Goal: Task Accomplishment & Management: Use online tool/utility

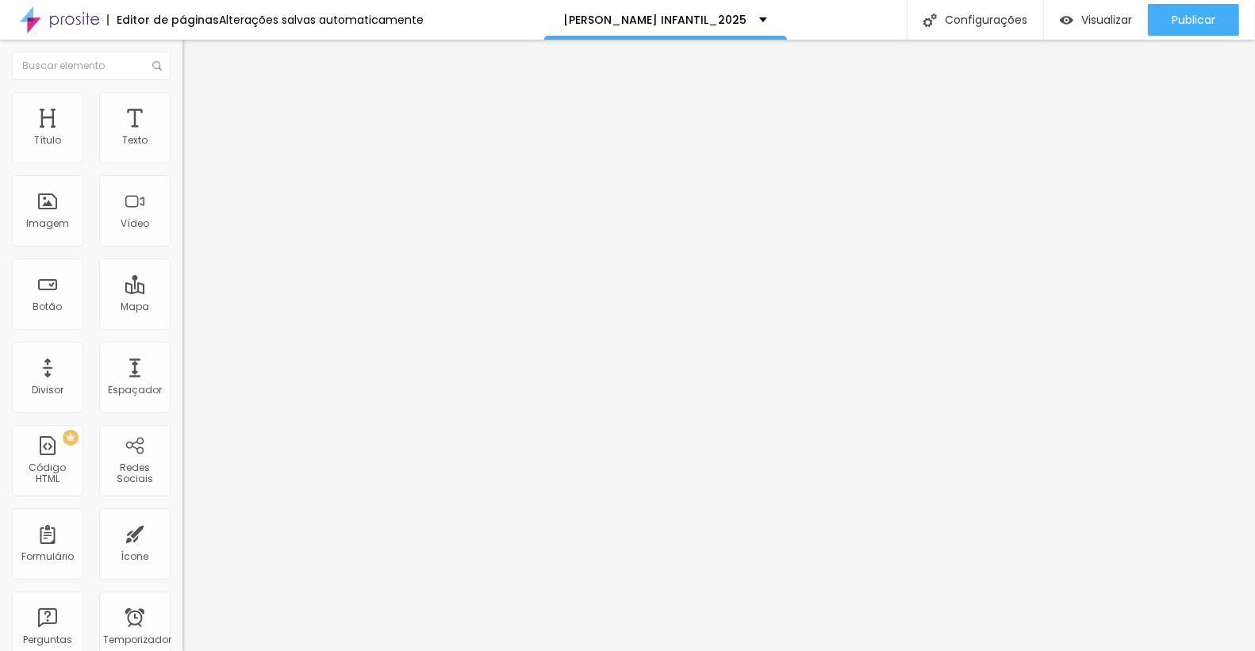
click at [195, 141] on icon "button" at bounding box center [196, 139] width 3 height 3
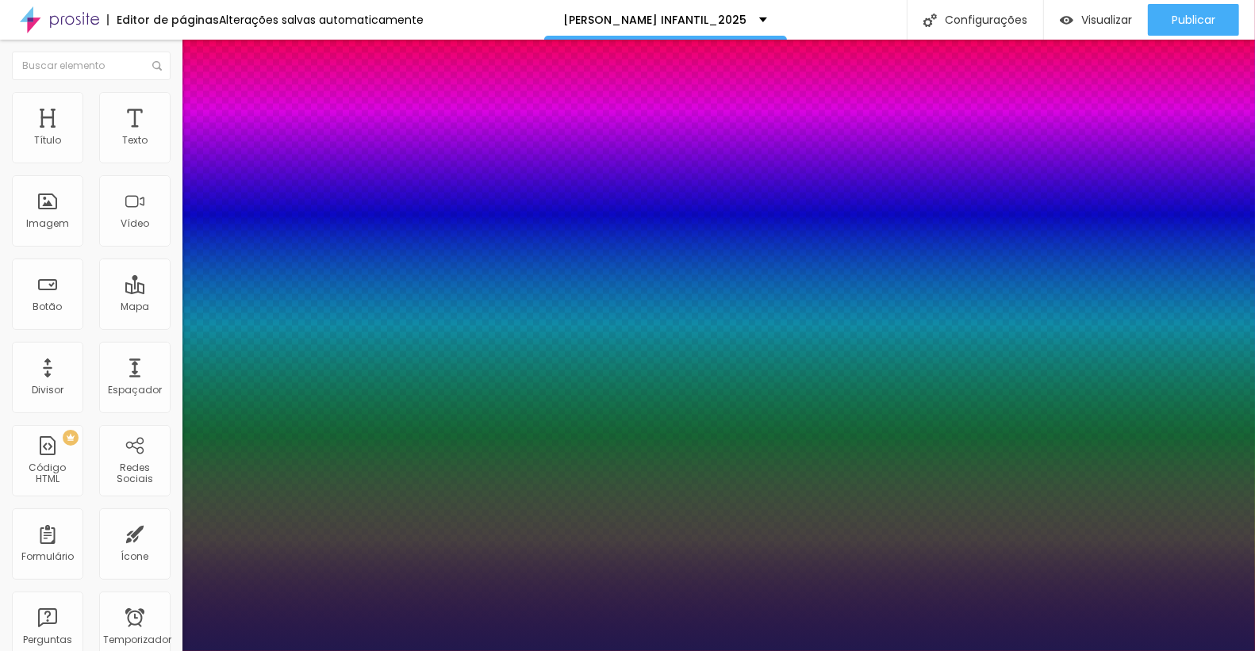
type input "1"
type input "17"
type input "1"
type input "17"
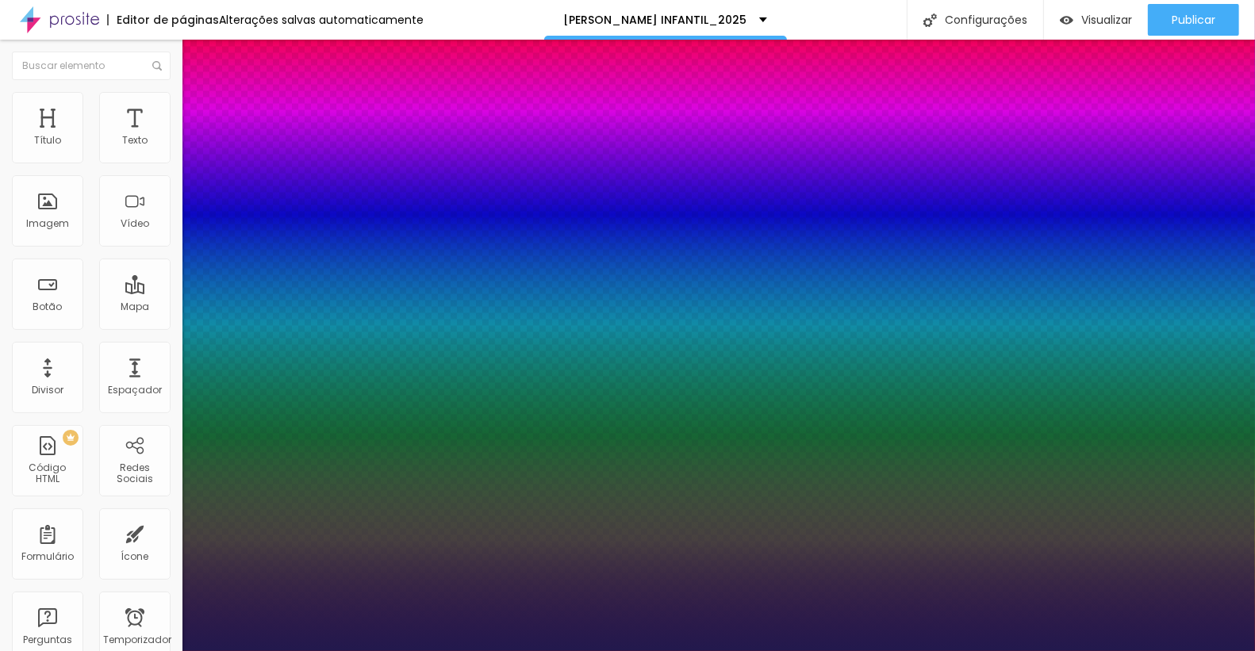
type input "17"
type input "1"
type input "18"
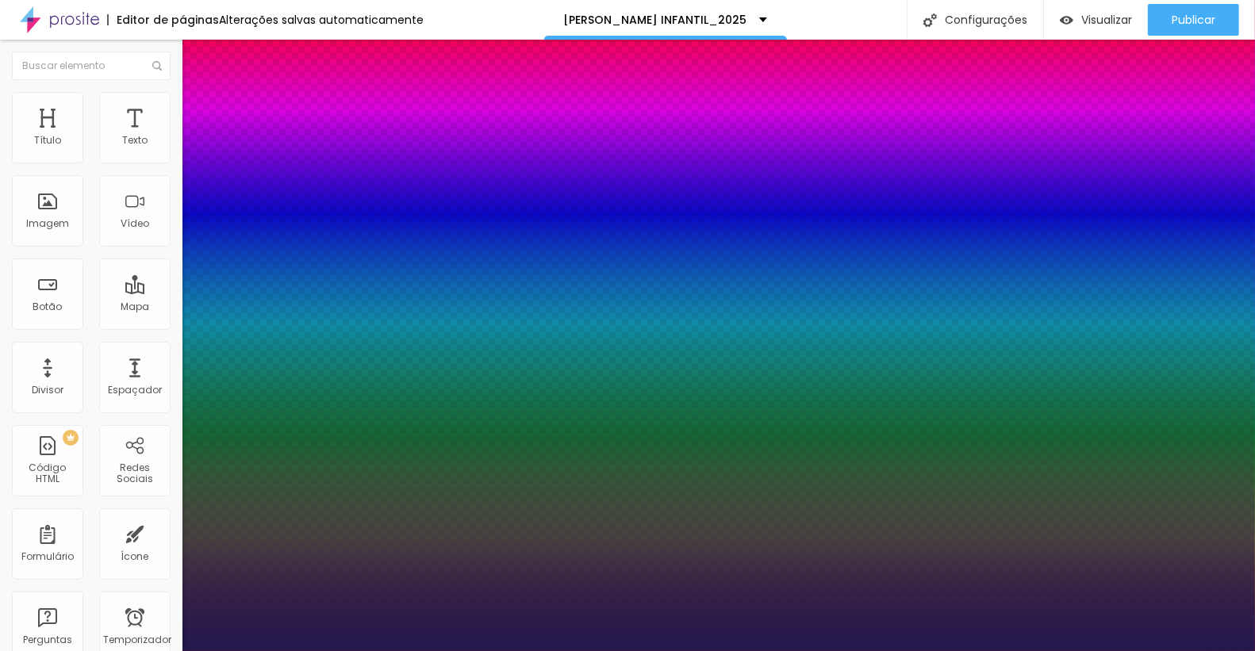
type input "1"
type input "19"
type input "1"
type input "19"
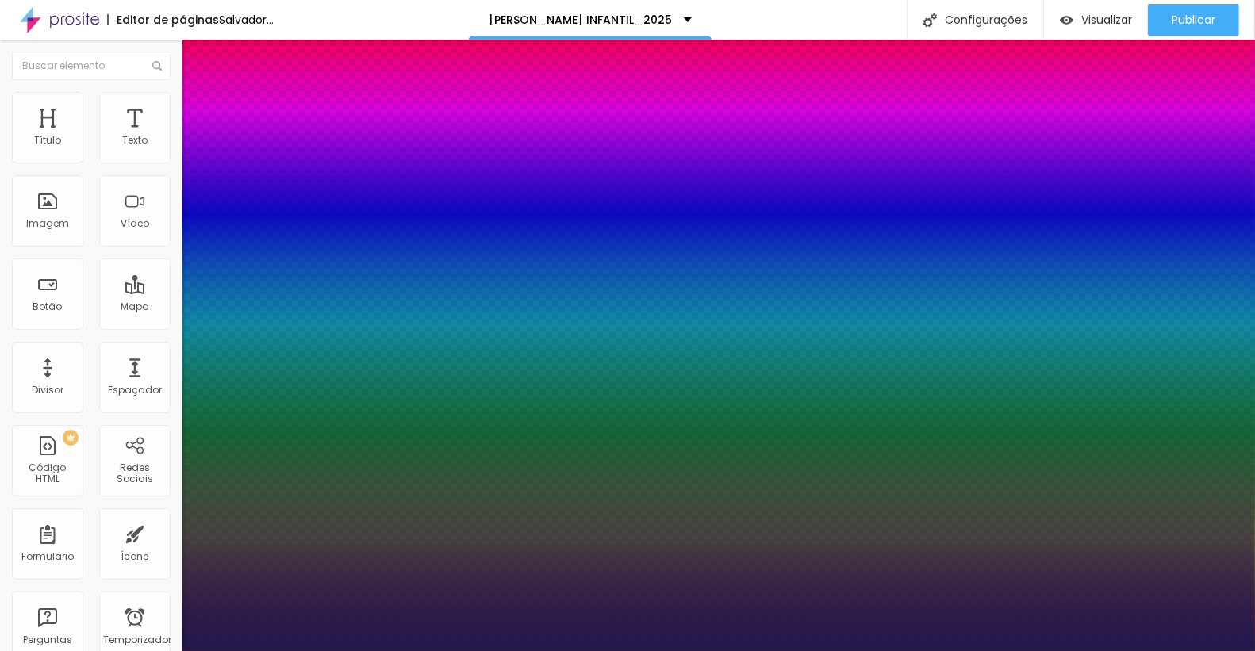
type input "1"
click at [86, 651] on div at bounding box center [627, 651] width 1255 height 0
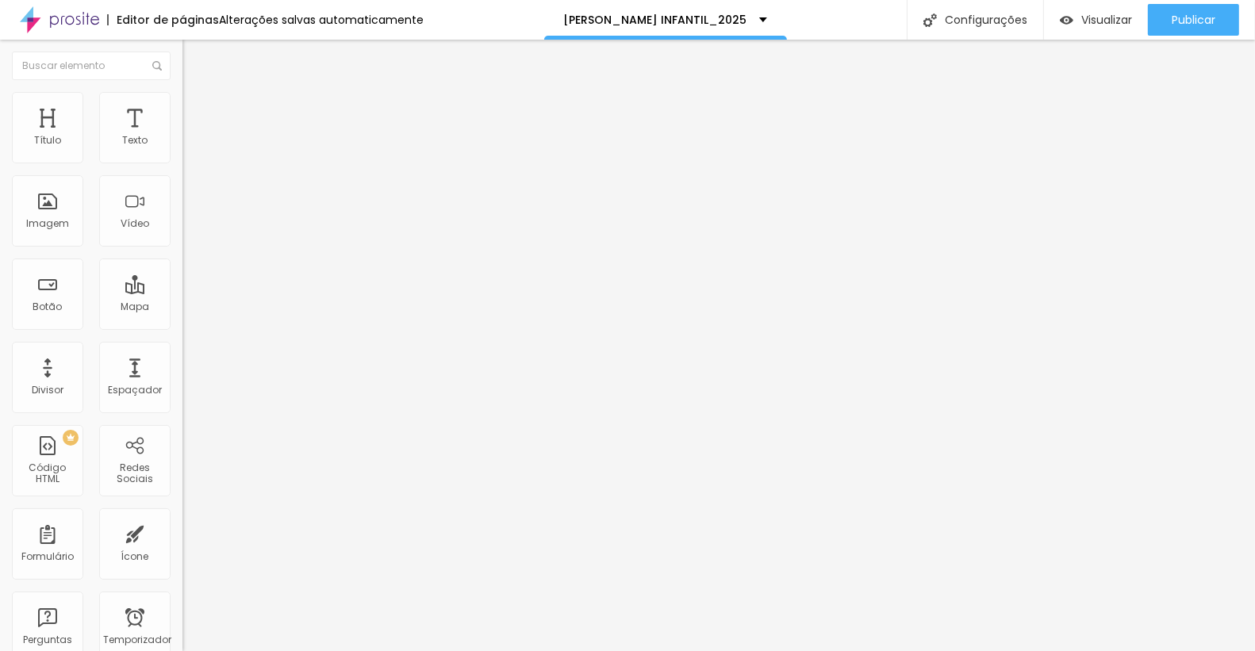
click at [182, 489] on div "Editar nulo Estilo Avançado Tipografia Voltar ao padrão Sombra DESATIVADO Volta…" at bounding box center [273, 346] width 182 height 612
click at [182, 501] on div "Editar nulo Estilo Avançado Tipografia Voltar ao padrão Sombra DESATIVADO Volta…" at bounding box center [273, 346] width 182 height 612
click at [182, 96] on ul "Conteúdo Estilo Avançado" at bounding box center [273, 100] width 182 height 48
click at [182, 96] on img at bounding box center [189, 99] width 14 height 14
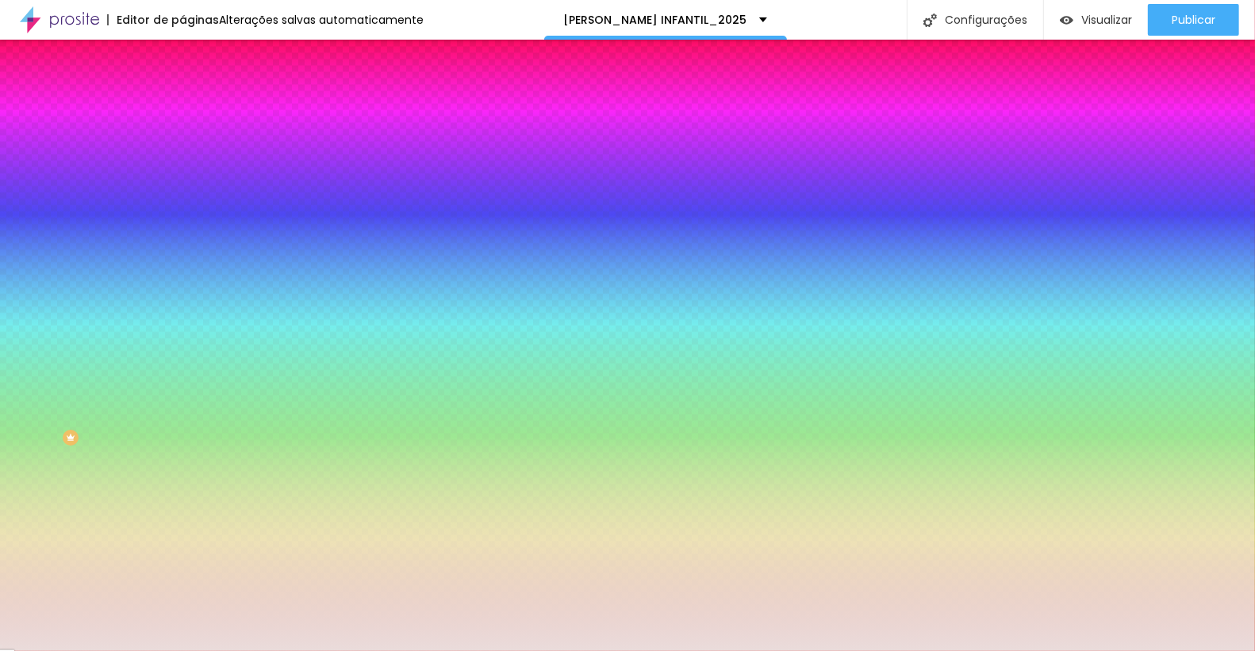
scroll to position [1, 0]
drag, startPoint x: 124, startPoint y: 159, endPoint x: 180, endPoint y: 163, distance: 56.4
click at [182, 163] on div "Cor de fundo Voltar ao padrão #EADCDB 0 Borda arredondada" at bounding box center [273, 258] width 182 height 268
paste input "F8F5F0"
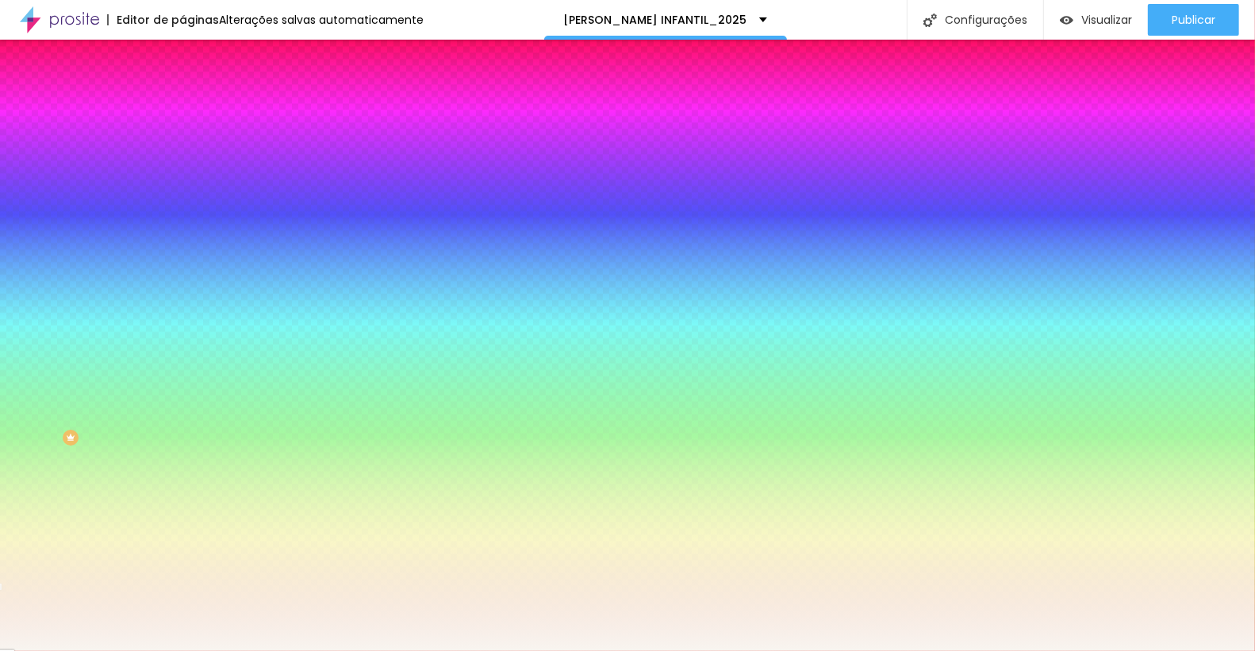
type input "#F8F5F0"
click at [182, 417] on div "Editar nulo Conteúdo Estilo Avançado Cor de fundo Voltar ao padrão #F8F5F0 0 Bo…" at bounding box center [273, 346] width 182 height 612
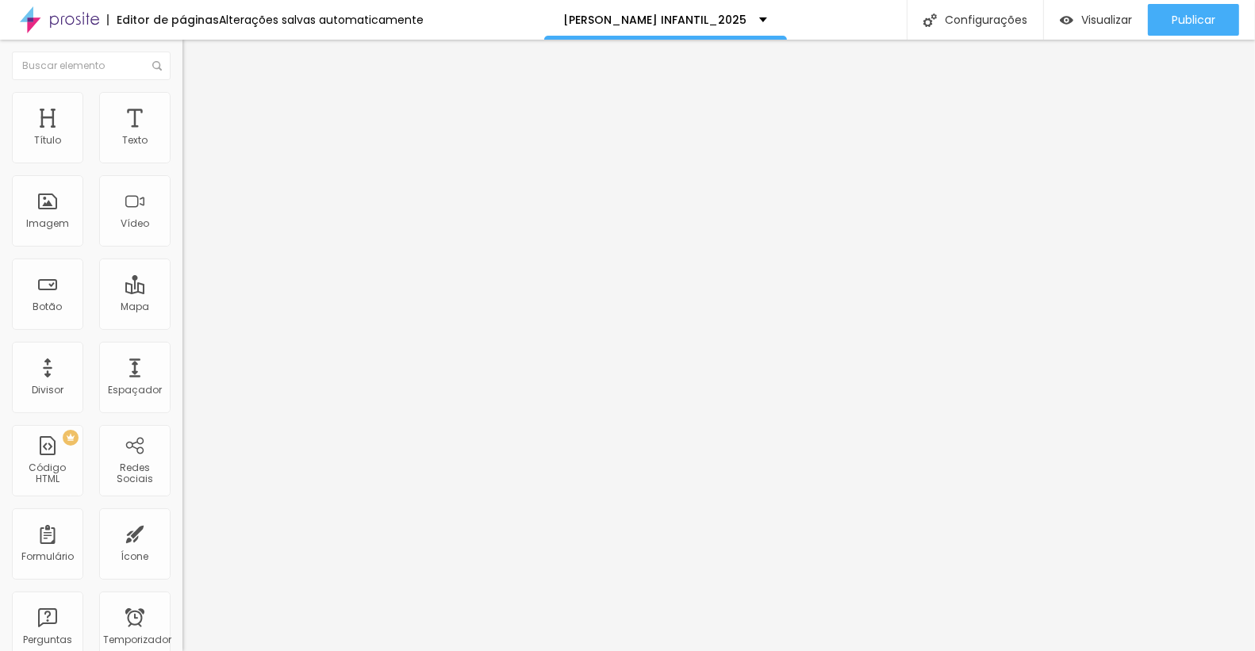
click at [182, 98] on img at bounding box center [189, 99] width 14 height 14
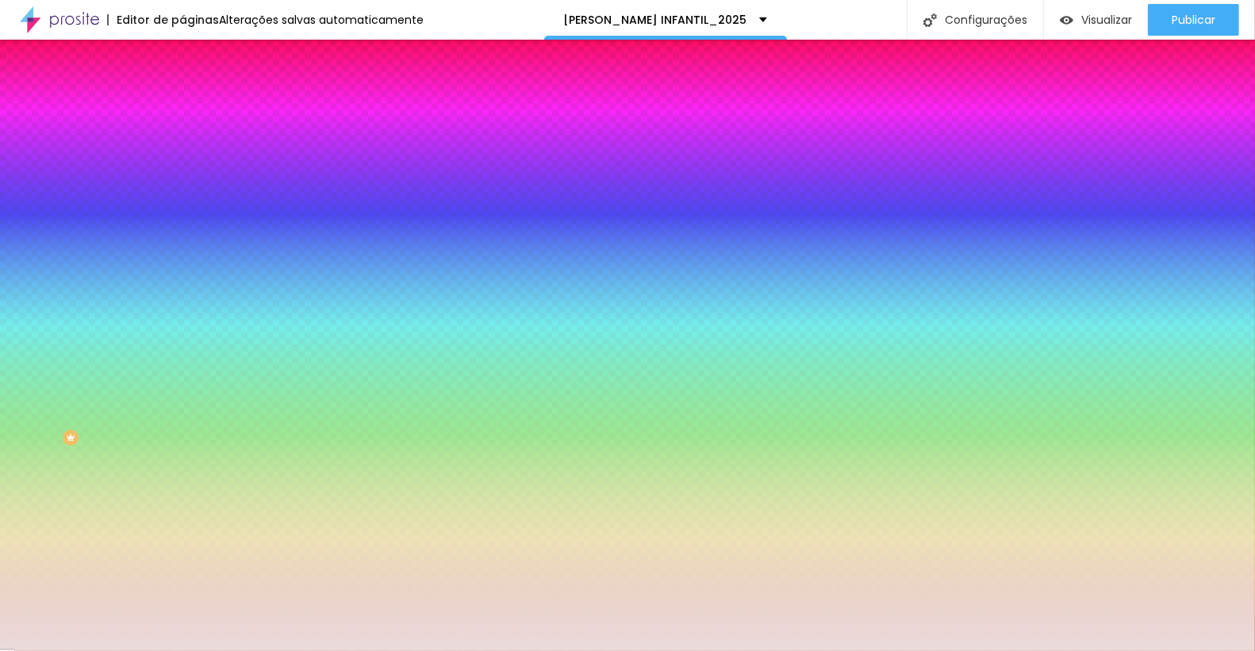
drag, startPoint x: 121, startPoint y: 159, endPoint x: 179, endPoint y: 159, distance: 58.7
click at [182, 159] on div "Cor de fundo Voltar ao padrão #EADCDB Sombra DESATIVADO Voltar ao padrão Borda …" at bounding box center [273, 194] width 182 height 141
paste input "F8F5F0"
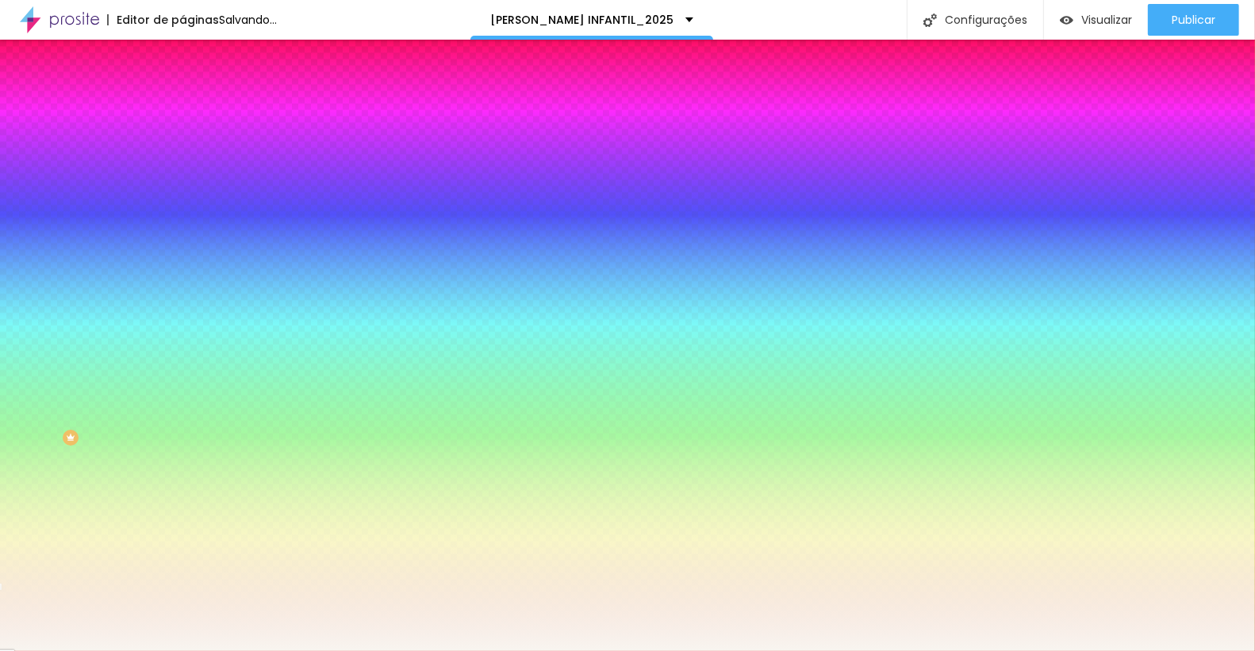
type input "#F8F5F0"
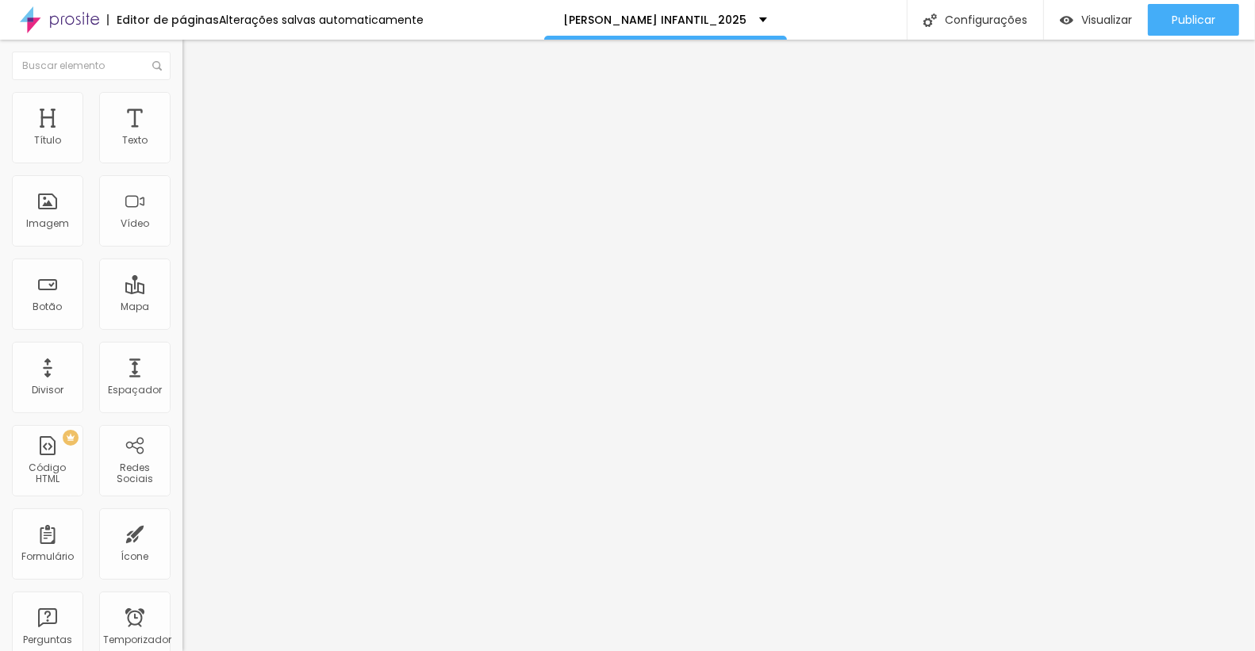
click at [182, 105] on li "Estilo" at bounding box center [273, 100] width 182 height 16
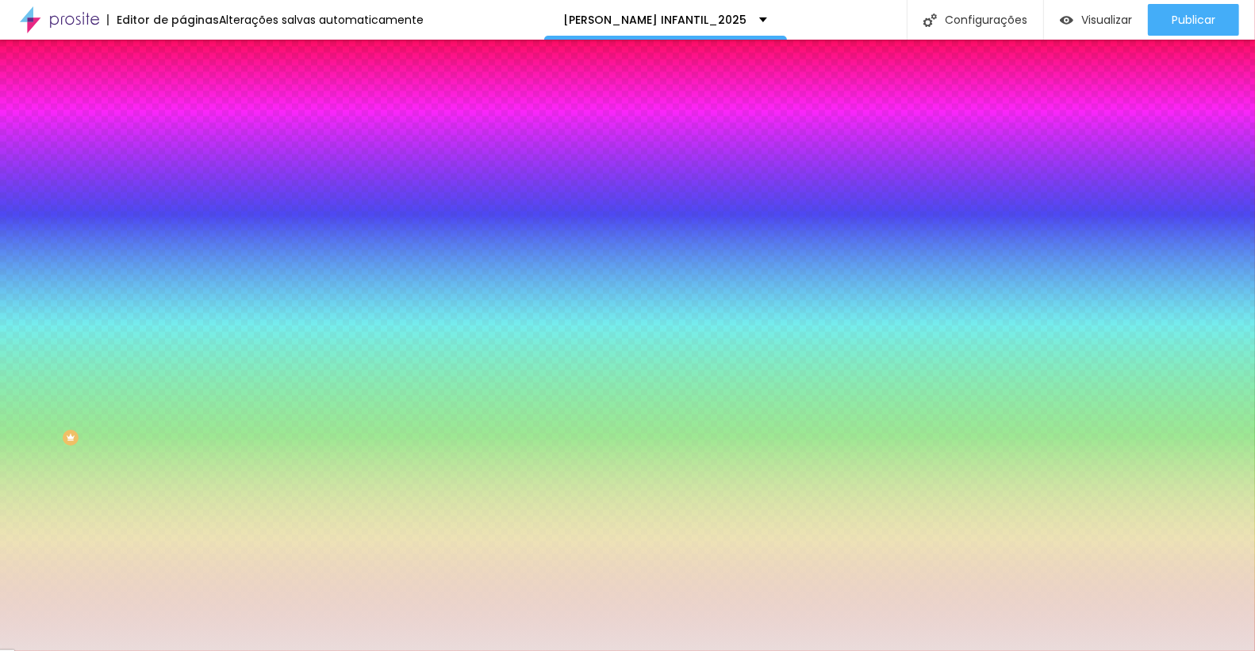
drag, startPoint x: 123, startPoint y: 160, endPoint x: 176, endPoint y: 160, distance: 53.2
click at [182, 160] on div "Cor de fundo Voltar ao padrão #EADCDB Sombra DESATIVADO Voltar ao padrão Borda …" at bounding box center [273, 194] width 182 height 141
paste input "F8F5F0"
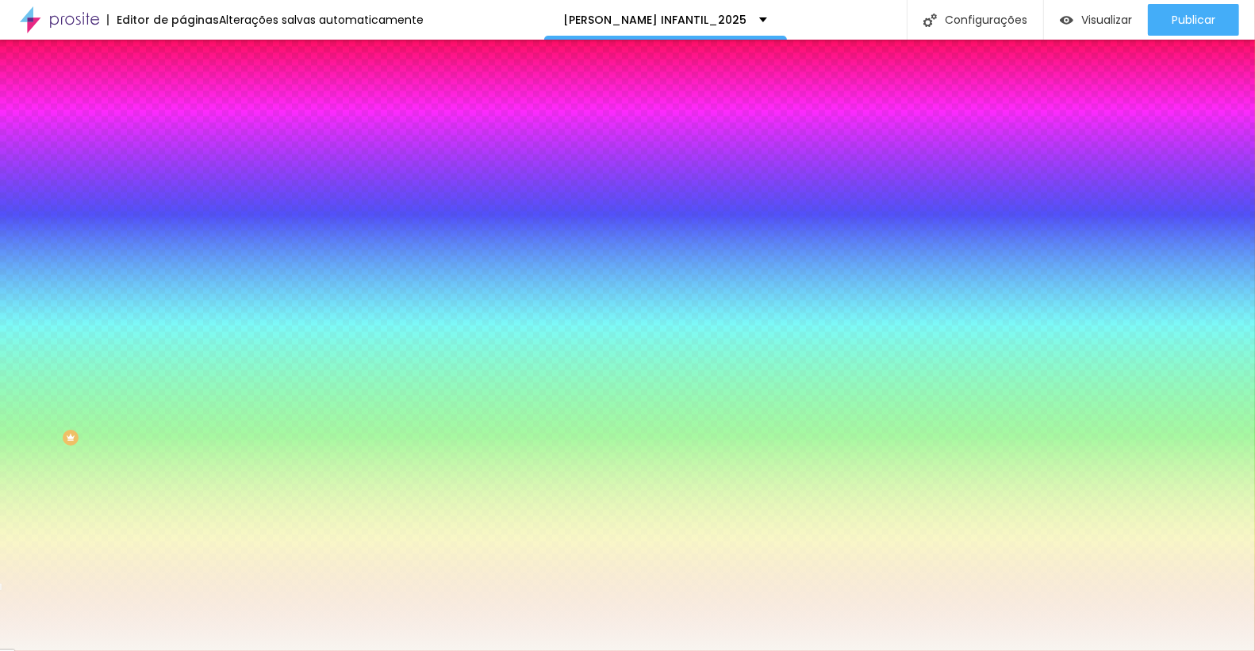
type input "#F8F5F0"
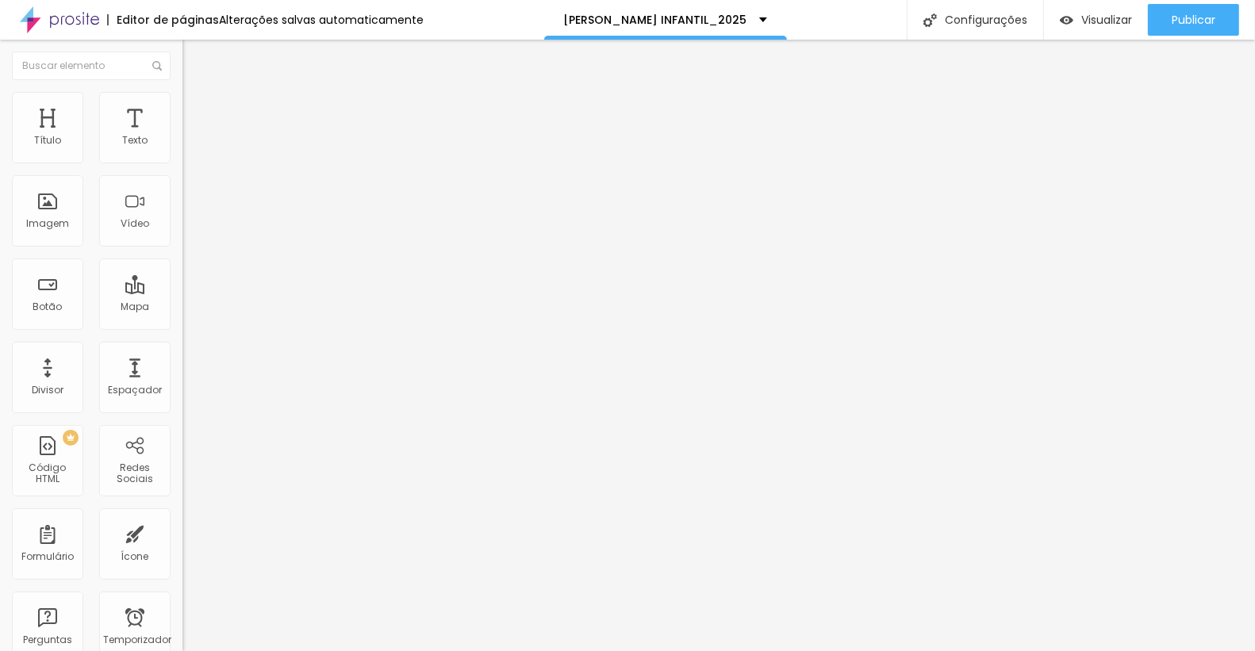
click at [182, 99] on img at bounding box center [189, 99] width 14 height 14
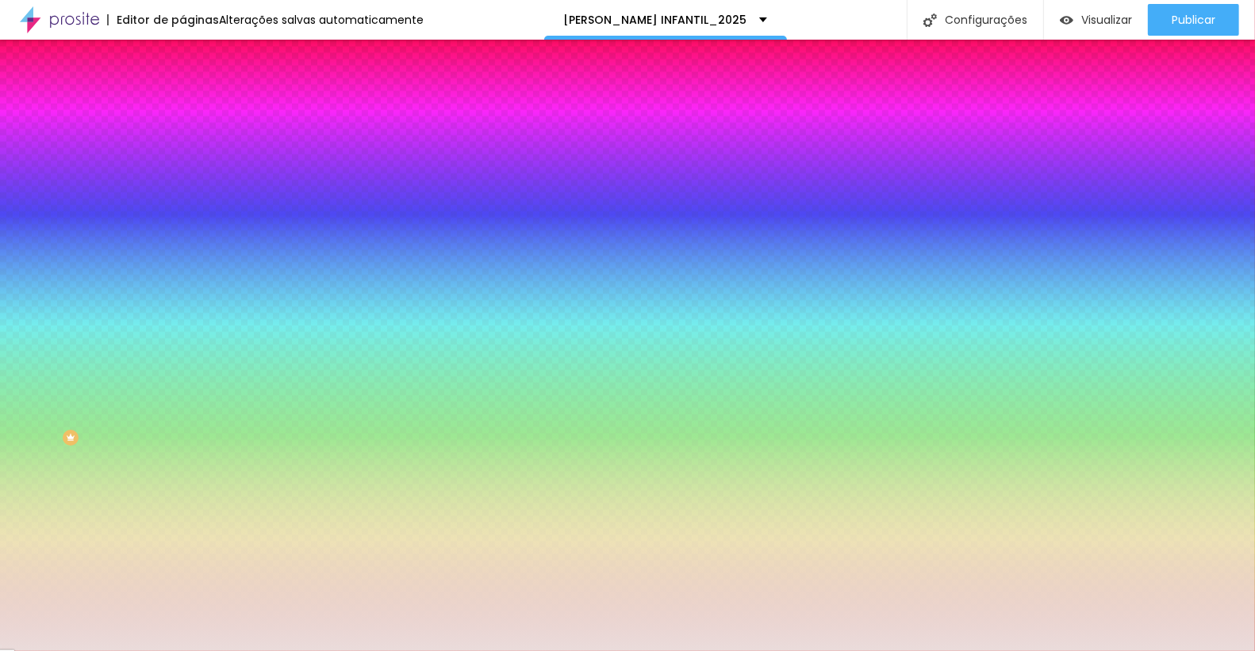
drag, startPoint x: 123, startPoint y: 157, endPoint x: 168, endPoint y: 157, distance: 45.2
click at [182, 157] on input "#EADCDB" at bounding box center [277, 160] width 190 height 16
paste input "F8F5F0"
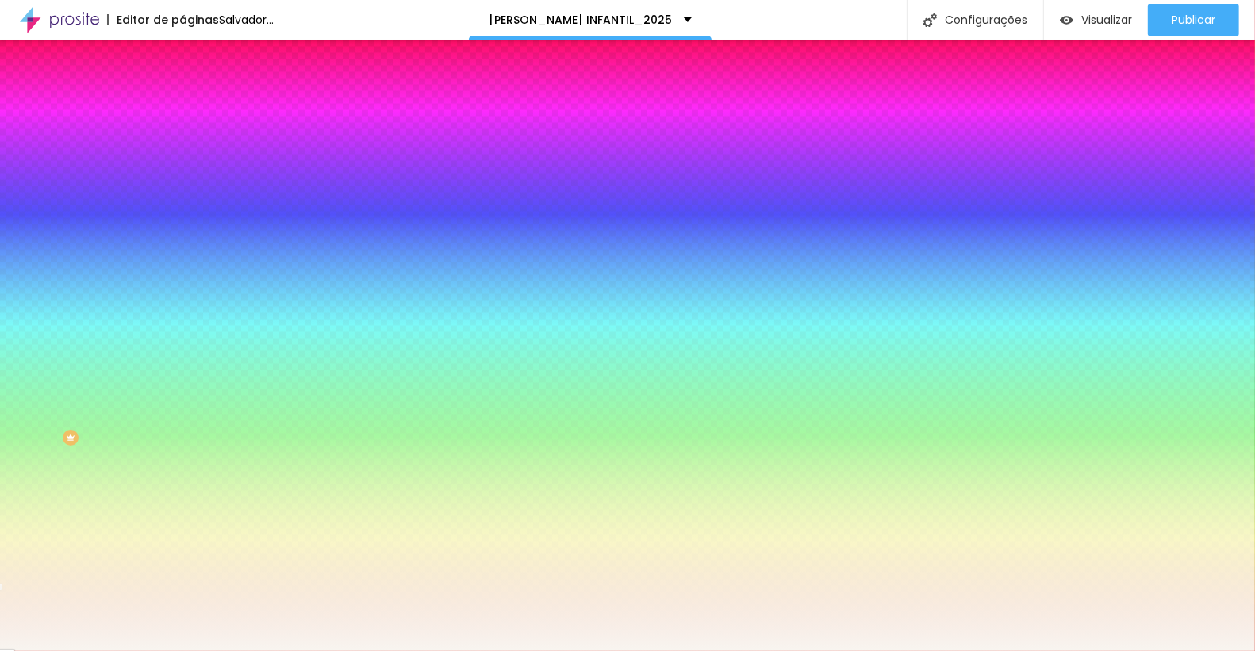
type input "#F8F5F0"
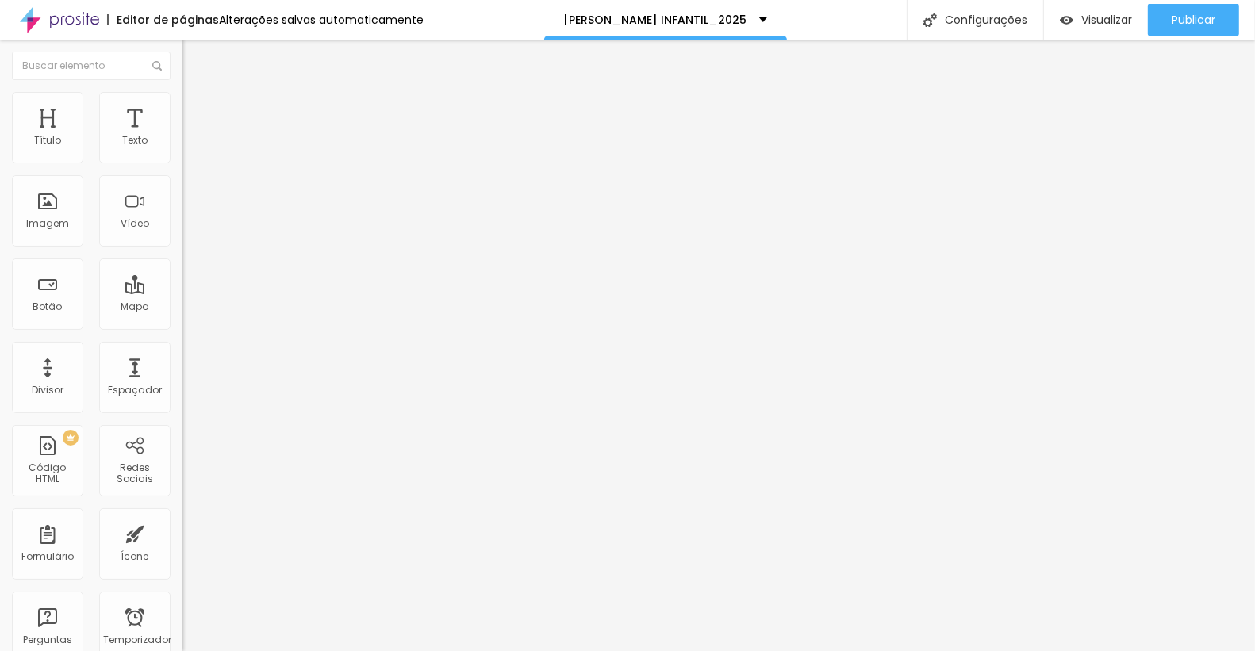
click at [182, 104] on li "Estilo" at bounding box center [273, 100] width 182 height 16
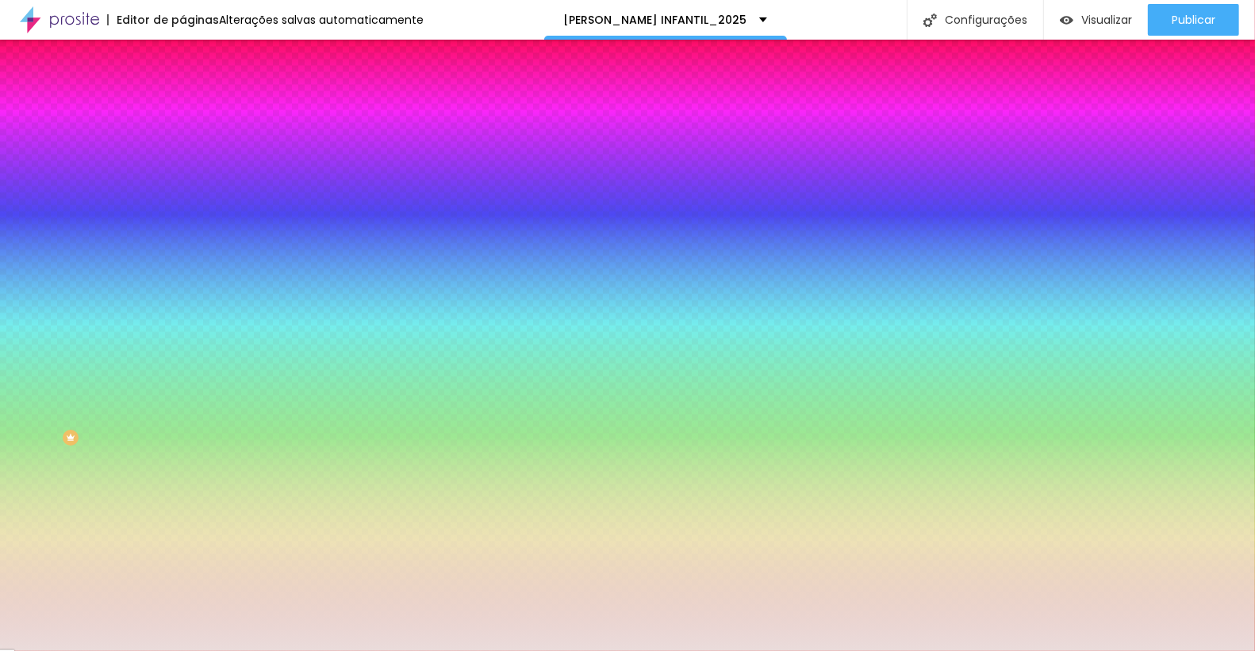
drag, startPoint x: 121, startPoint y: 157, endPoint x: 174, endPoint y: 156, distance: 53.2
click at [182, 156] on div "Cor de fundo Voltar ao padrão #EADCDB 0 Borda arredondada" at bounding box center [273, 258] width 182 height 268
paste input "F8F5F0"
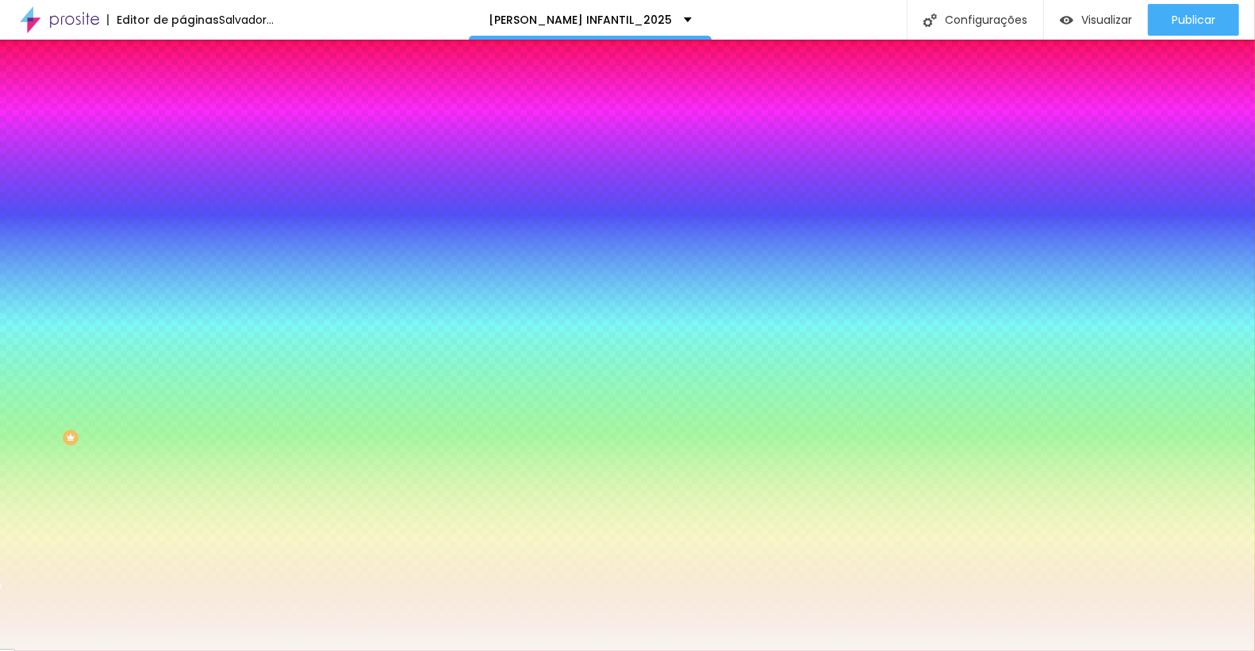
type input "#F8F5F0"
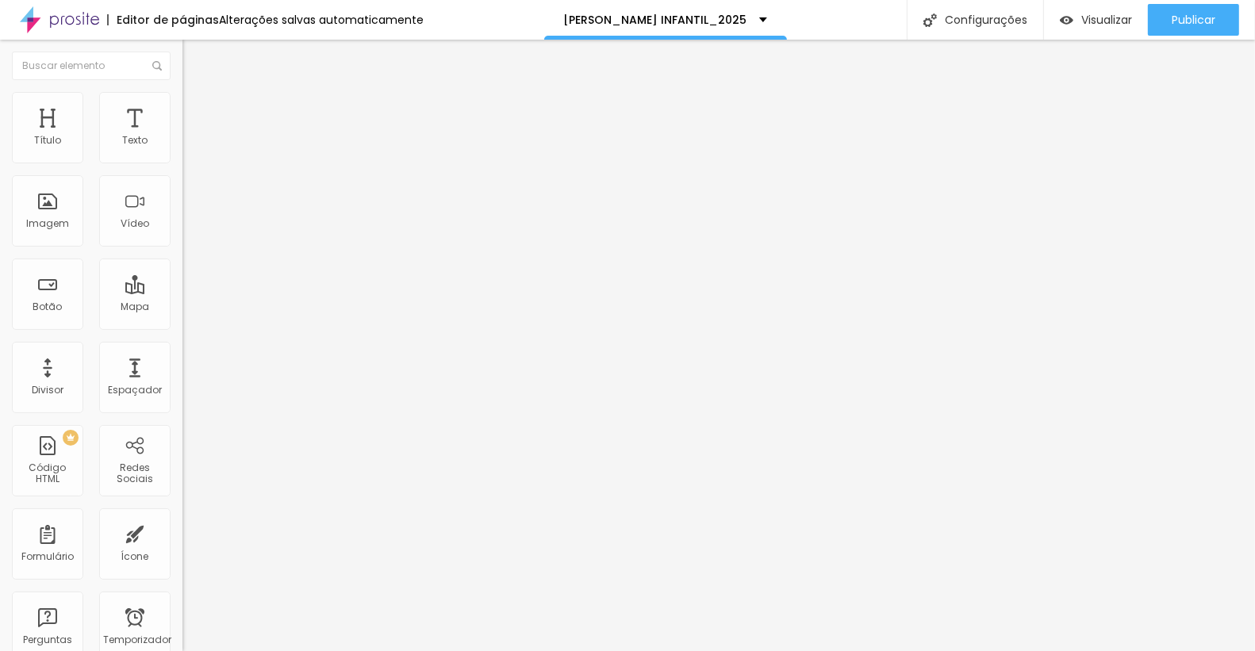
click at [182, 103] on li "Estilo" at bounding box center [273, 100] width 182 height 16
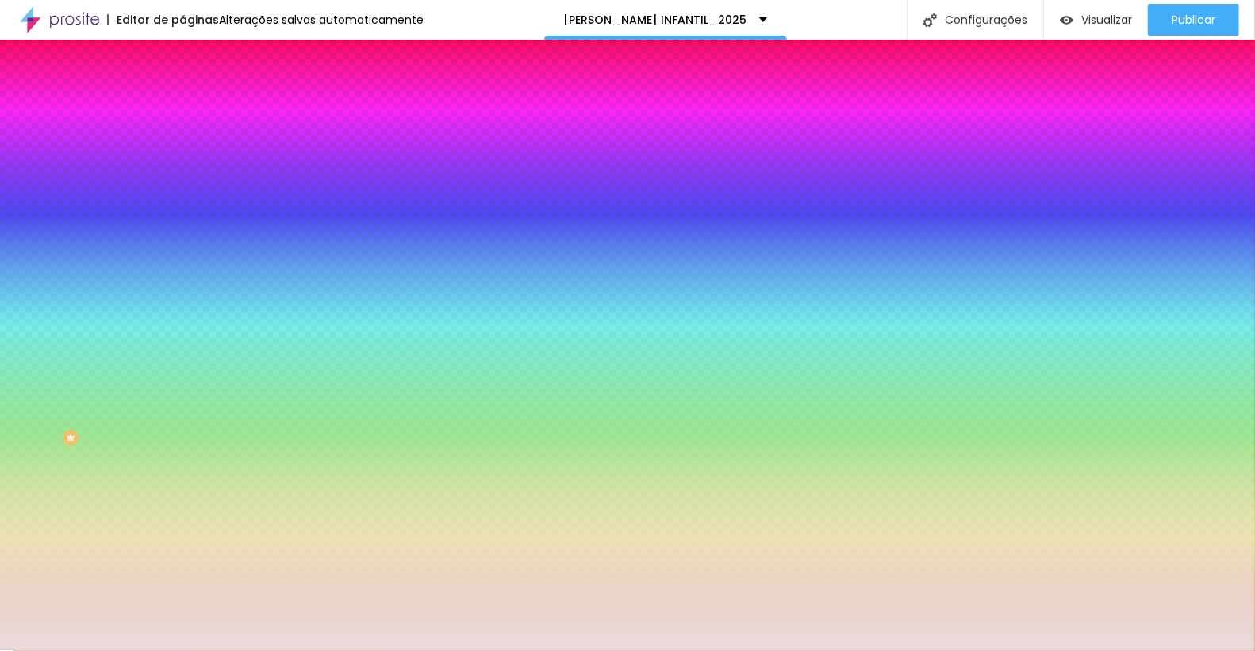
drag, startPoint x: 121, startPoint y: 158, endPoint x: 179, endPoint y: 159, distance: 57.9
click at [182, 159] on div "Cor de fundo Voltar ao padrão #EADCDB 0 Borda arredondada" at bounding box center [273, 258] width 182 height 268
paste input "F8F5F0"
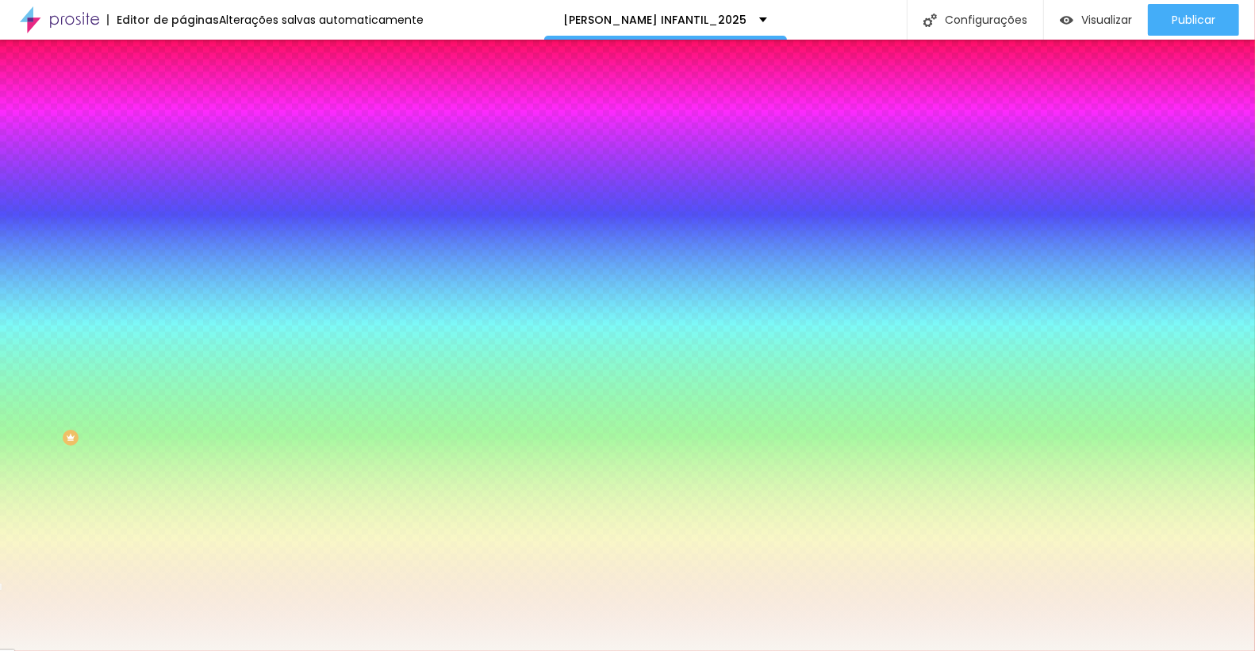
type input "#F8F5F0"
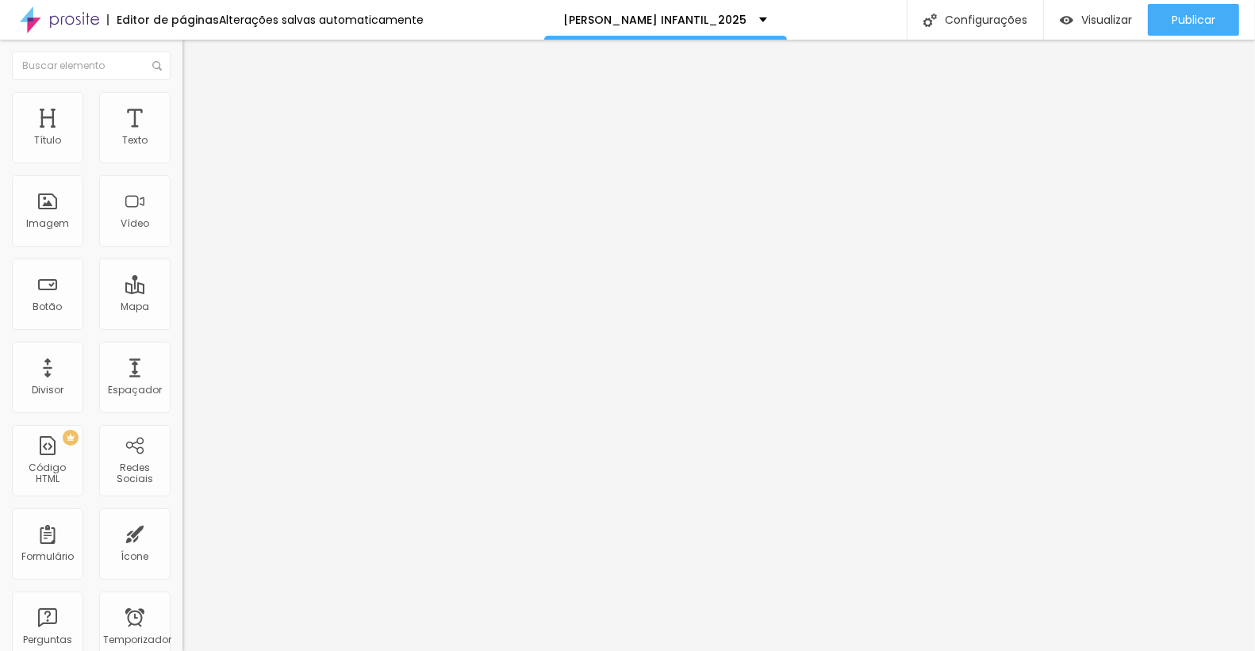
click at [182, 99] on img at bounding box center [189, 99] width 14 height 14
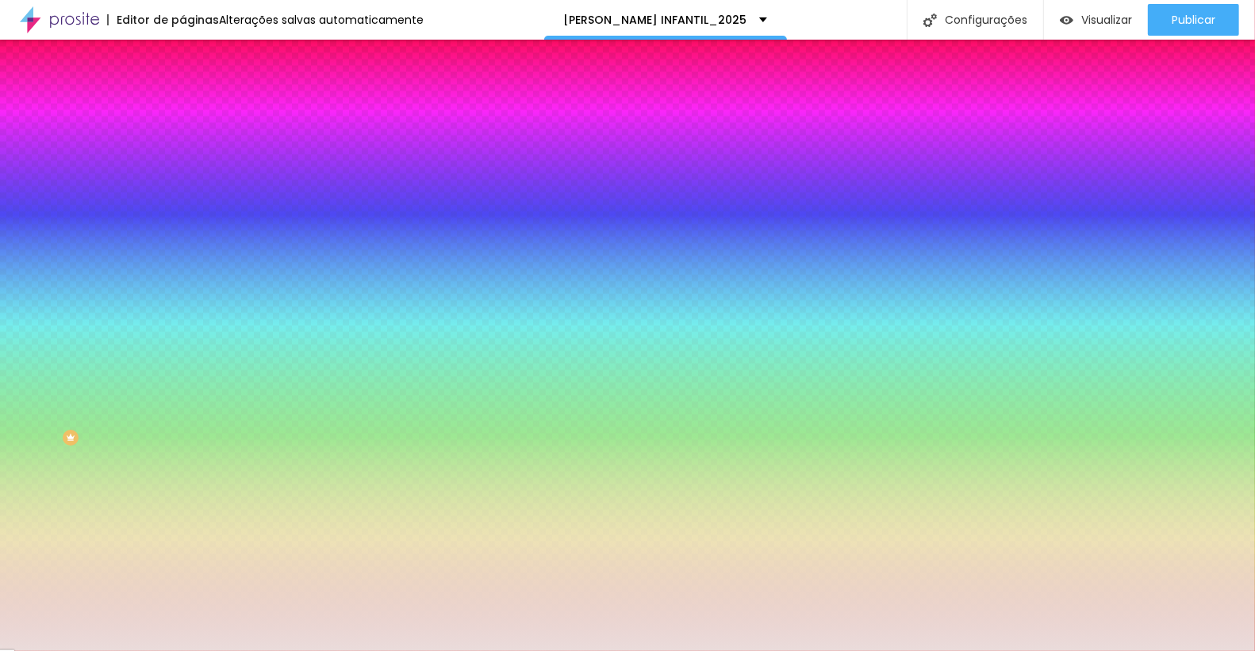
paste input "F8F5F0"
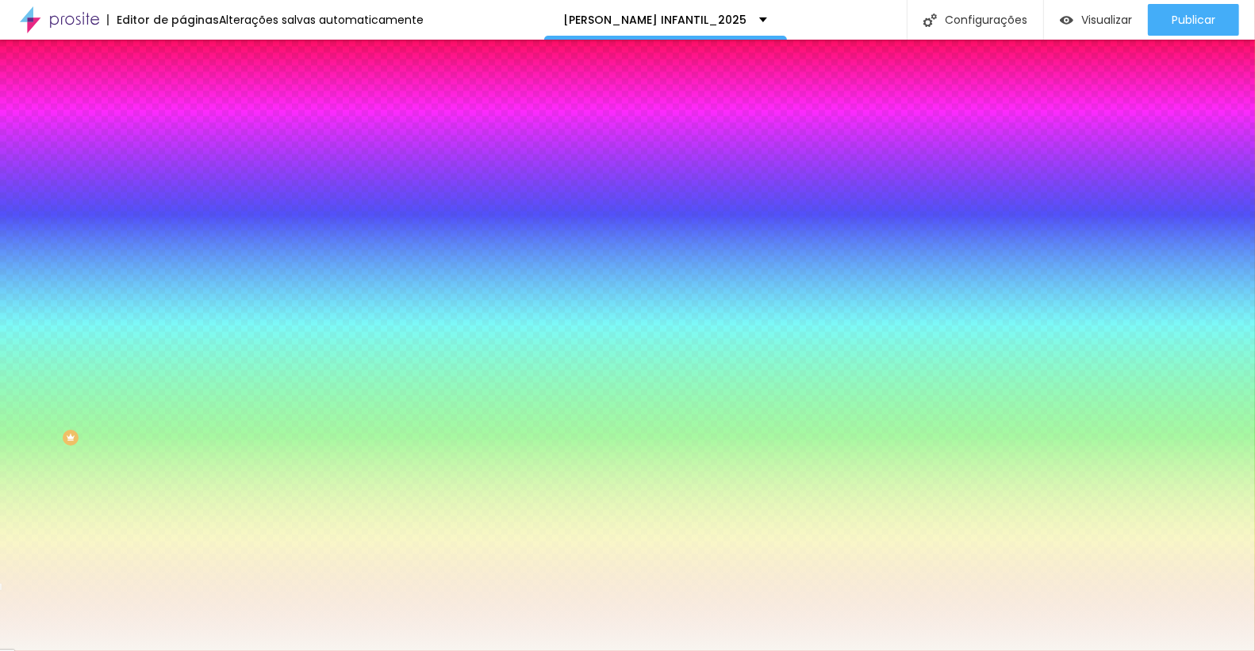
type input "#F8F5F0"
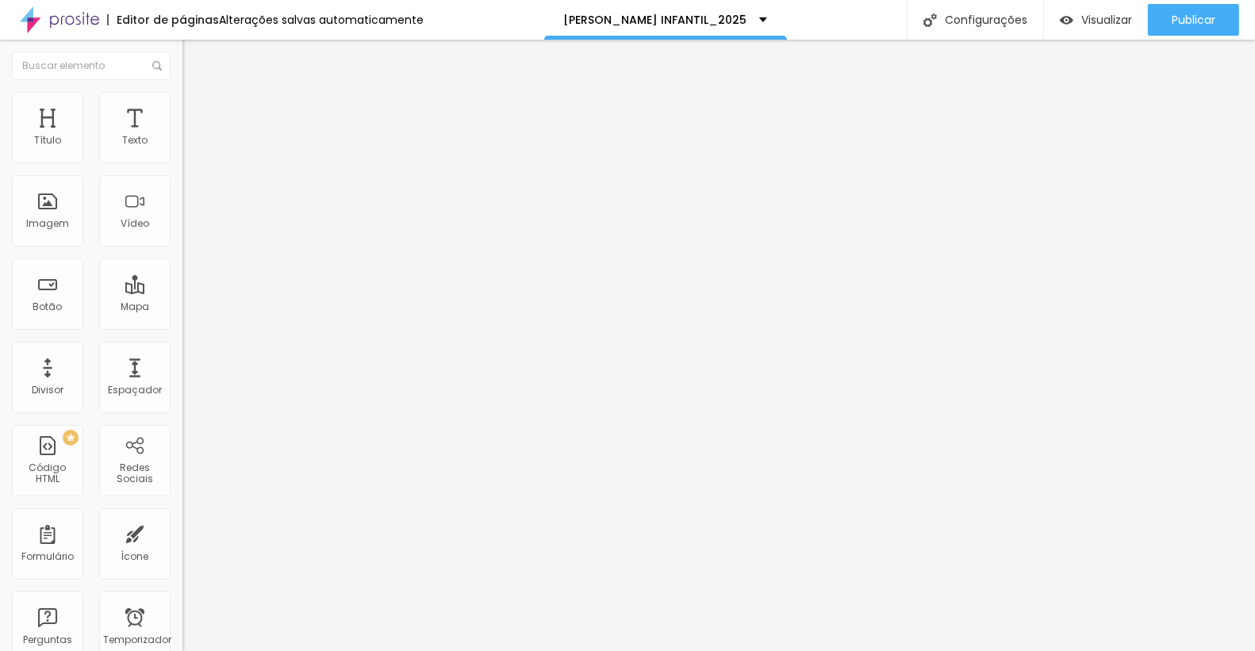
click at [182, 92] on img at bounding box center [189, 99] width 14 height 14
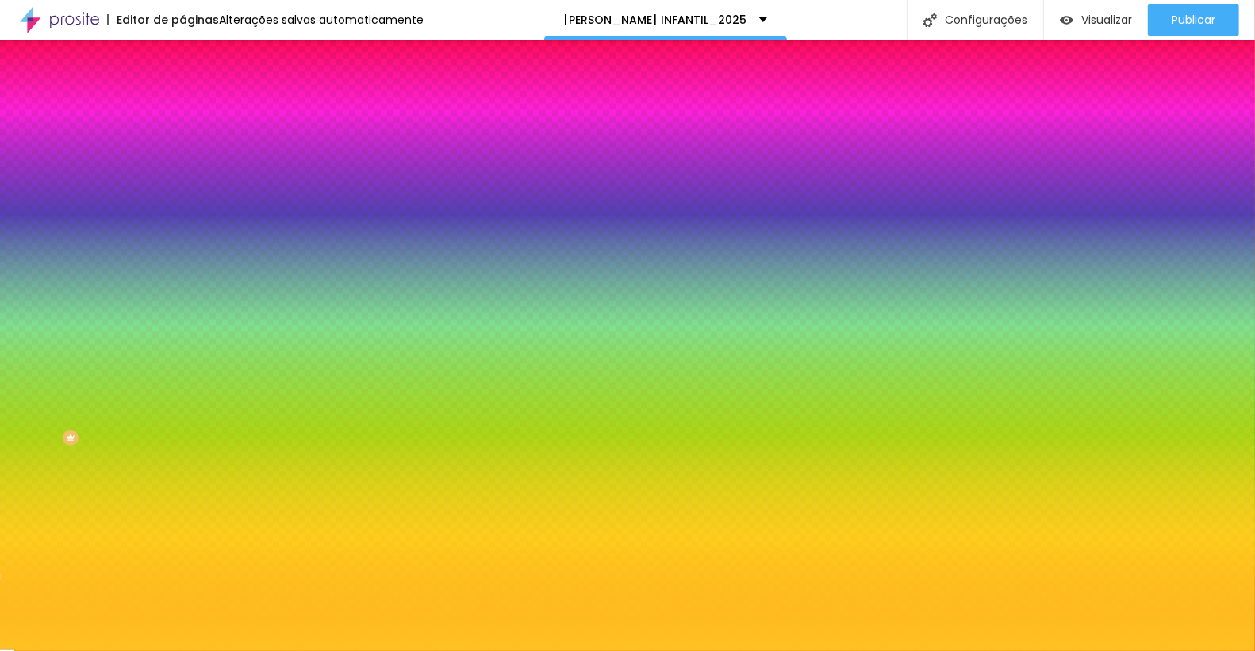
drag, startPoint x: 125, startPoint y: 284, endPoint x: 179, endPoint y: 284, distance: 54.7
click at [182, 284] on div "Imagem de fundo Adicionar imagem Efeito da Imagem Nenhum Nenhum Paralaxe Cor de…" at bounding box center [273, 226] width 182 height 205
paste input "E9E1D3"
type input "#E9E1D3"
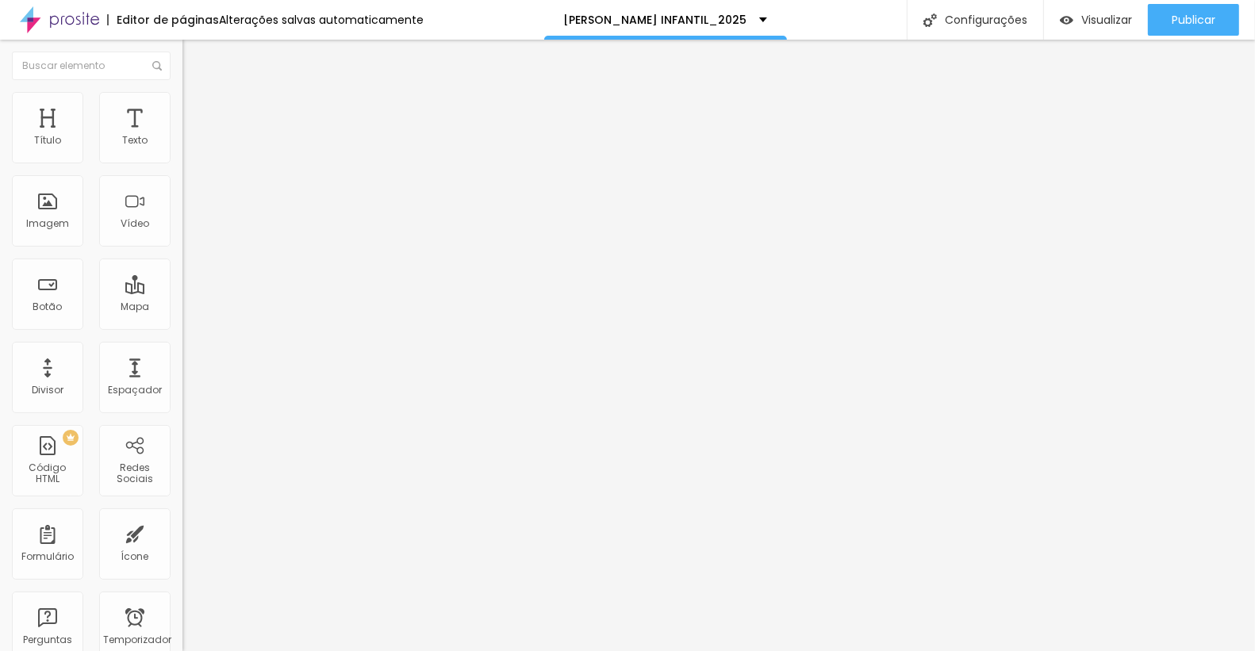
click at [182, 94] on img at bounding box center [189, 99] width 14 height 14
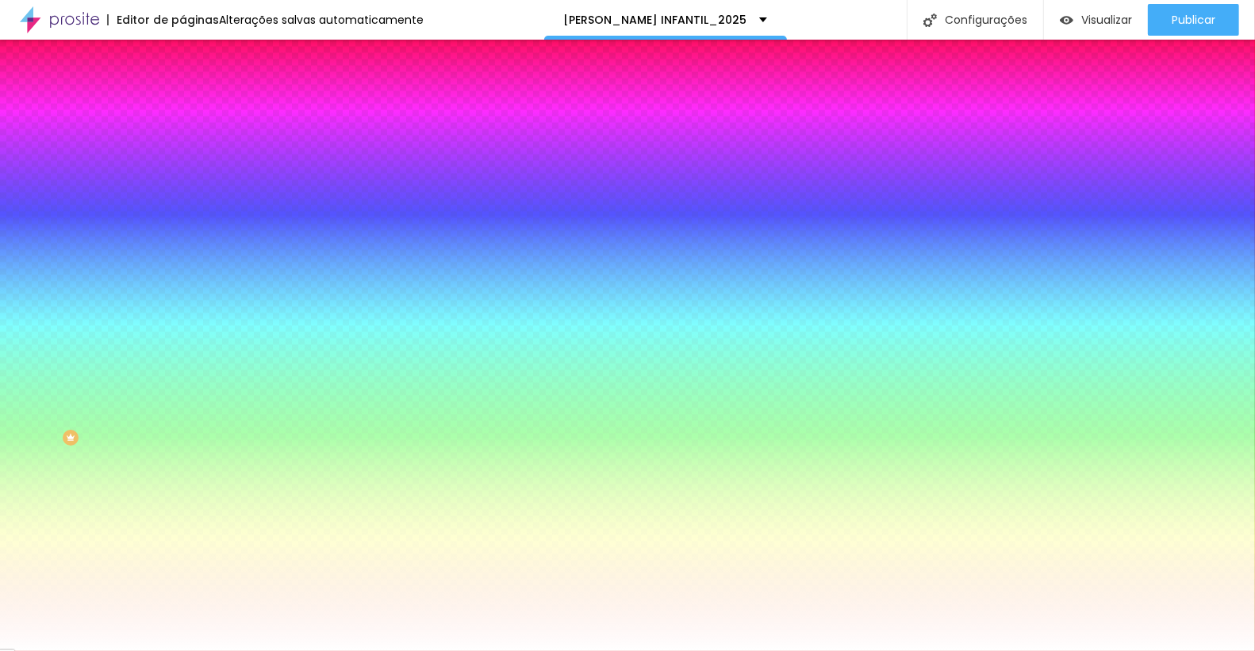
paste input "E9E1D3"
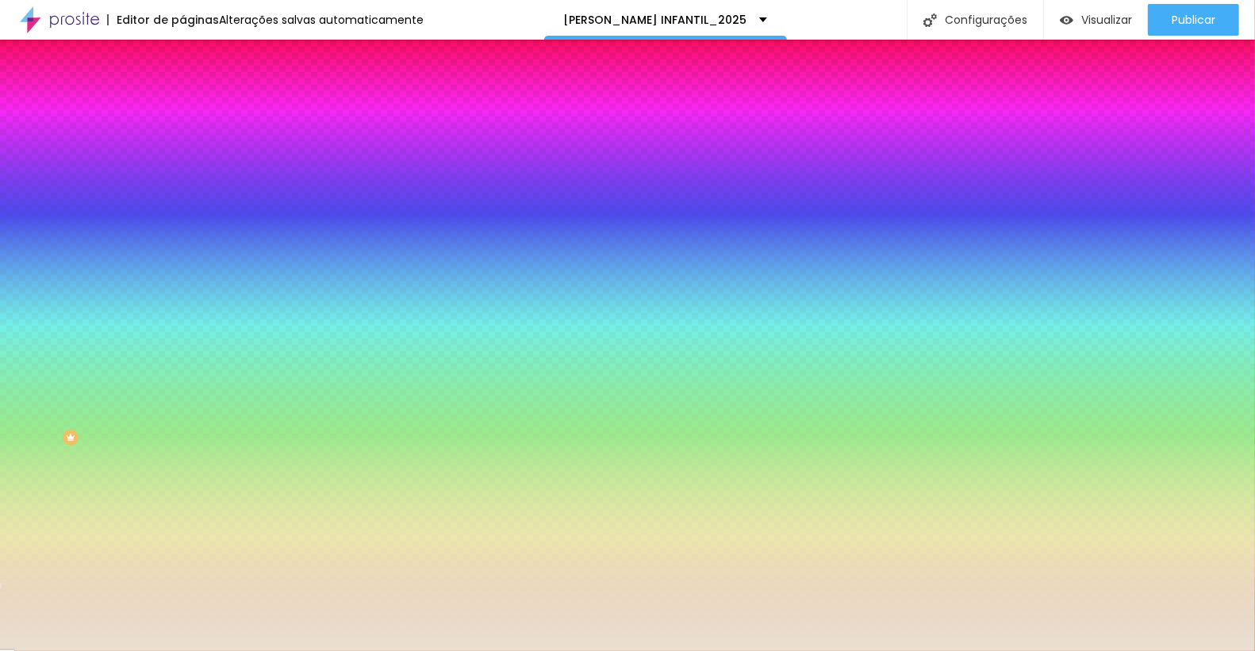
type input "#E9E1D3"
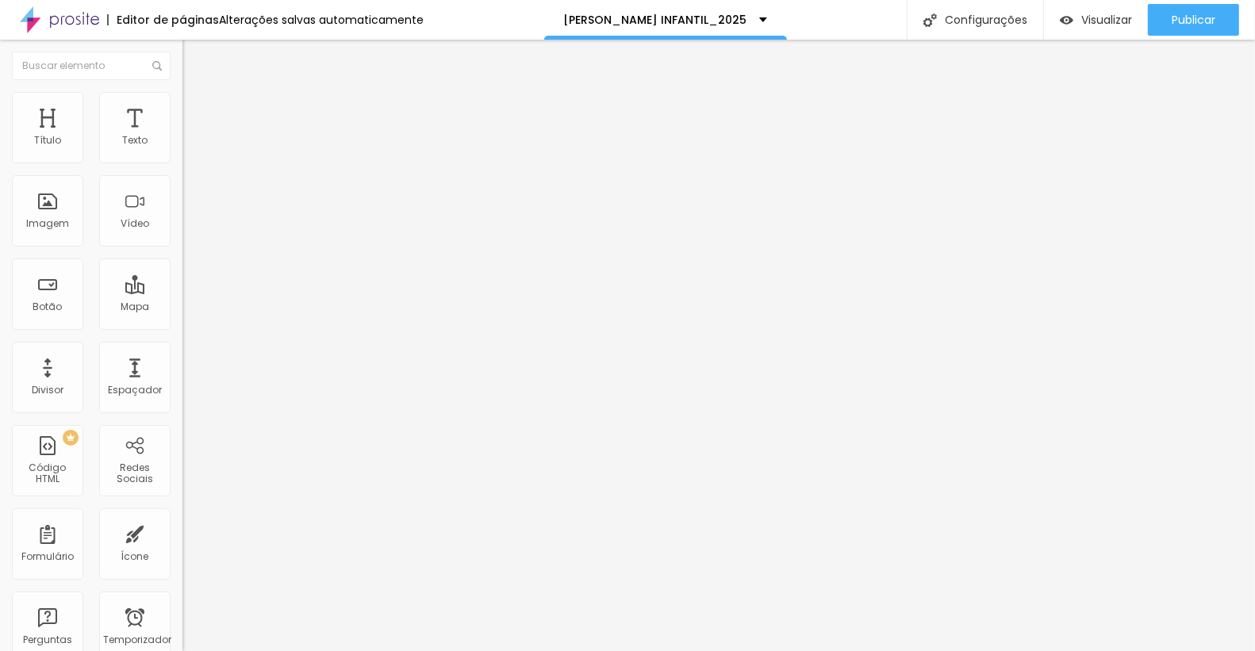
click at [197, 109] on font "Avançado" at bounding box center [223, 102] width 52 height 13
type input "0"
click at [182, 292] on input "range" at bounding box center [233, 298] width 102 height 13
type input "7"
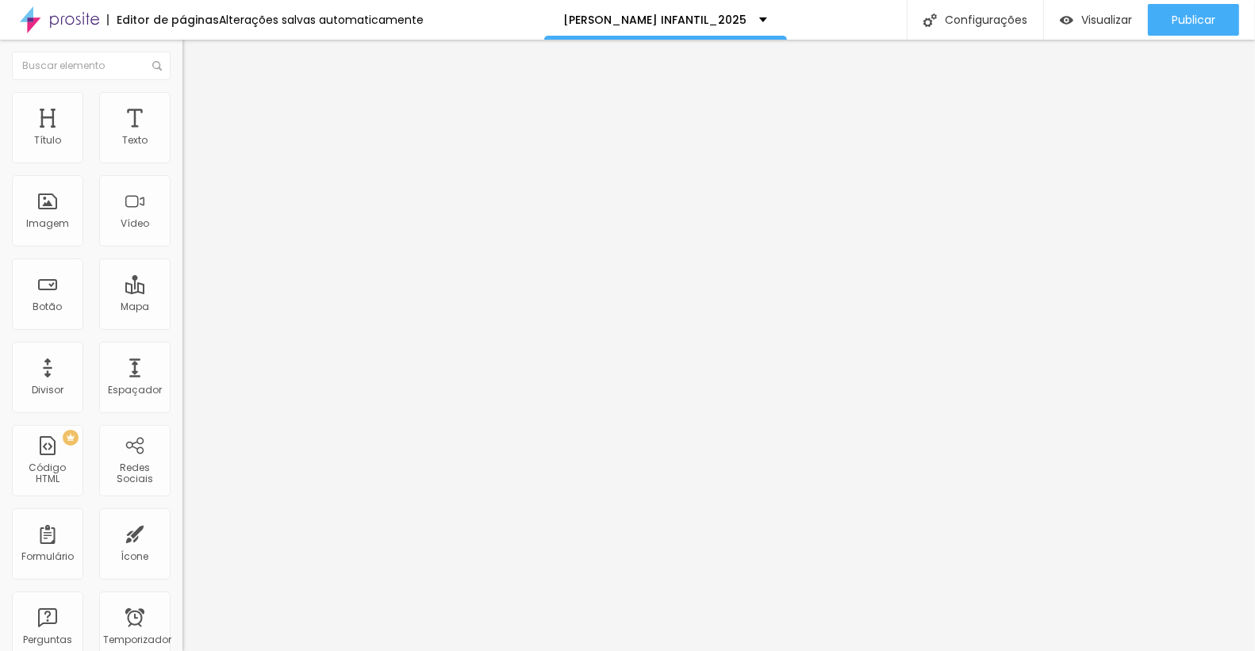
type input "7"
type input "16"
type input "17"
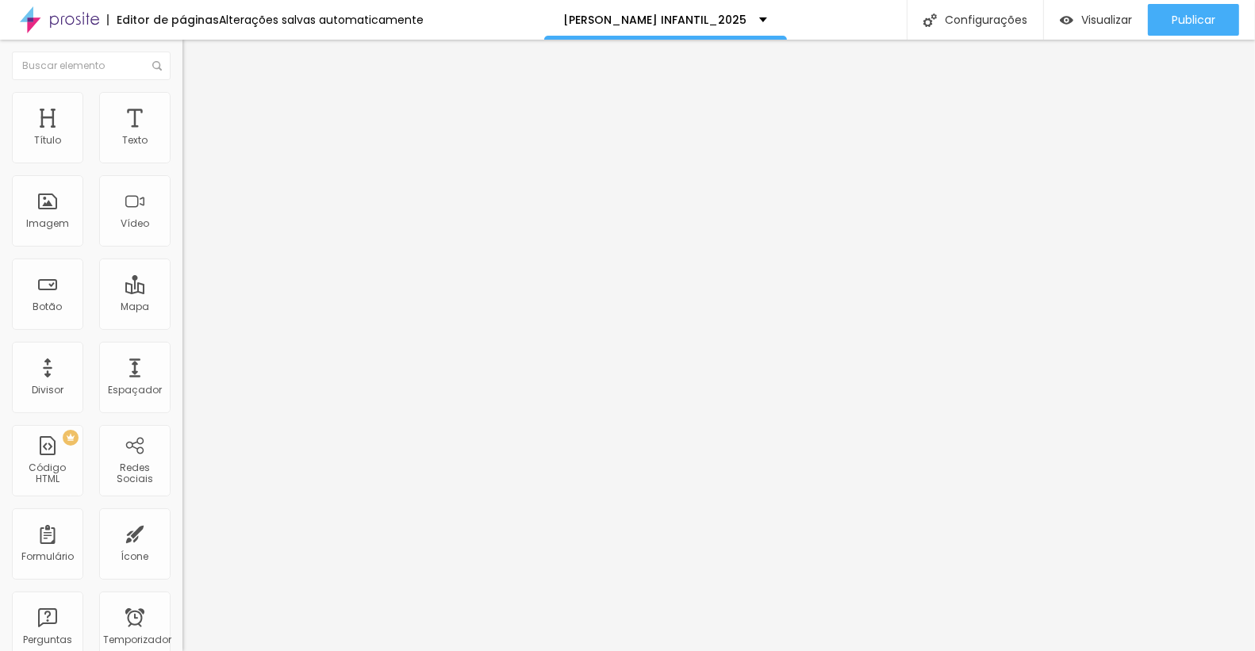
type input "16"
type input "15"
type input "13"
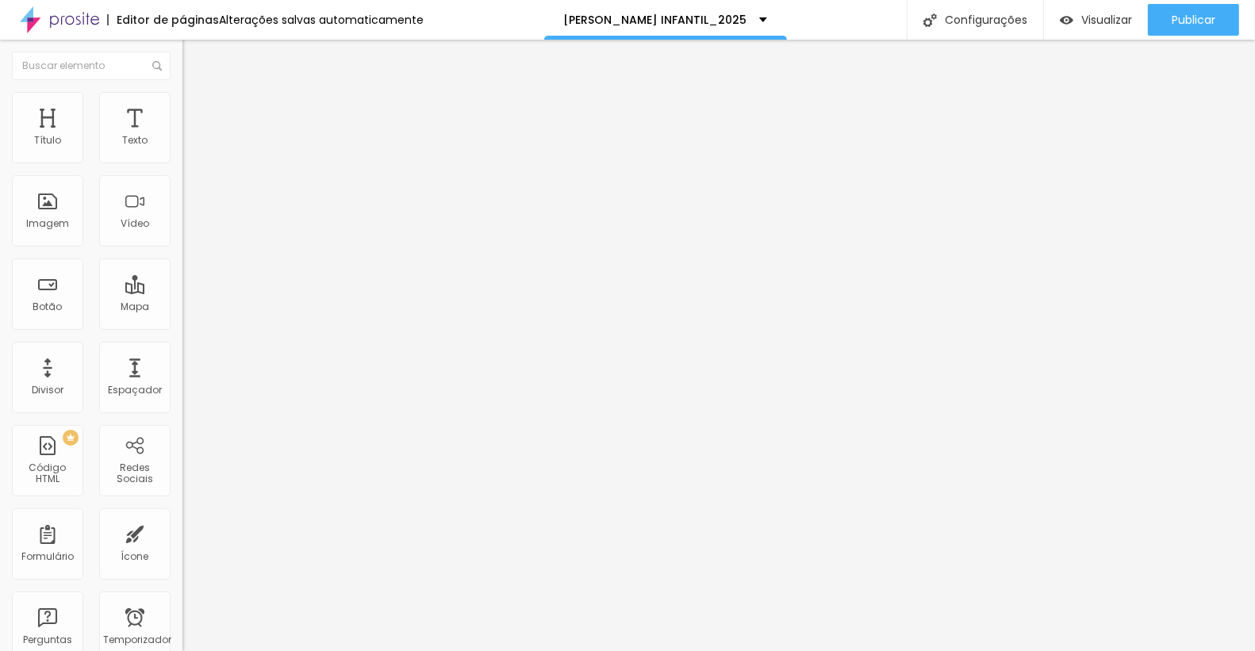
type input "13"
type input "10"
type input "8"
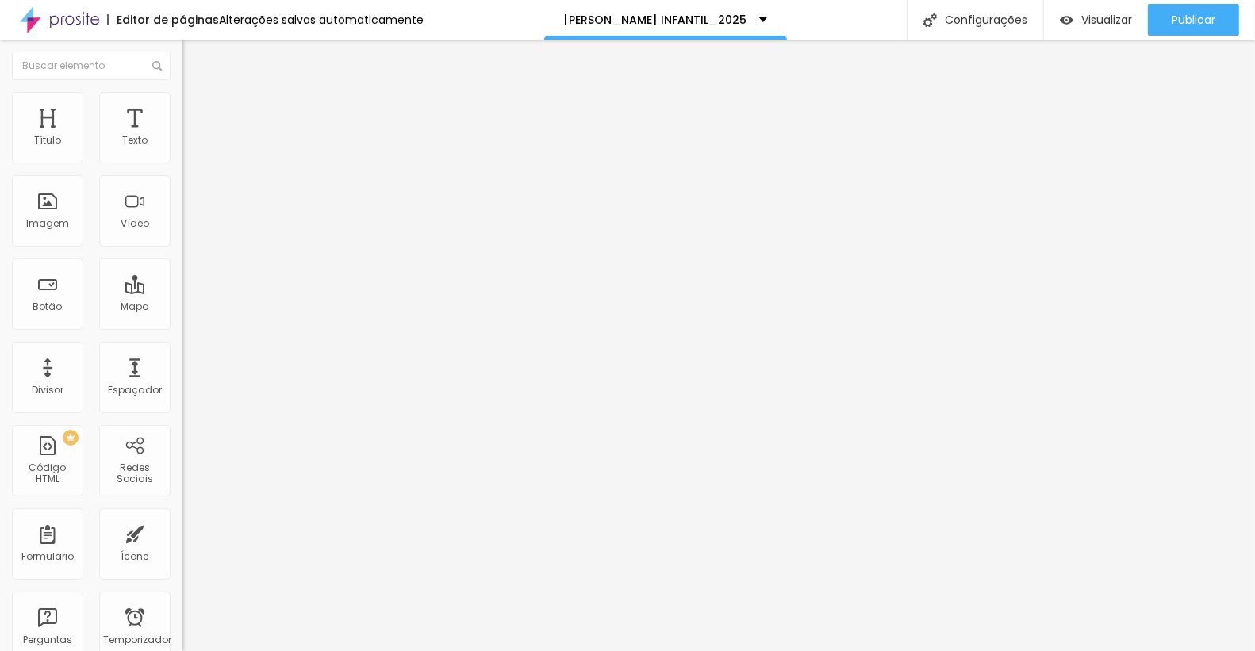
type input "6"
type input "4"
type input "3"
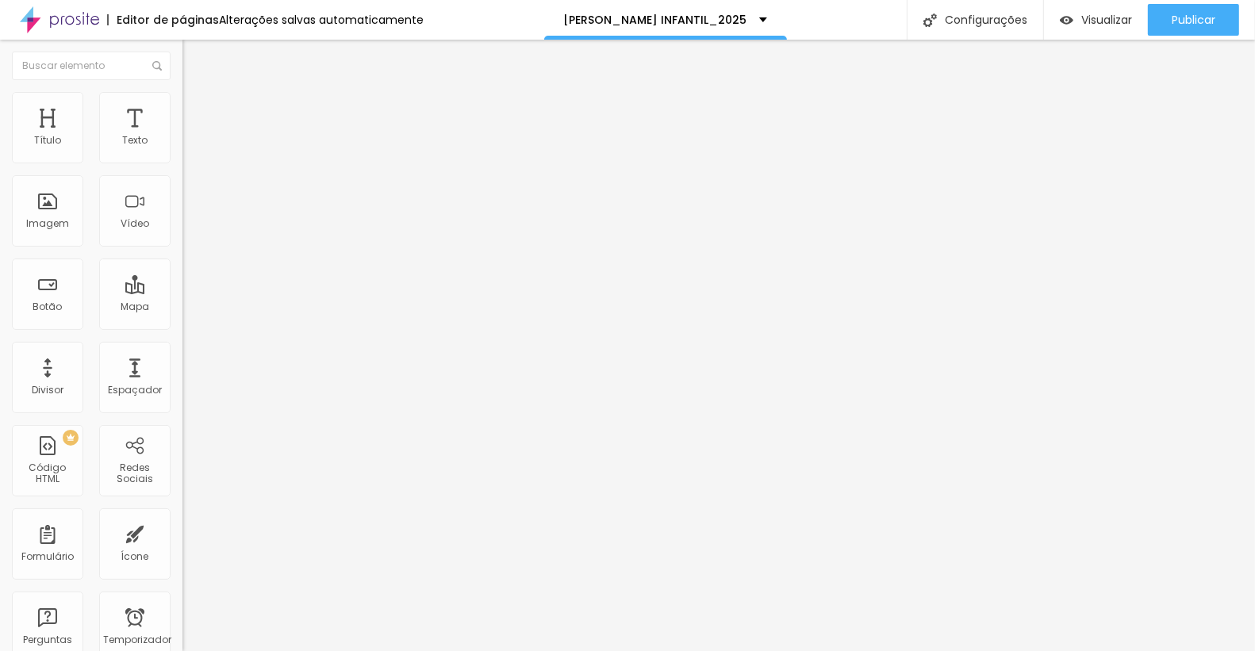
type input "3"
type input "2"
type input "1"
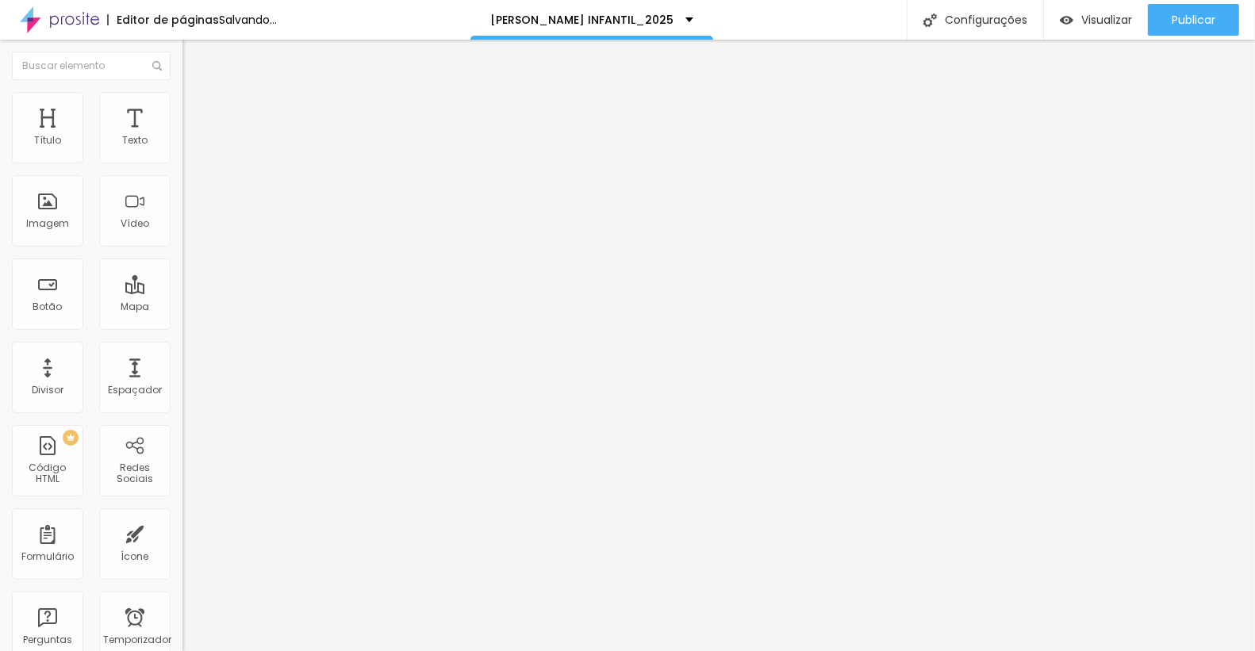
type input "2"
type input "3"
type input "4"
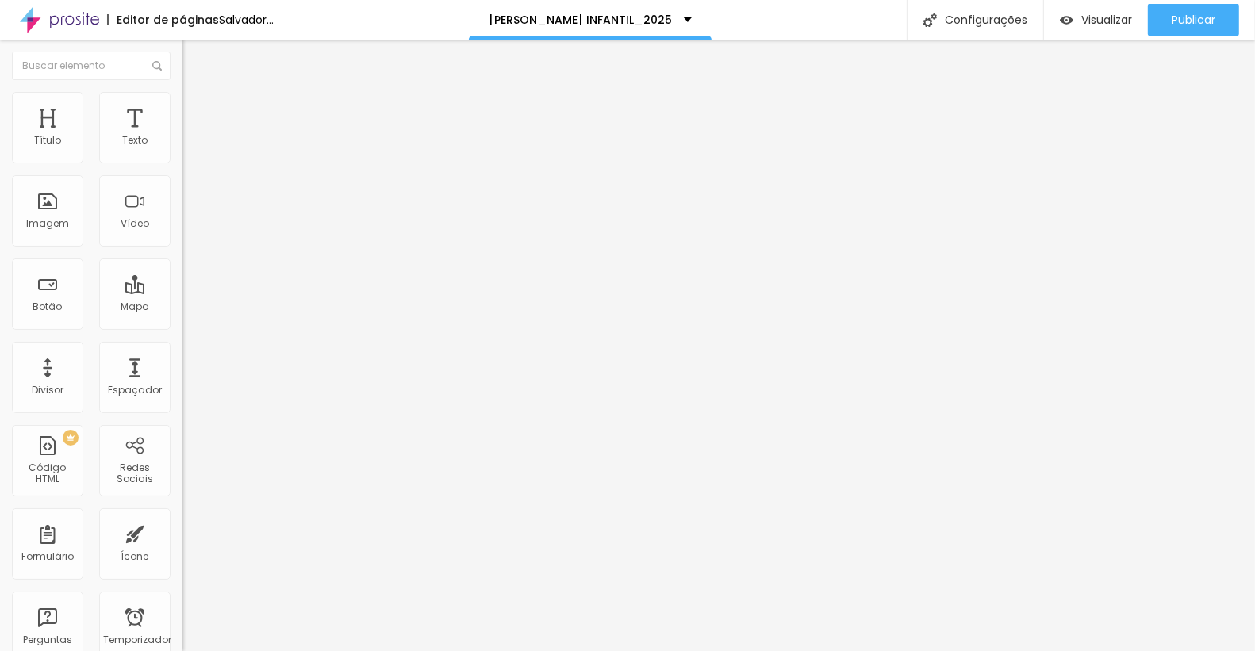
type input "4"
type input "5"
type input "6"
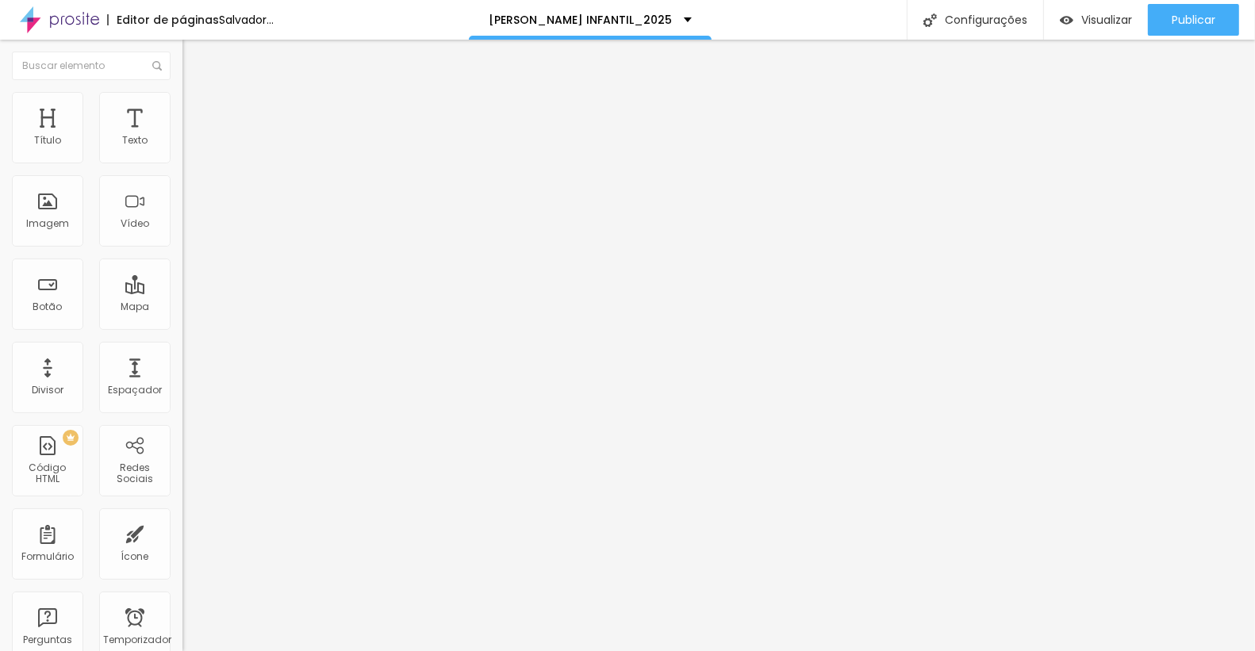
type input "7"
type input "8"
click at [182, 292] on input "range" at bounding box center [233, 298] width 102 height 13
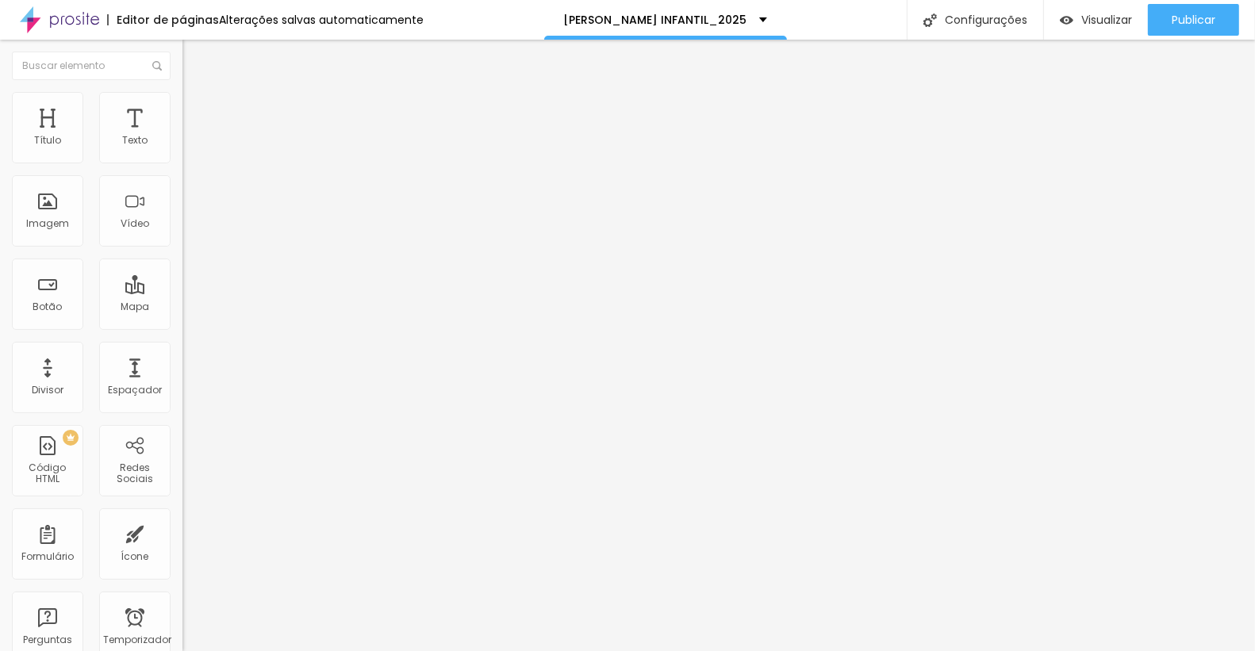
click at [194, 57] on img "button" at bounding box center [200, 58] width 13 height 13
type input "15"
type input "18"
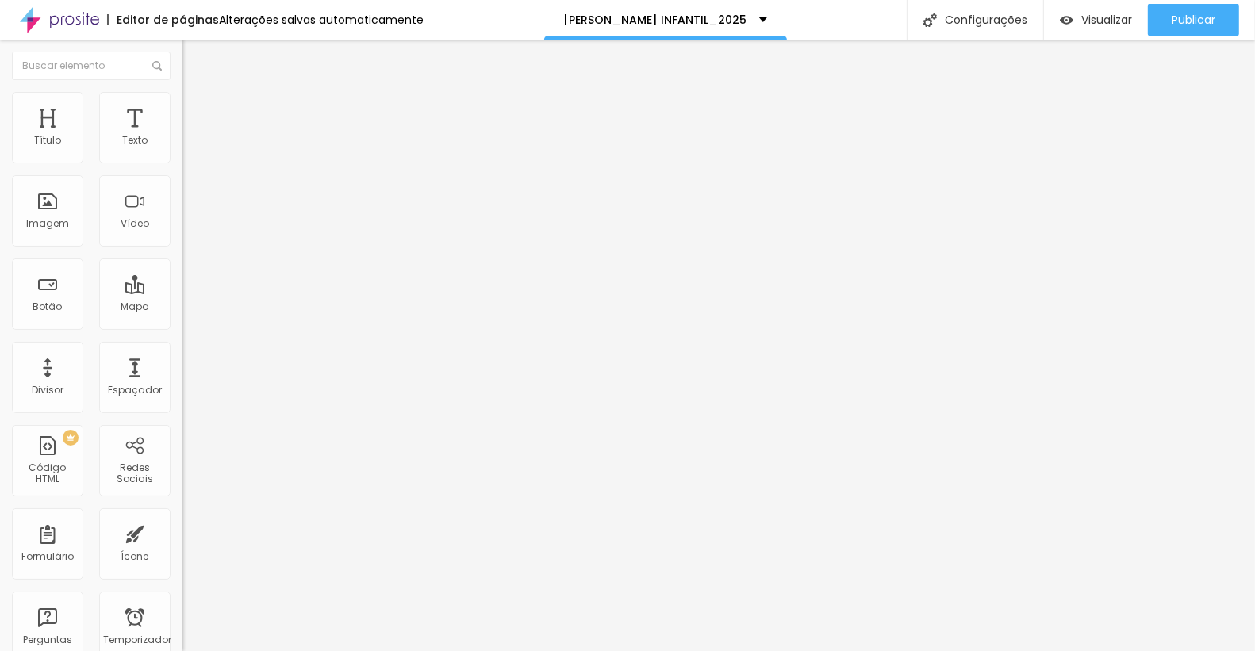
type input "23"
type input "24"
type input "26"
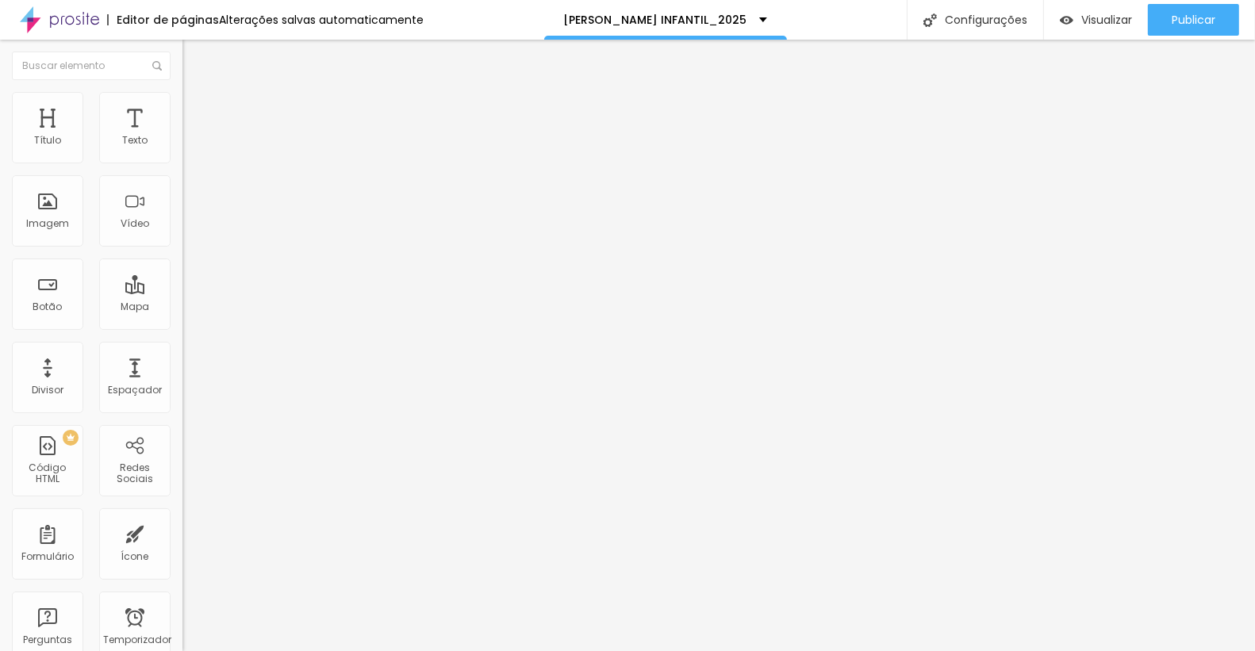
type input "26"
type input "27"
type input "28"
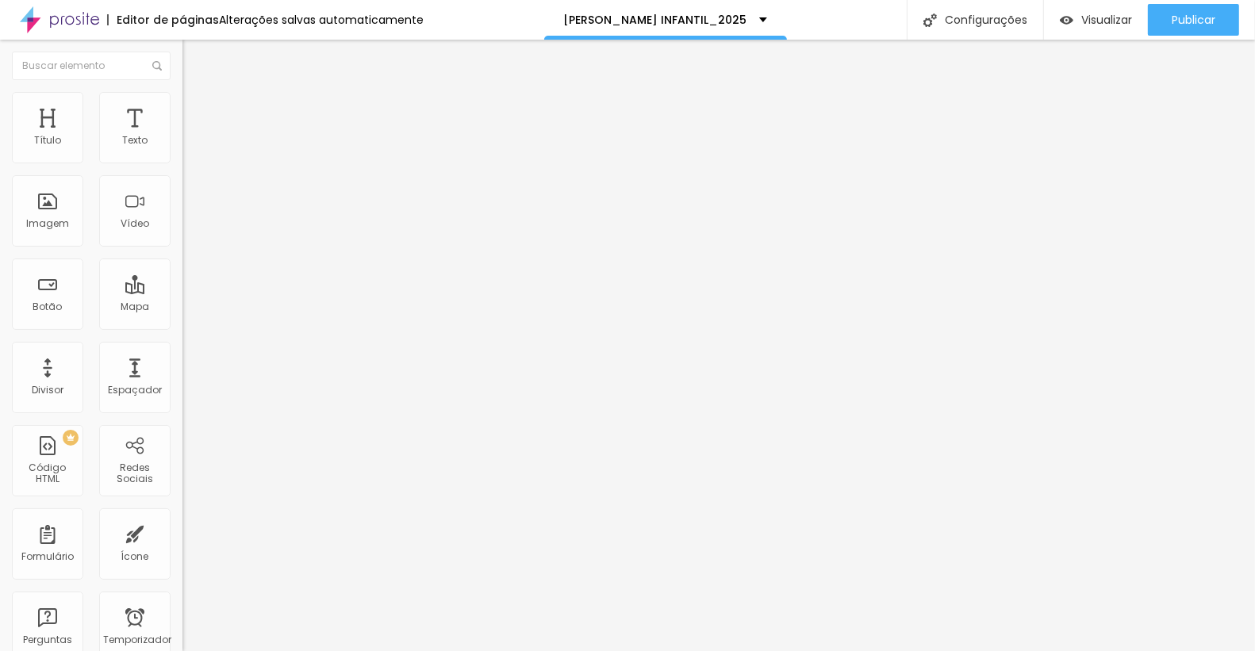
type input "29"
type input "27"
type input "26"
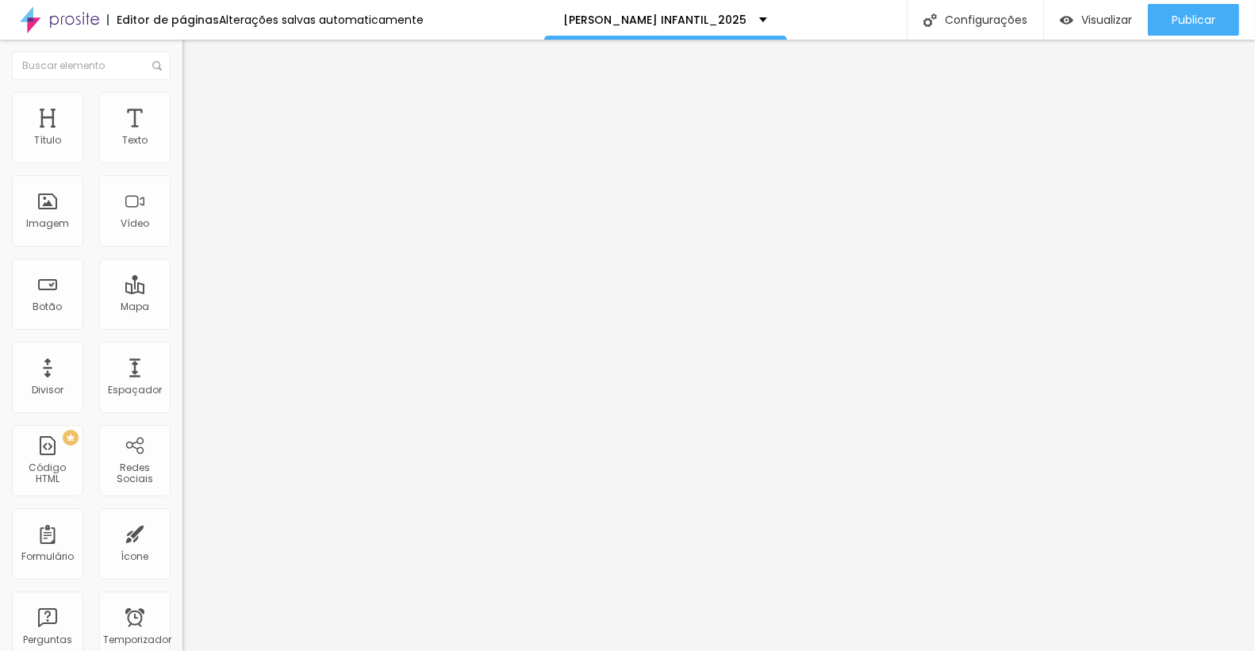
type input "26"
type input "24"
type input "21"
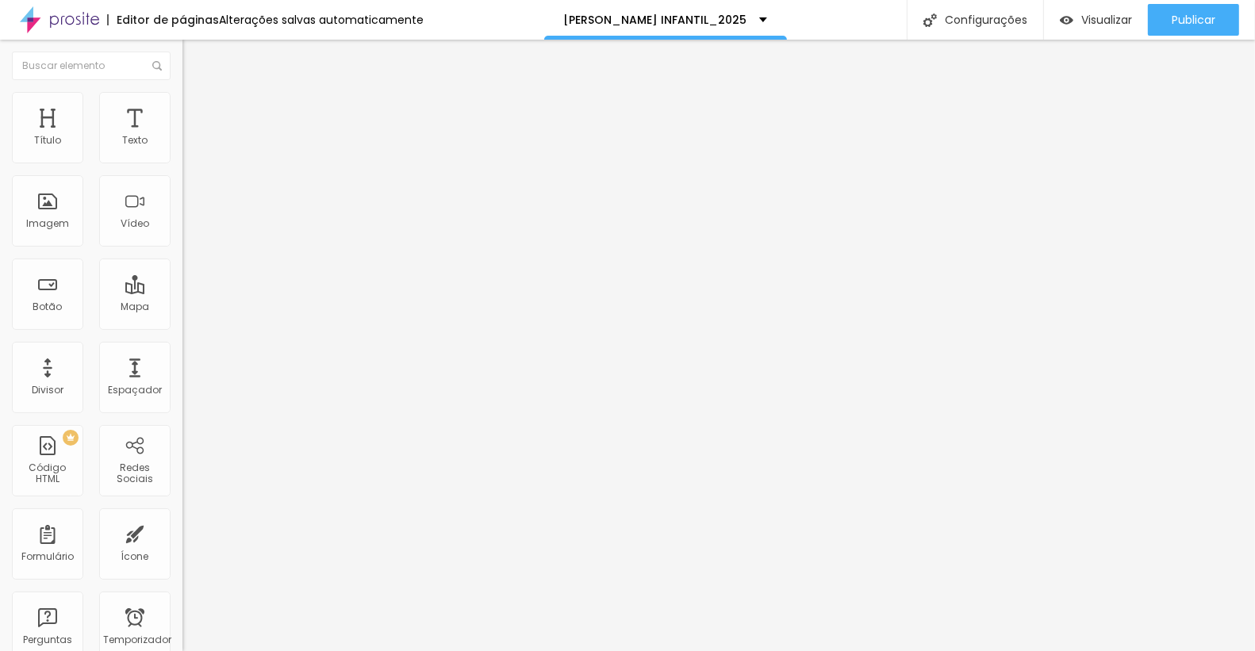
type input "17"
type input "14"
type input "11"
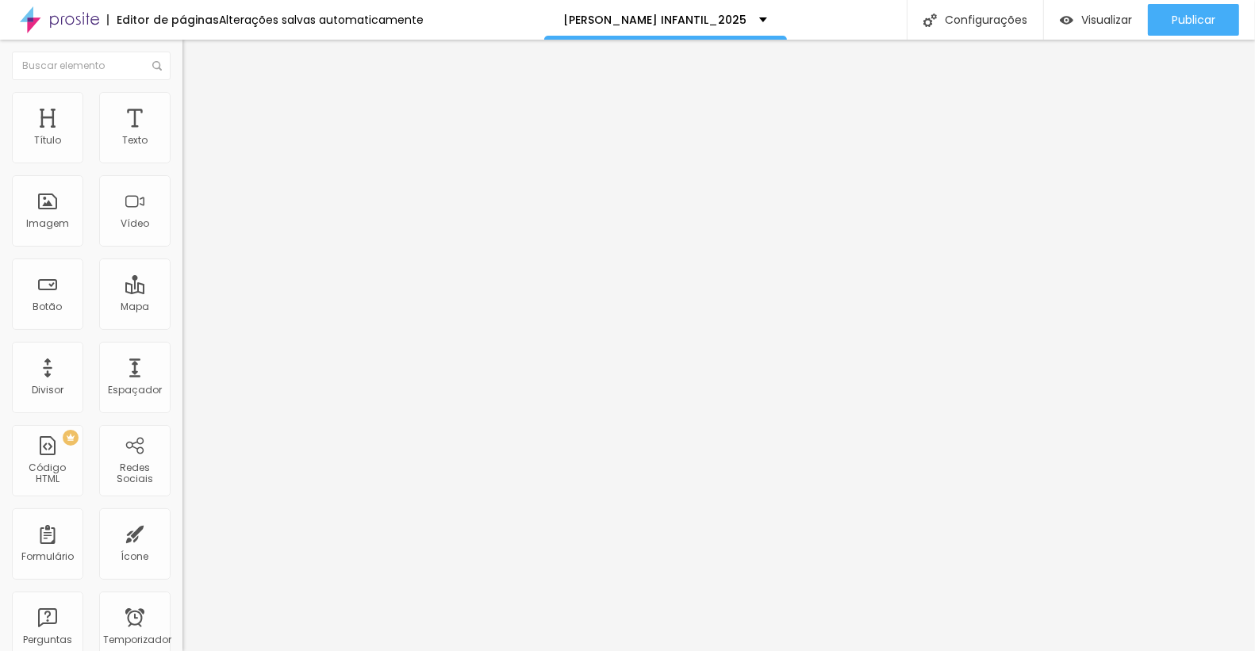
type input "11"
type input "9"
type input "8"
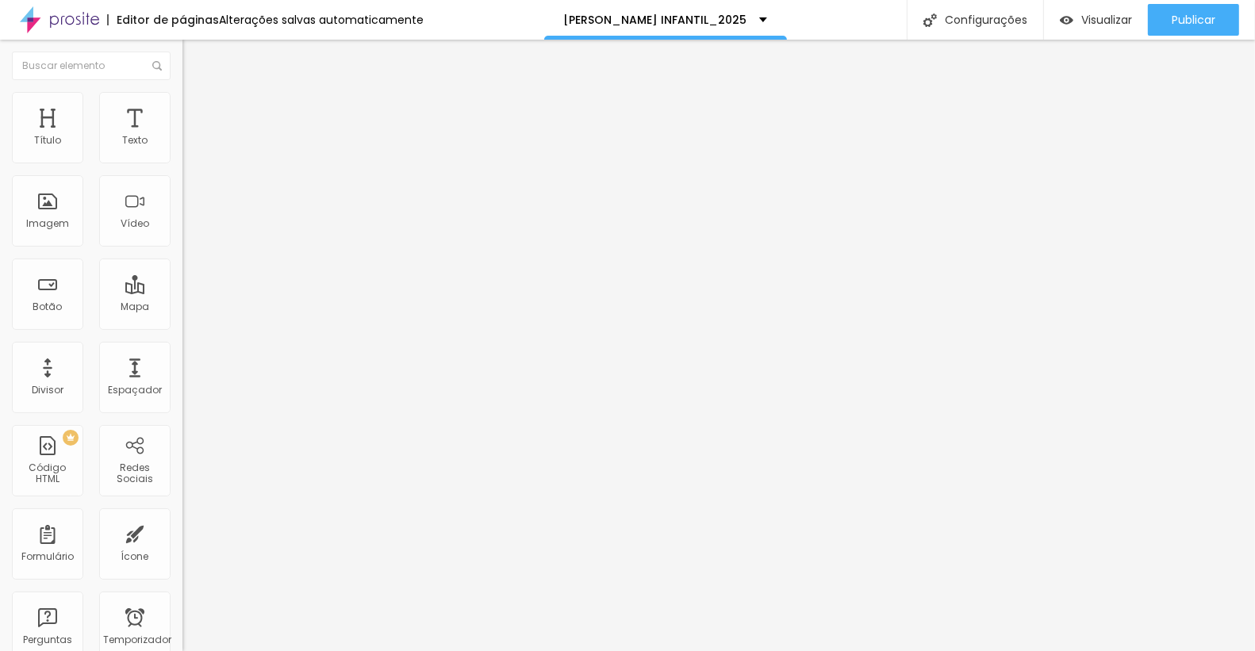
type input "7"
type input "6"
type input "5"
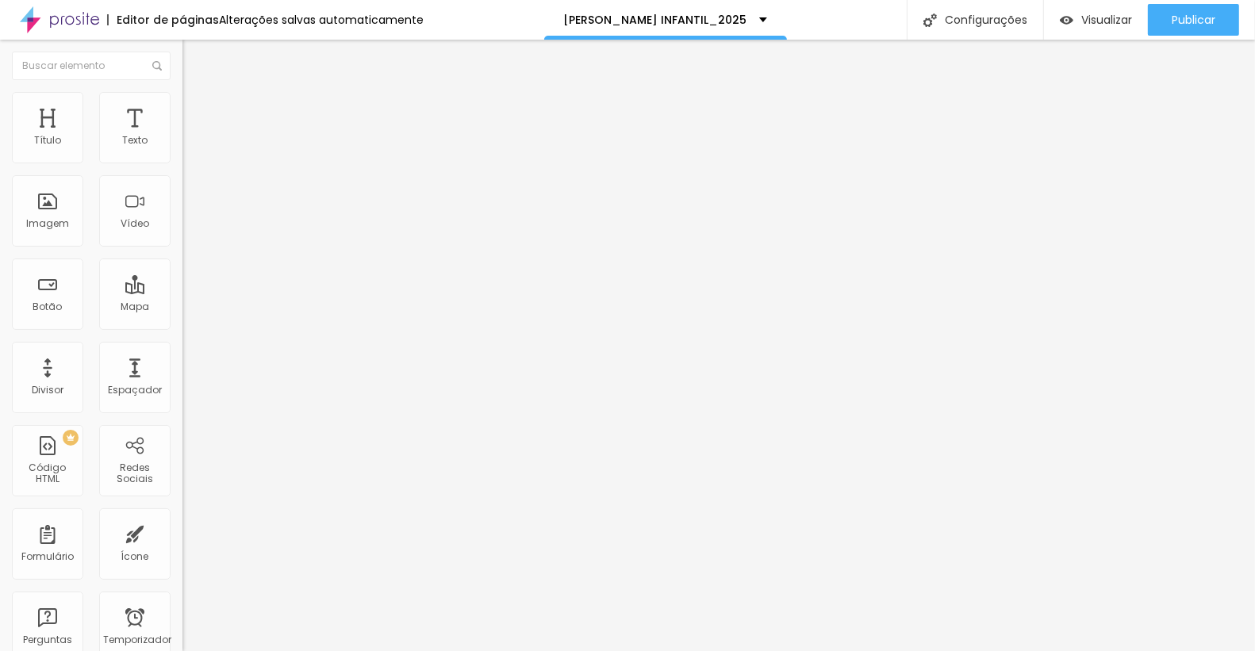
type input "5"
type input "3"
type input "0"
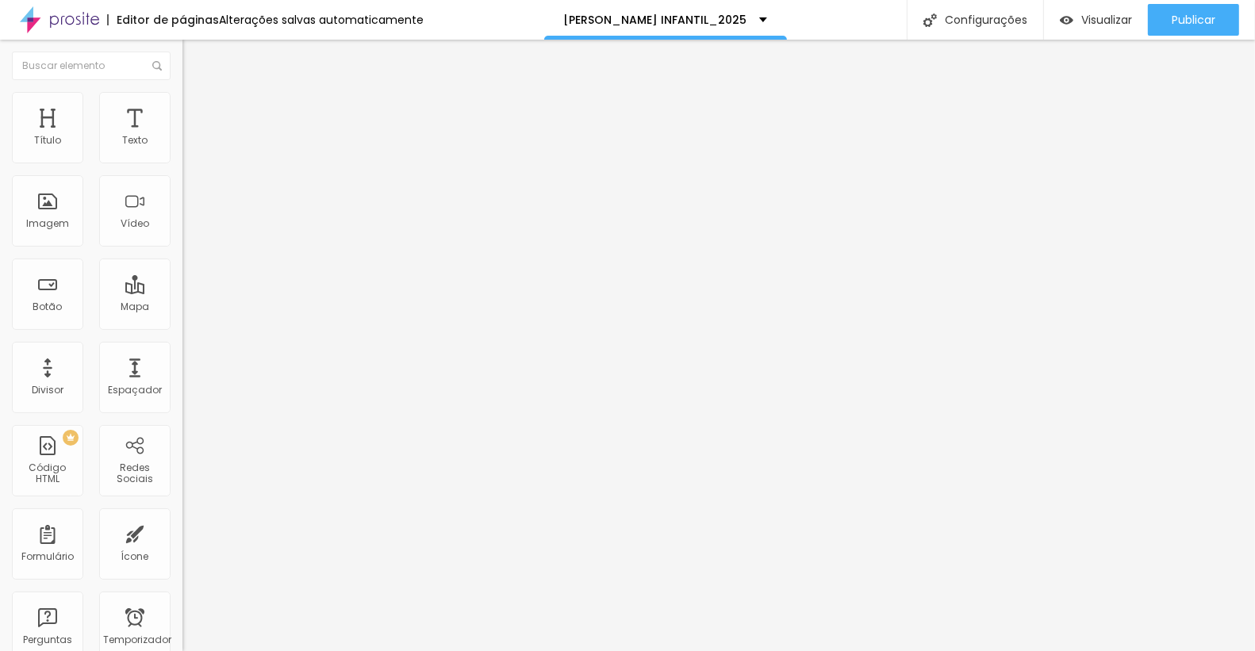
drag, startPoint x: 47, startPoint y: 154, endPoint x: 20, endPoint y: 151, distance: 27.2
type input "0"
click at [182, 292] on input "range" at bounding box center [233, 298] width 102 height 13
click at [194, 57] on img "button" at bounding box center [200, 58] width 13 height 13
click at [194, 55] on img "button" at bounding box center [200, 58] width 13 height 13
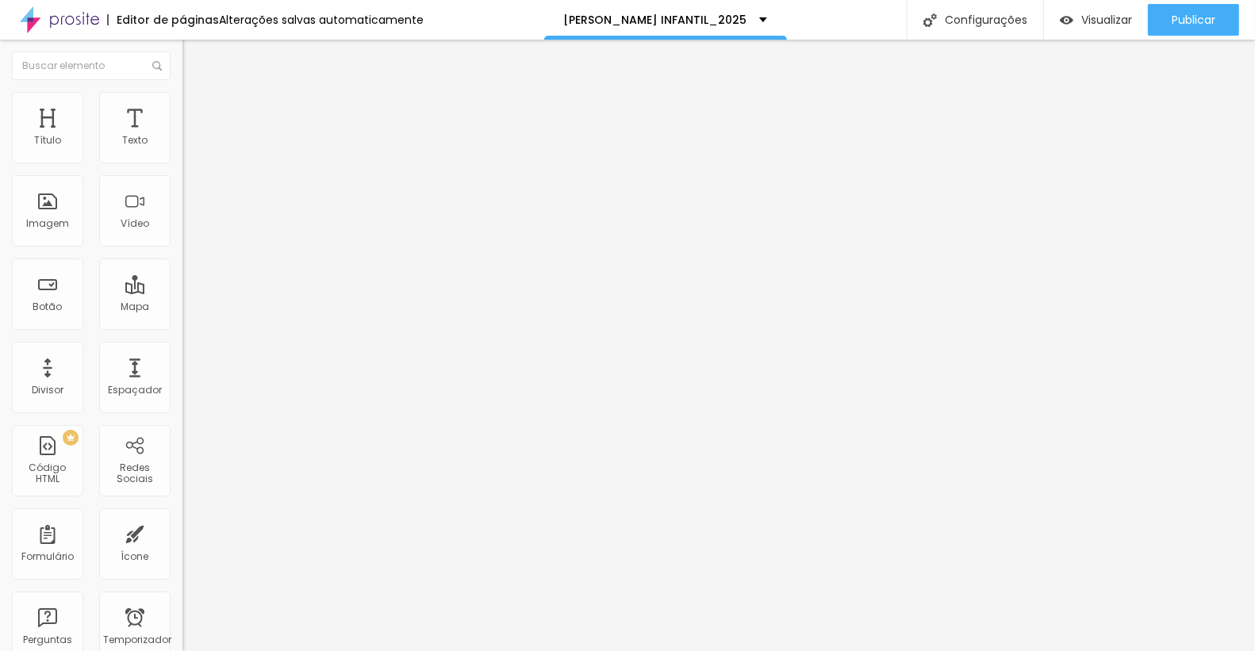
click at [194, 56] on img "button" at bounding box center [200, 58] width 13 height 13
click at [182, 557] on div "ID HTML" at bounding box center [273, 576] width 182 height 39
click at [195, 224] on icon "button" at bounding box center [196, 222] width 3 height 3
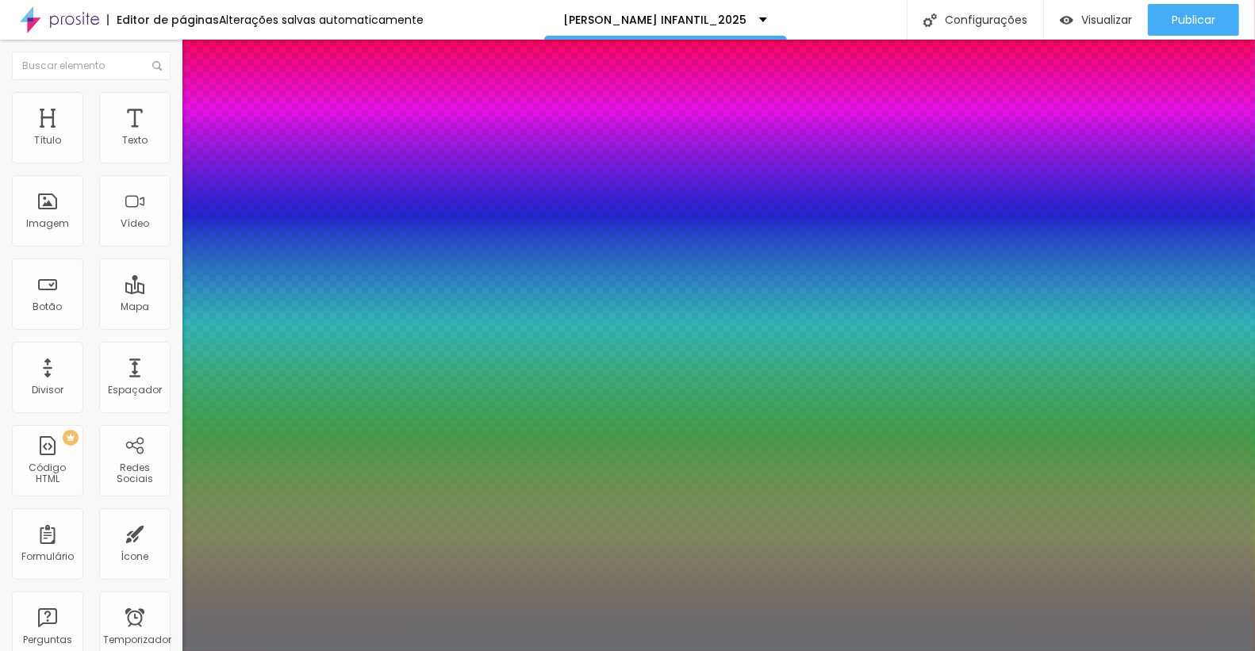
type input "1"
type input "19"
type input "1"
type input "20"
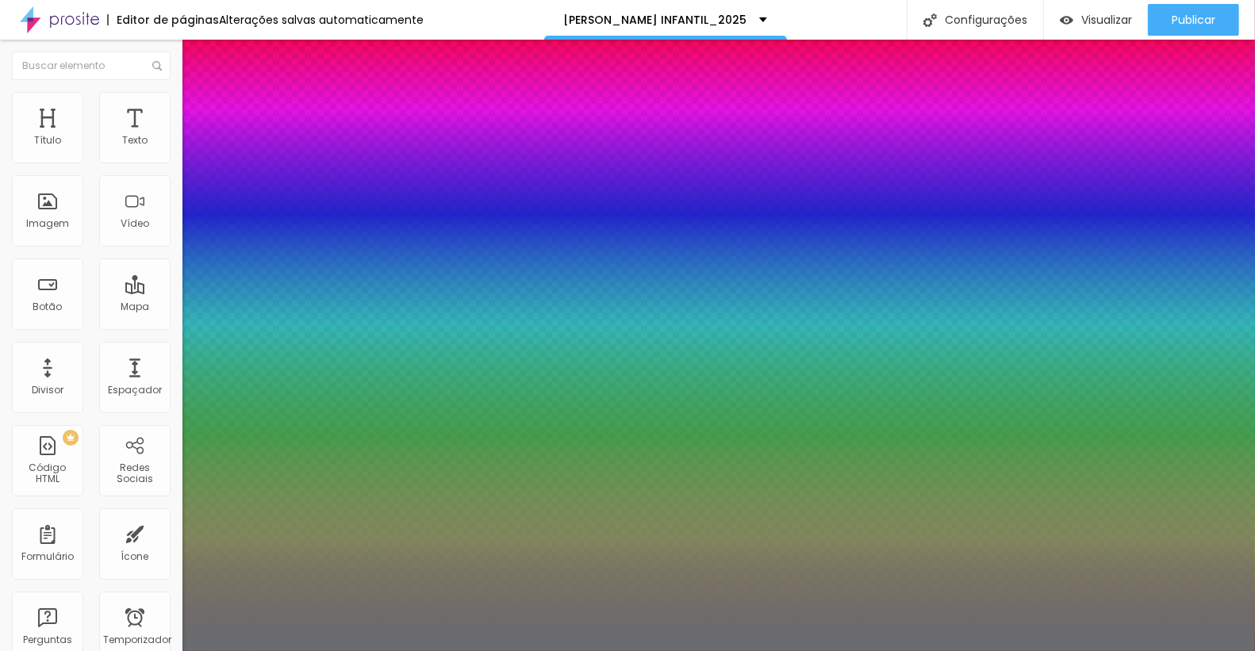
type input "20"
type input "1"
type input "21"
type input "1"
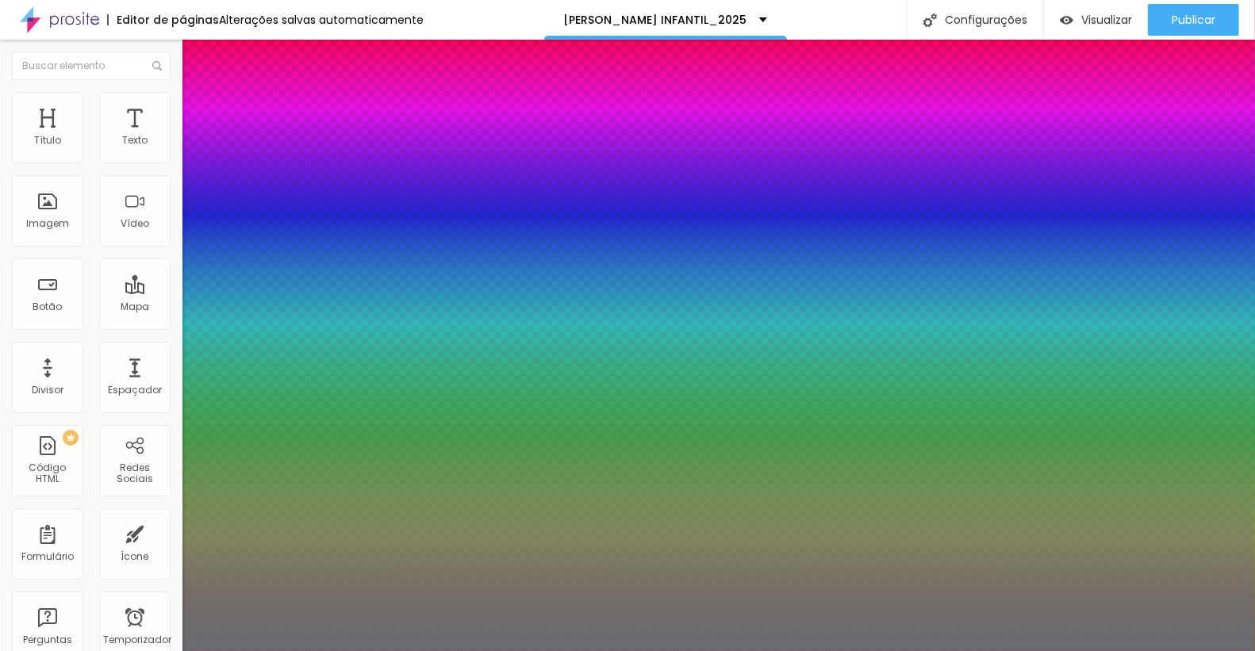
type input "23"
type input "1"
type input "24"
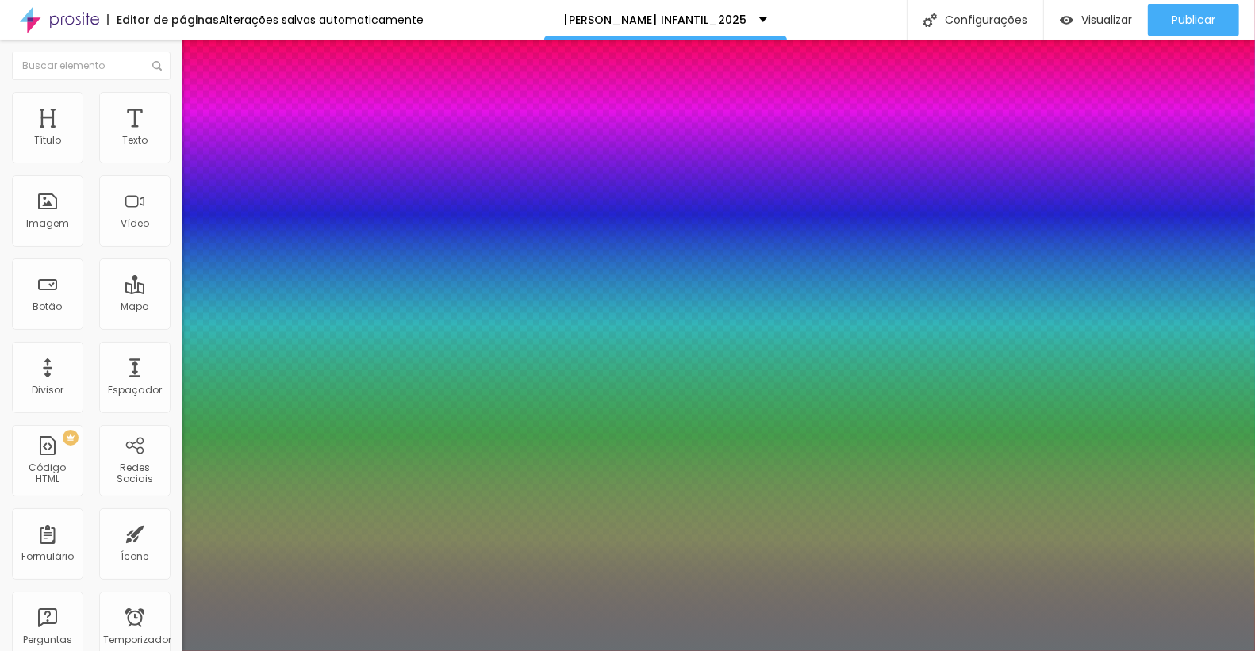
type input "1"
type input "25"
type input "1"
type input "25"
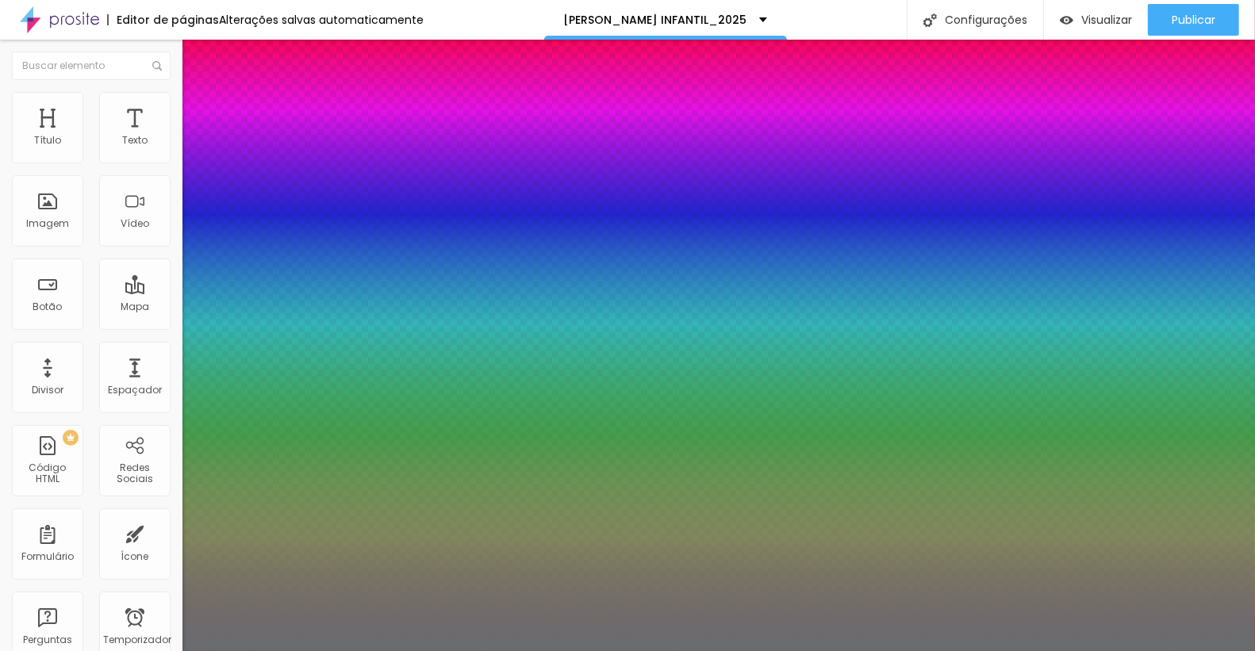
type input "1"
click at [373, 651] on div at bounding box center [627, 651] width 1255 height 0
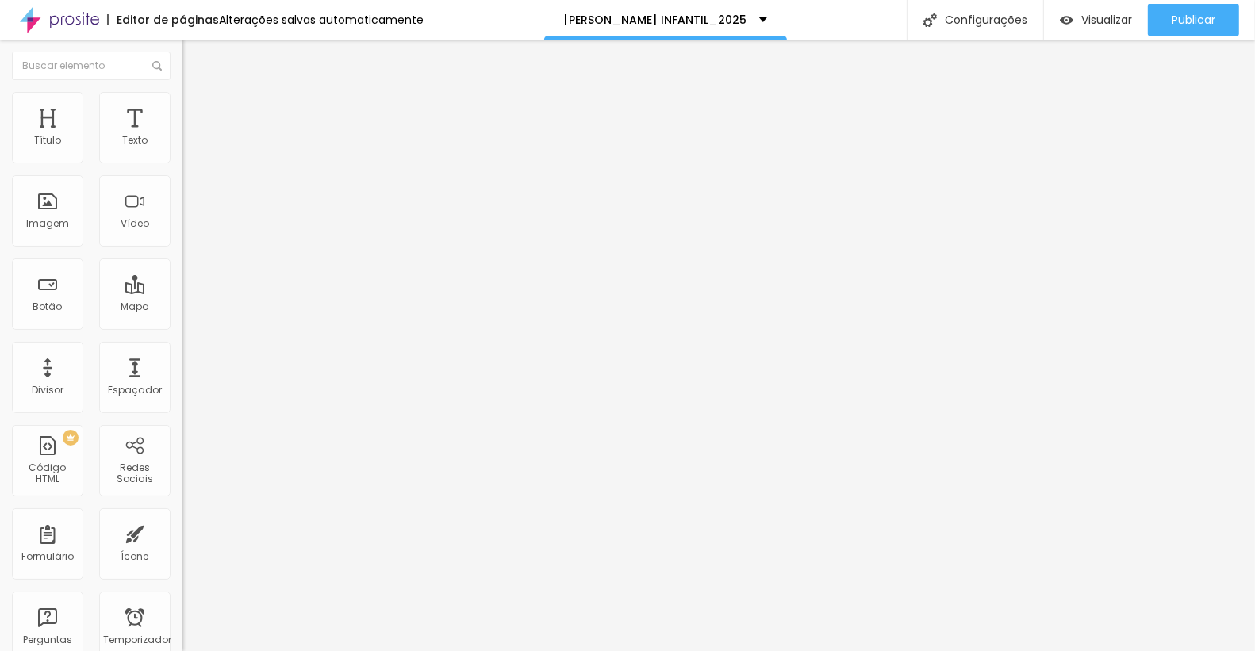
click at [182, 152] on button "button" at bounding box center [193, 144] width 22 height 17
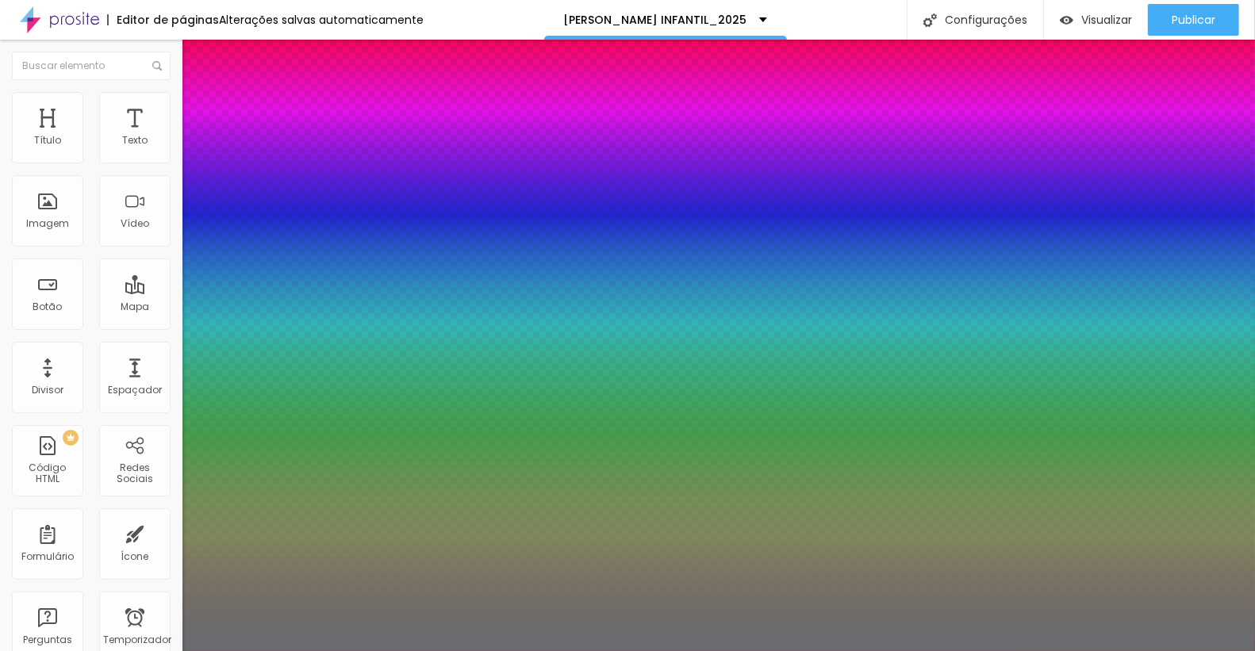
type input "1"
click at [87, 651] on div at bounding box center [627, 651] width 1255 height 0
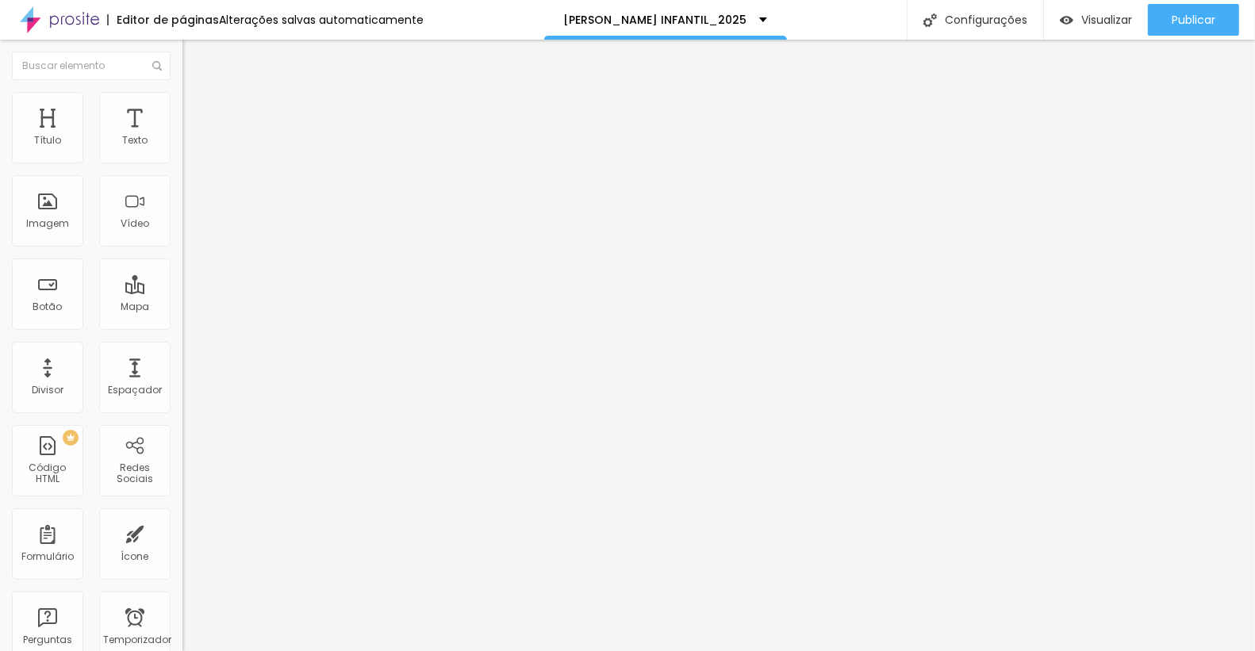
click at [189, 230] on icon "button" at bounding box center [194, 226] width 10 height 10
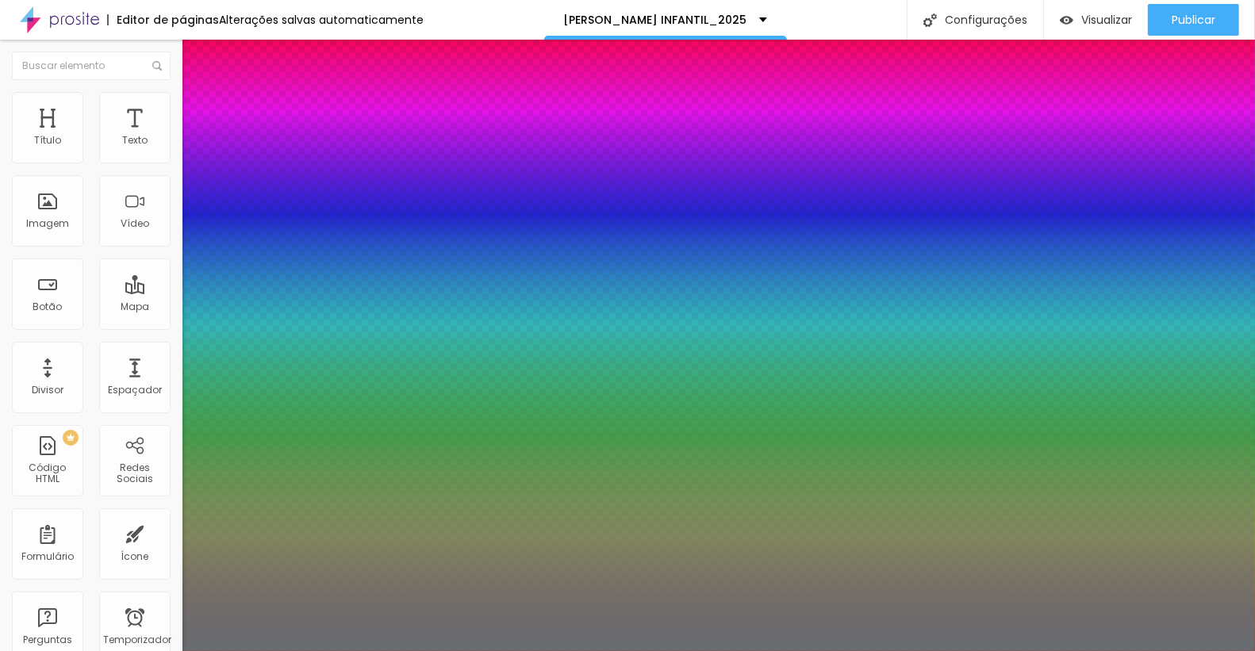
type input "1"
type input "22"
type input "1"
type input "21"
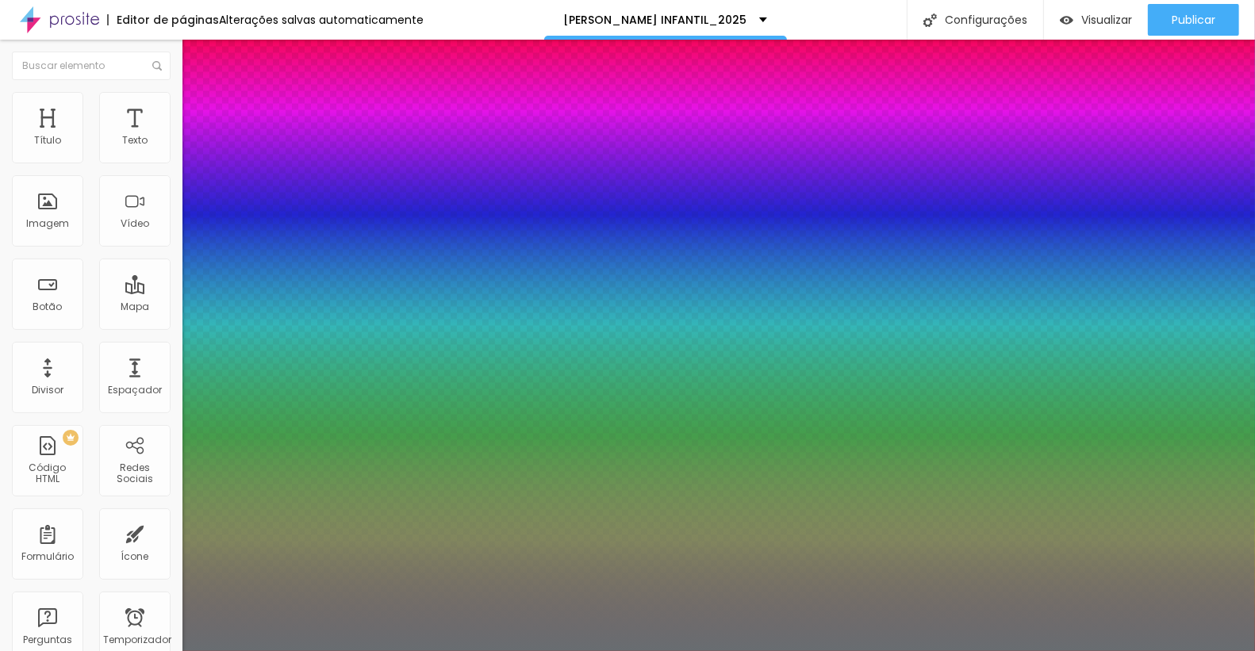
type input "21"
type input "1"
type input "22"
type input "1"
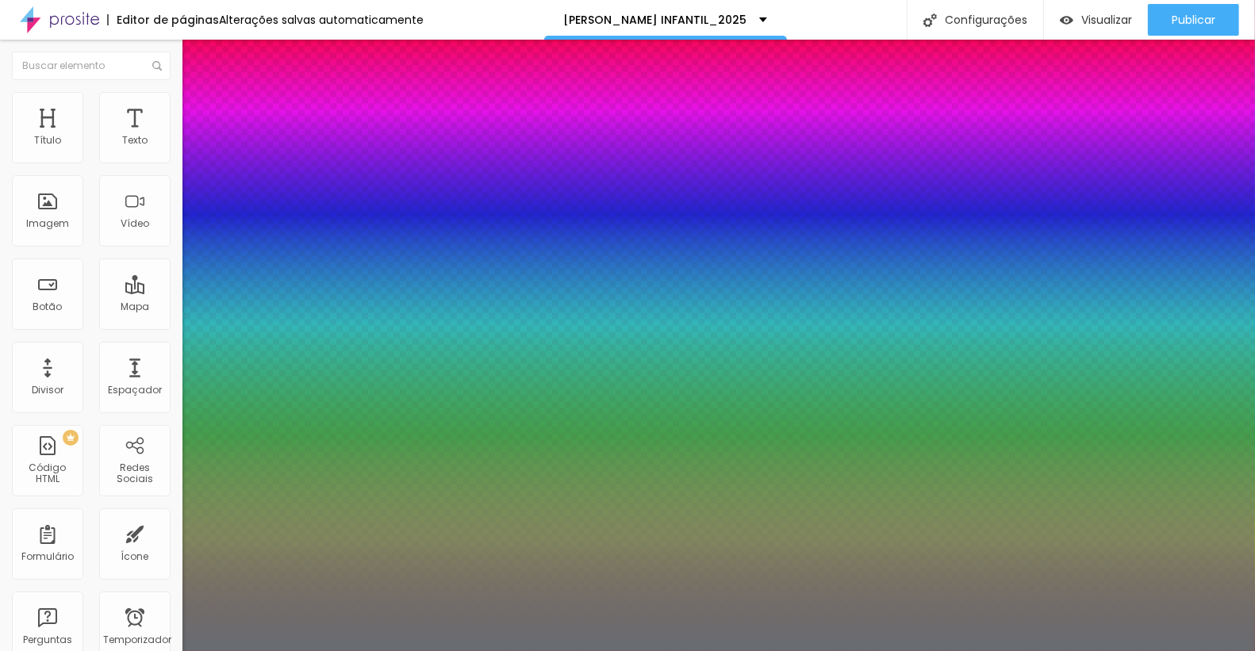
type input "23"
type input "1"
type input "23"
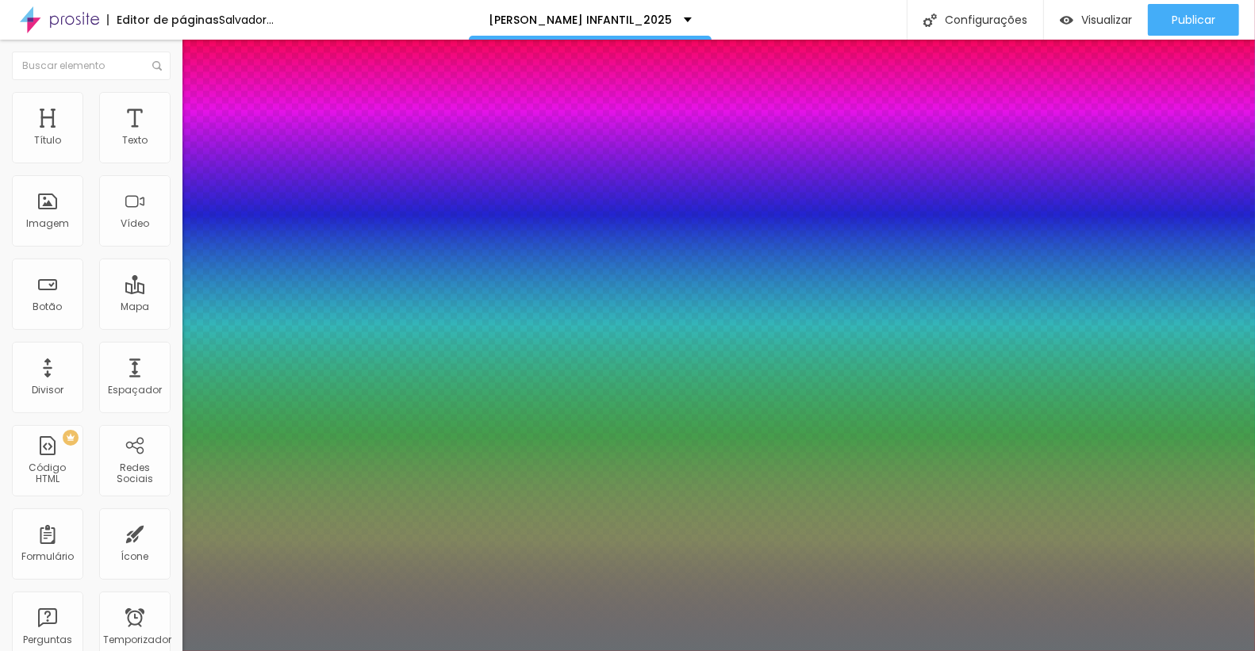
type input "1"
click at [224, 651] on div at bounding box center [627, 651] width 1255 height 0
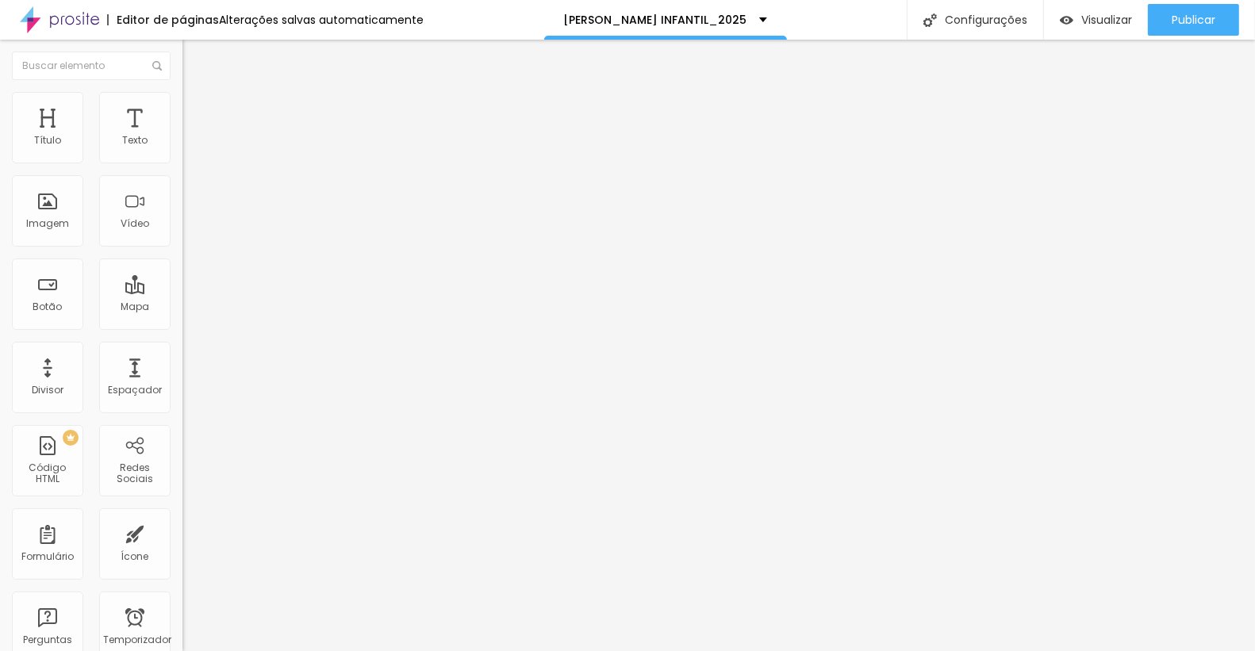
click at [189, 148] on icon "button" at bounding box center [194, 143] width 10 height 10
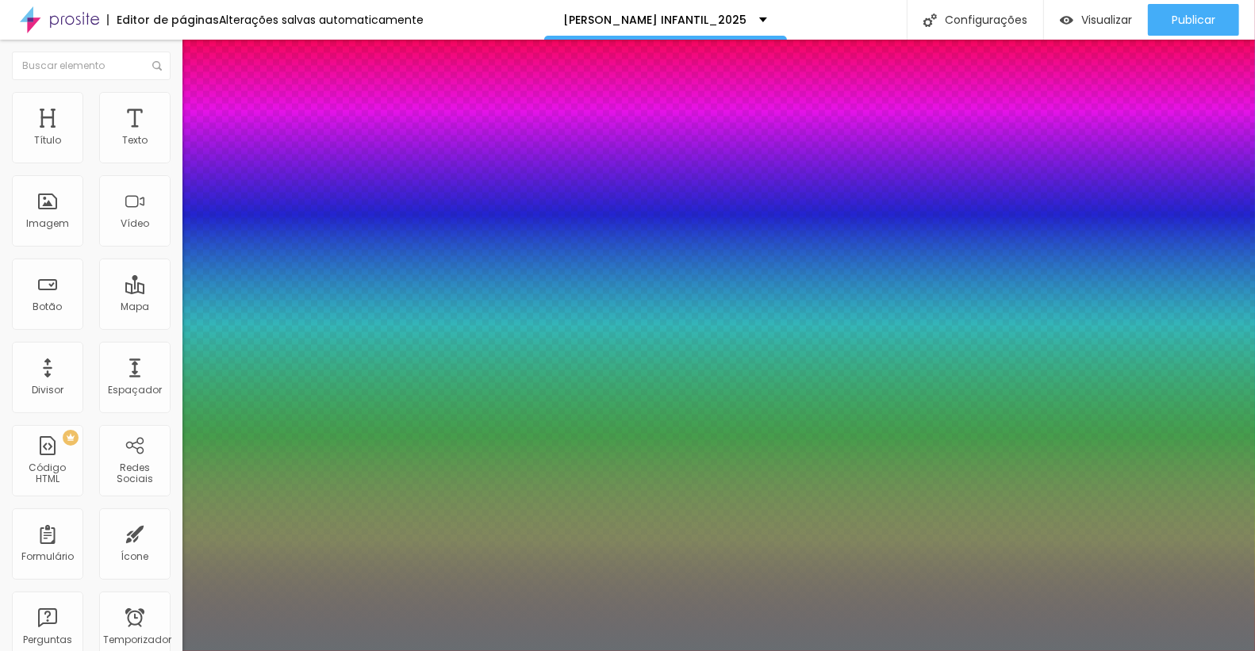
type input "1"
click at [40, 651] on div at bounding box center [627, 651] width 1255 height 0
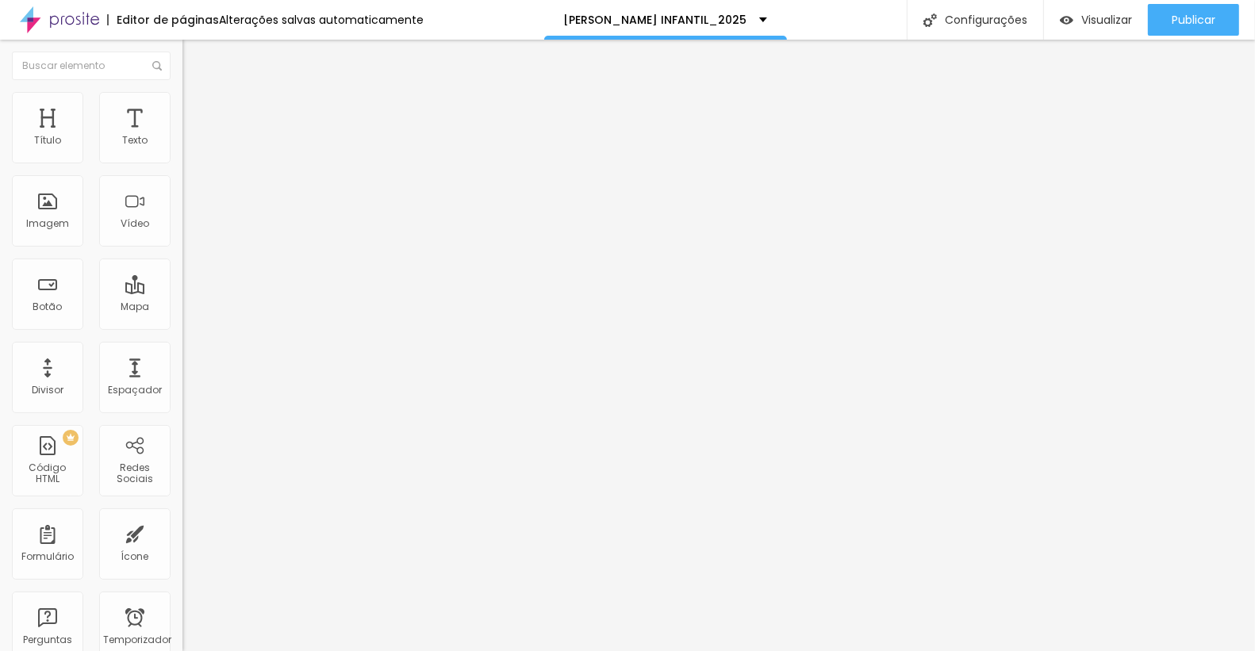
click at [197, 109] on font "Estilo" at bounding box center [209, 102] width 25 height 13
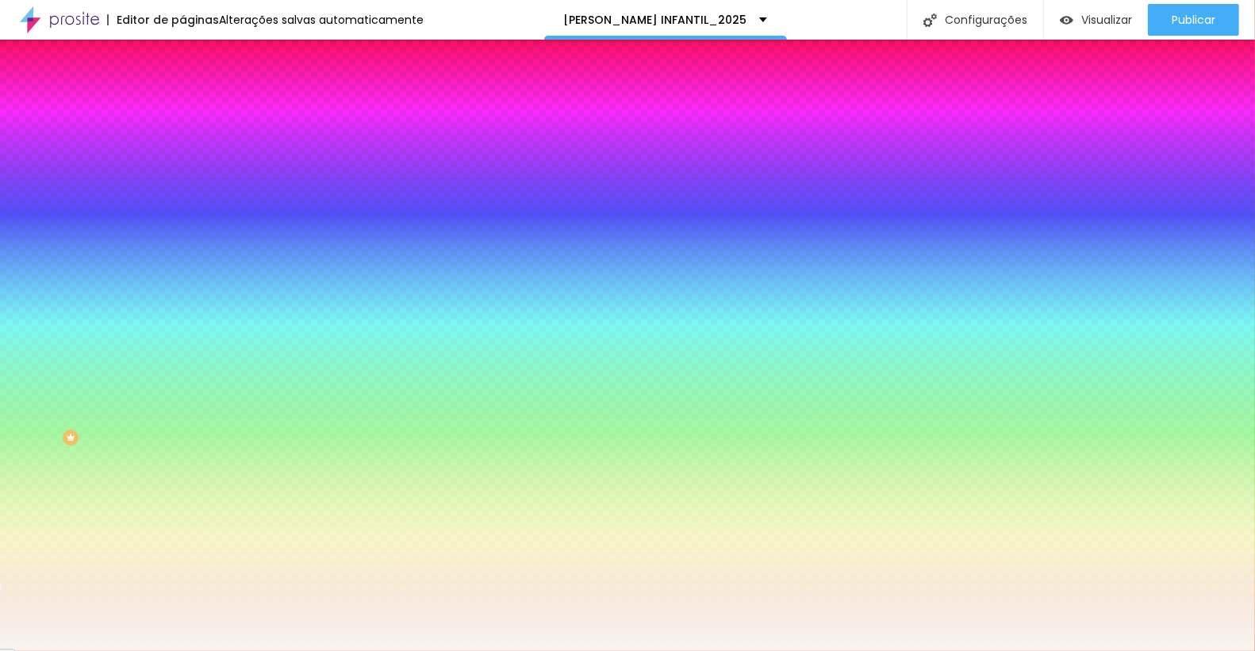
drag, startPoint x: 125, startPoint y: 155, endPoint x: 179, endPoint y: 156, distance: 54.0
click at [182, 156] on div "Cor de fundo Voltar ao padrão #F8F5F0 Sombra DESATIVADO Voltar ao padrão Borda …" at bounding box center [273, 194] width 182 height 141
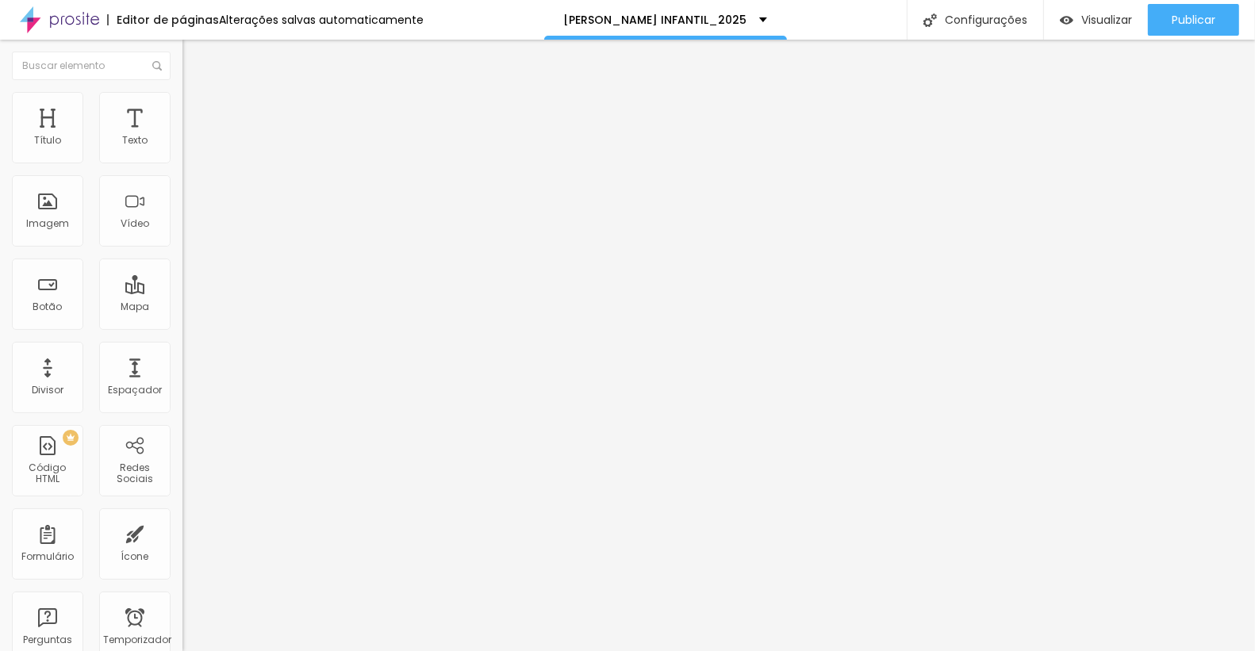
click at [182, 94] on img at bounding box center [189, 99] width 14 height 14
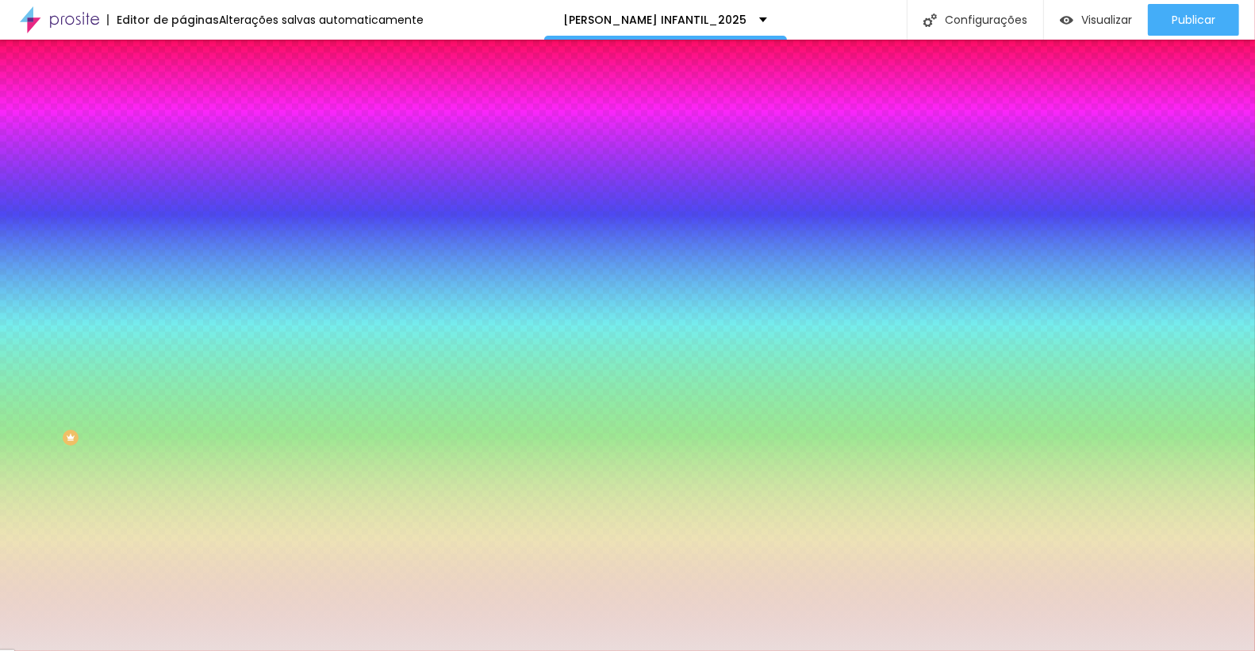
drag, startPoint x: 123, startPoint y: 288, endPoint x: 182, endPoint y: 288, distance: 58.7
click at [182, 288] on div "Imagem de fundo Adicionar imagem Efeito da Imagem Nenhum Nenhum Paralaxe Cor de…" at bounding box center [273, 226] width 182 height 205
paste input "F8F5F0"
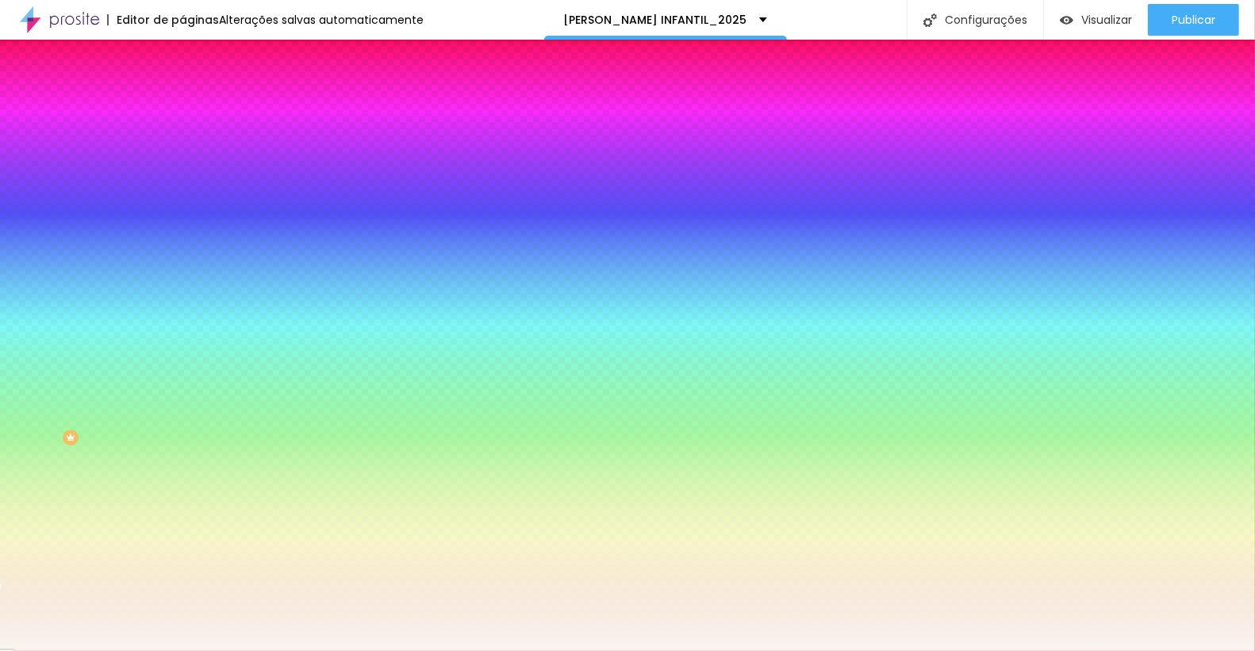
type input "#F8F5F0"
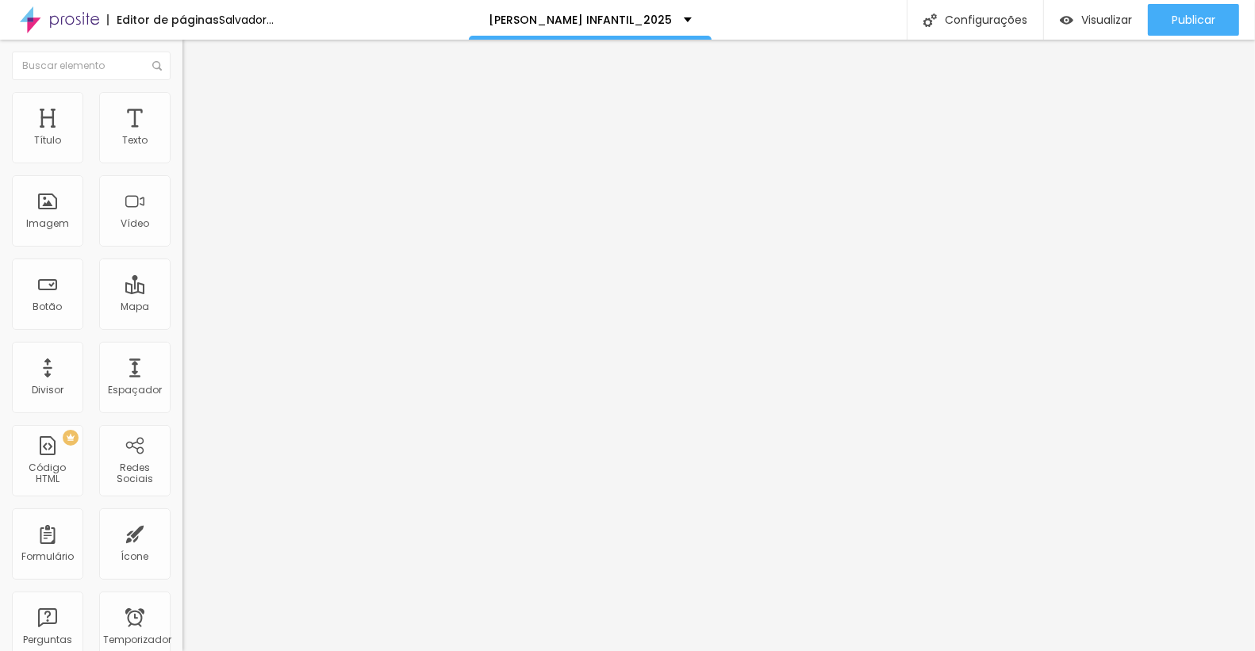
click at [182, 100] on img at bounding box center [189, 99] width 14 height 14
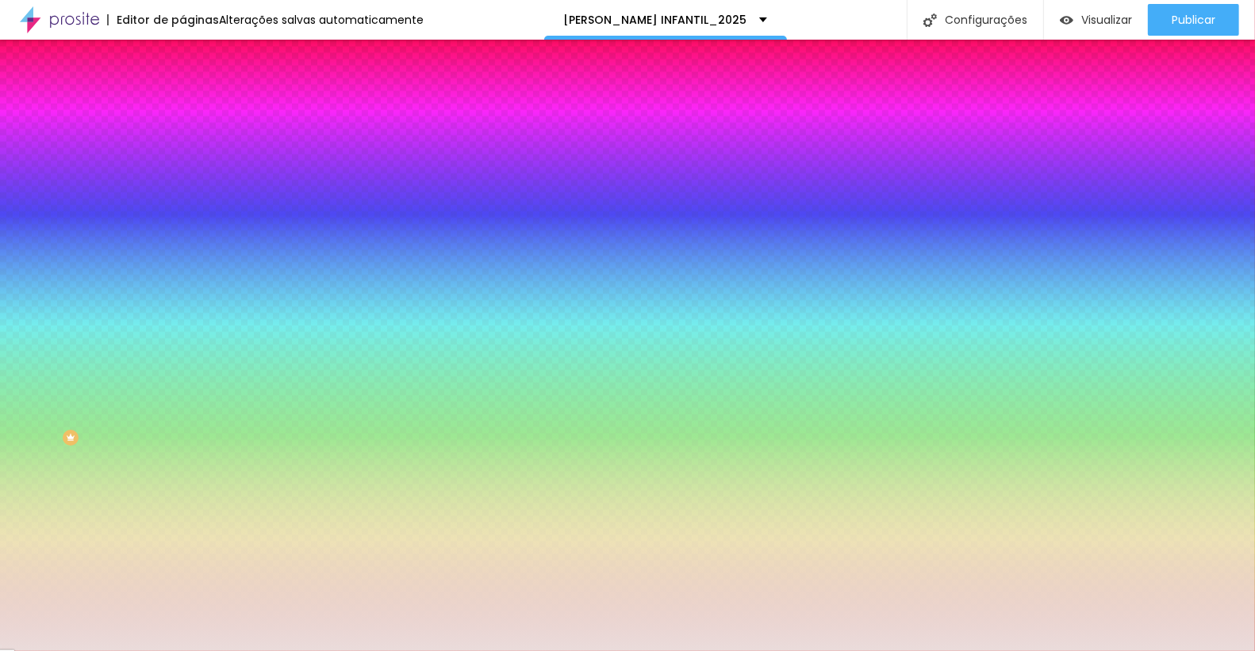
paste input "F8F5F0"
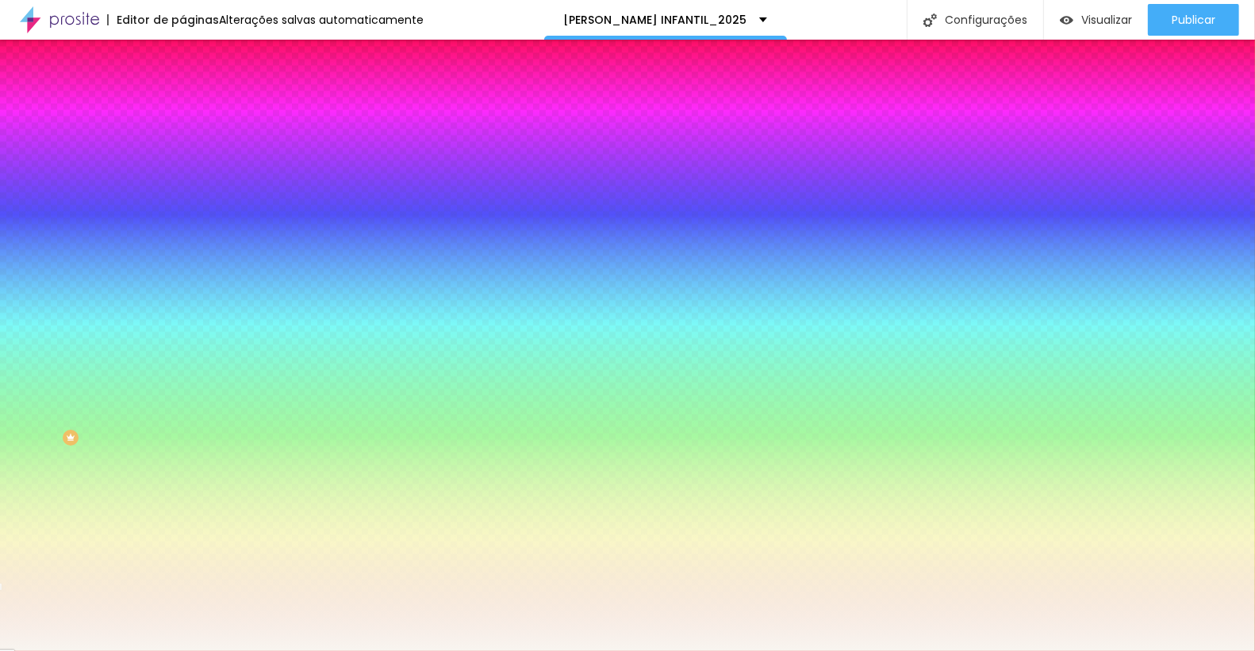
type input "#F8F5F0"
click at [182, 240] on div "Editar nulo Conteúdo Estilo Avançado Cor de fundo Voltar ao padrão #F8F5F0 0 Bo…" at bounding box center [273, 346] width 182 height 612
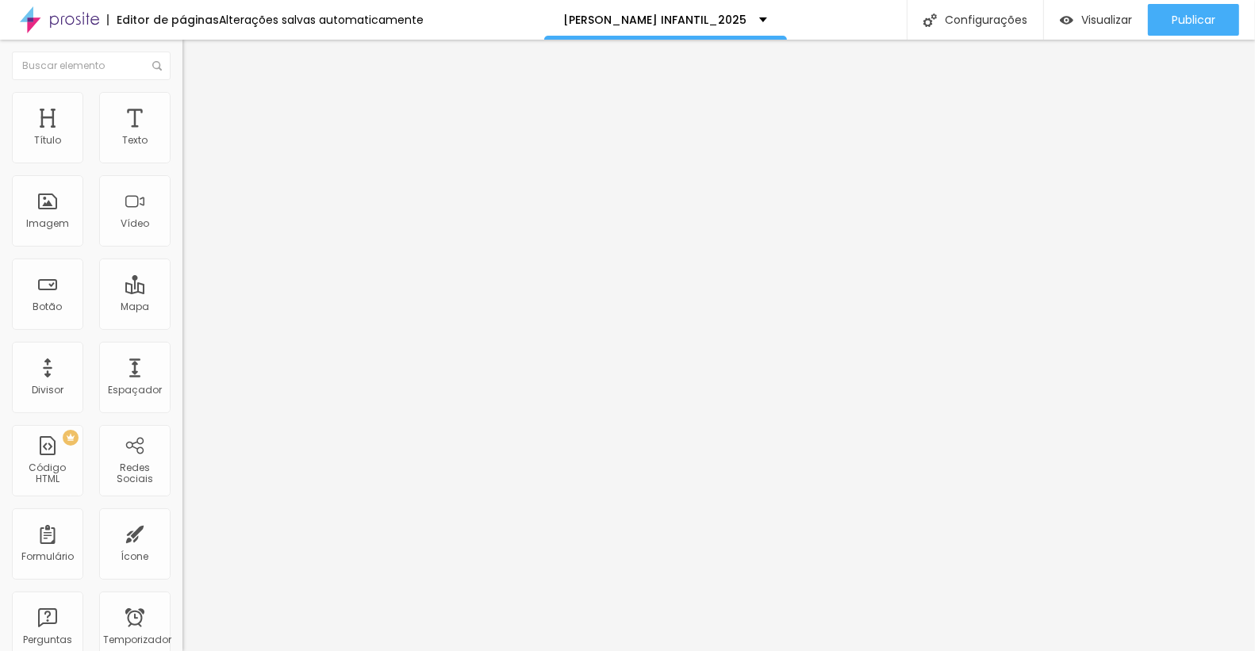
click at [189, 148] on icon "button" at bounding box center [194, 143] width 10 height 10
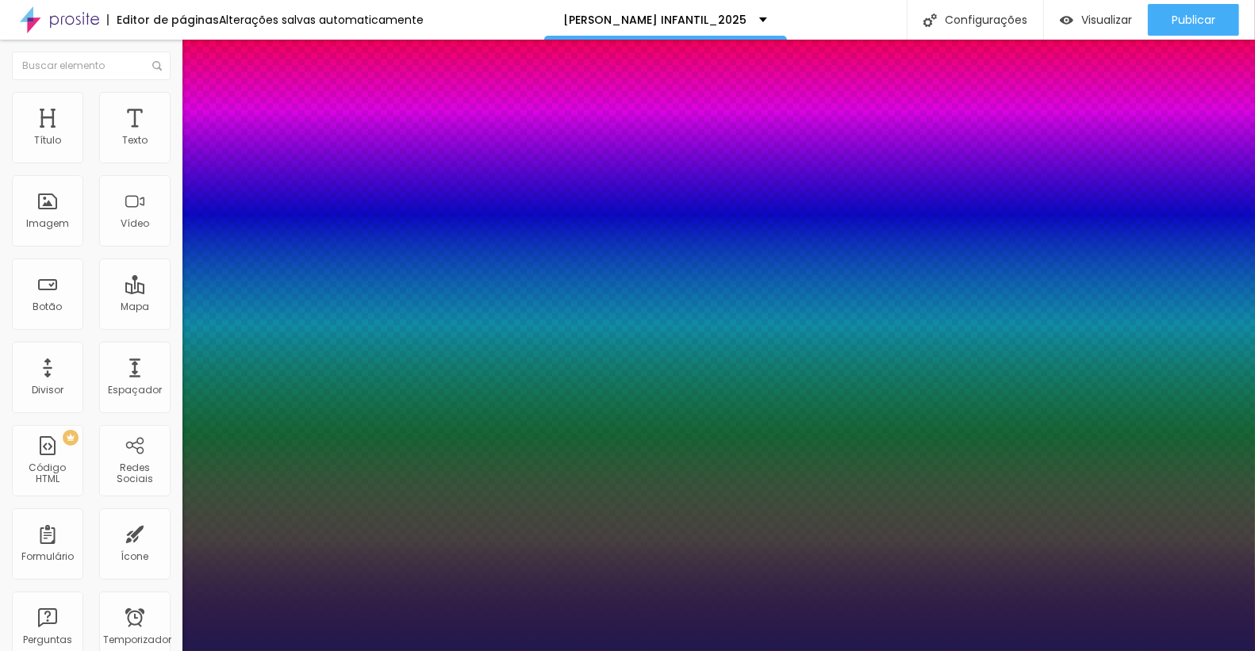
type input "1"
type input "30"
type input "1"
type input "30"
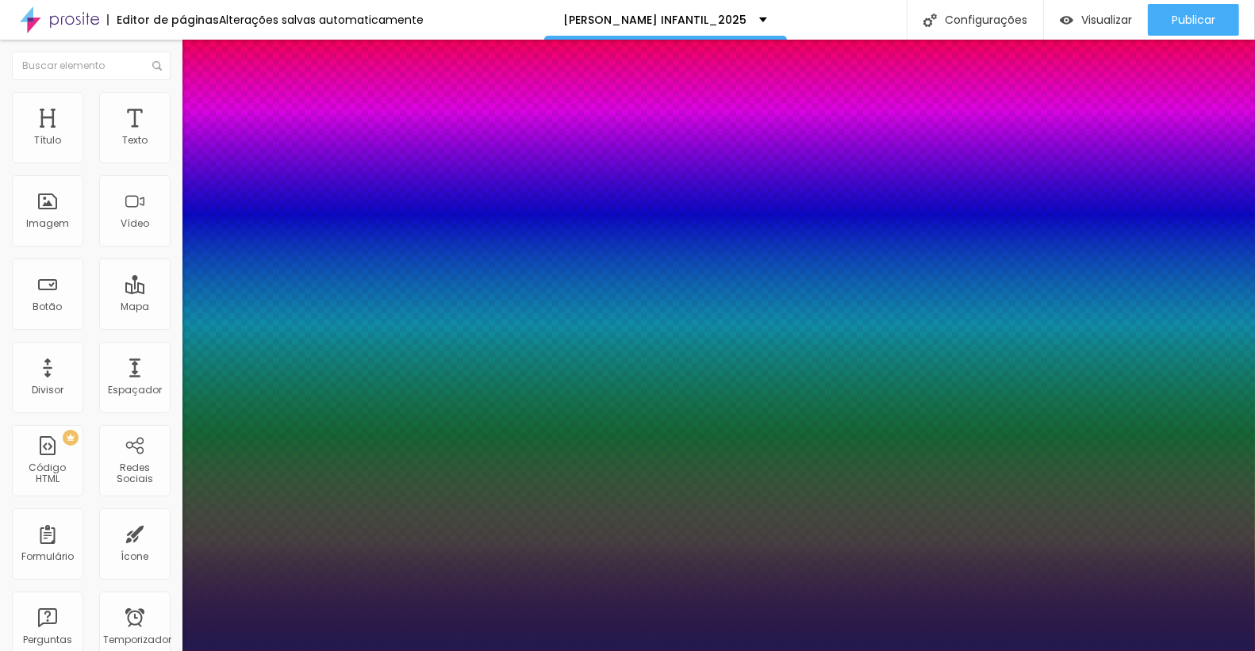
click at [207, 651] on div at bounding box center [627, 651] width 1255 height 0
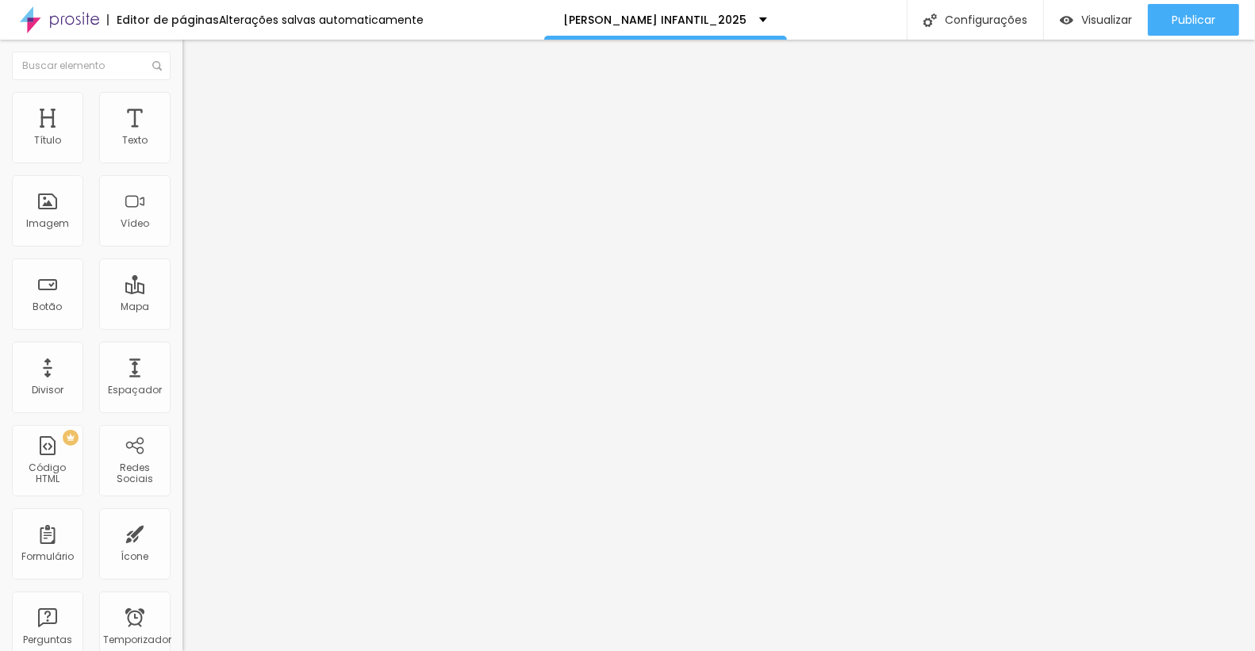
click at [182, 92] on li "Estilo" at bounding box center [273, 100] width 182 height 16
click at [182, 108] on img at bounding box center [189, 115] width 14 height 14
click at [182, 90] on img at bounding box center [189, 83] width 14 height 14
click at [194, 61] on div "Editar nulo" at bounding box center [235, 58] width 83 height 13
click at [182, 92] on li "Estilo" at bounding box center [273, 100] width 182 height 16
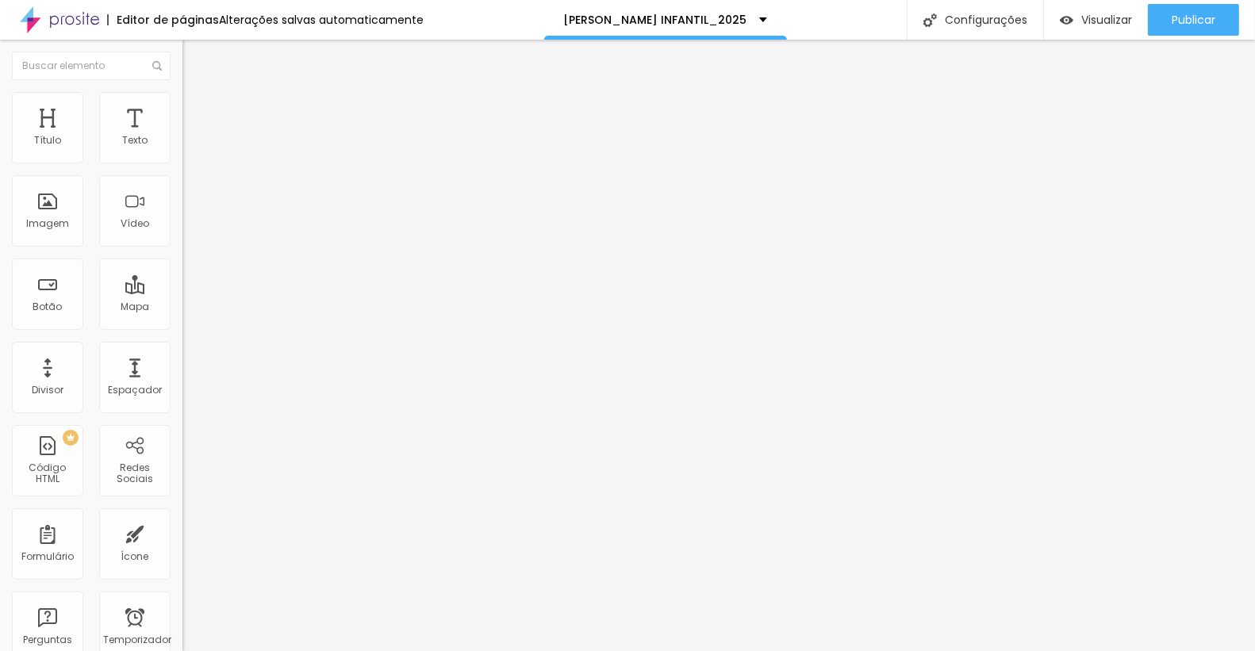
click at [182, 108] on img at bounding box center [189, 115] width 14 height 14
click at [182, 94] on img at bounding box center [189, 99] width 14 height 14
click at [182, 108] on img at bounding box center [189, 115] width 14 height 14
click at [182, 93] on img at bounding box center [189, 99] width 14 height 14
click at [182, 90] on img at bounding box center [189, 83] width 14 height 14
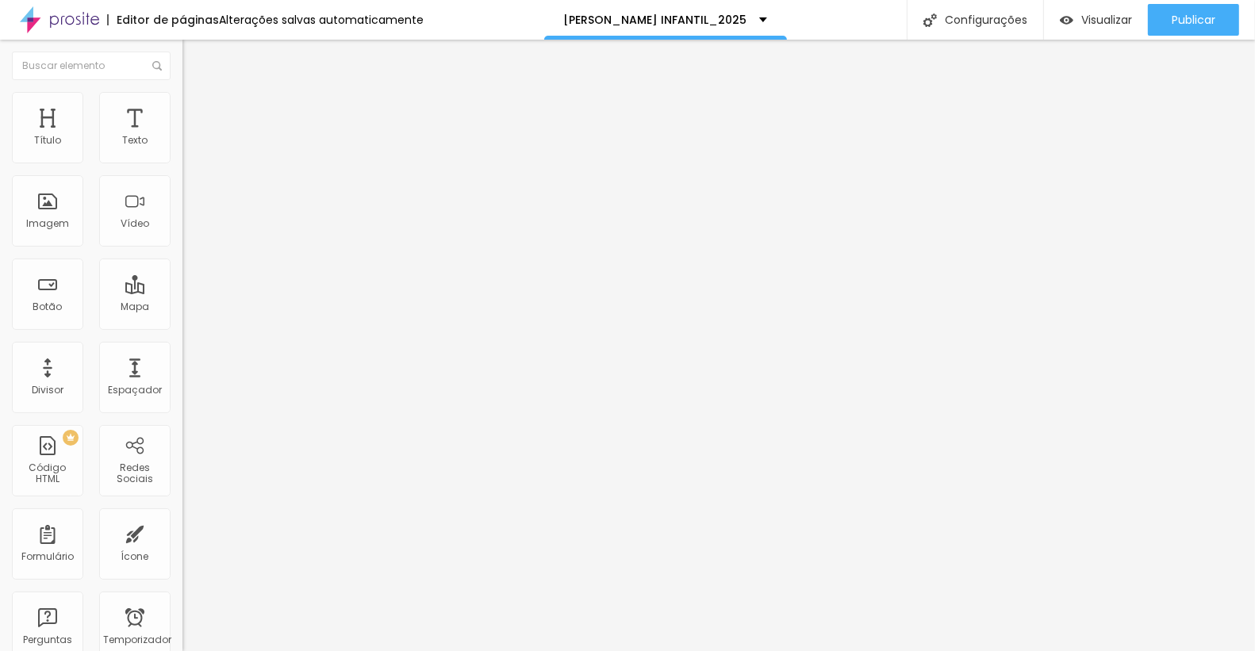
click at [182, 149] on input "text" at bounding box center [277, 141] width 190 height 16
paste input "[URL][DOMAIN_NAME]"
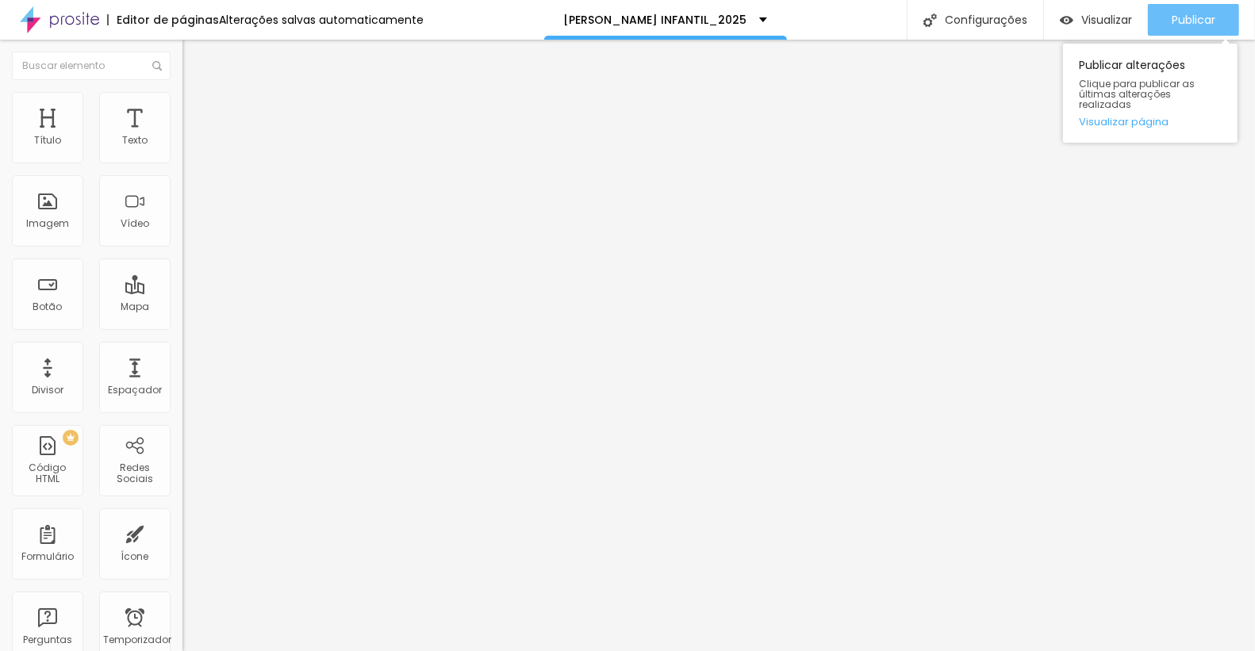
type input "[URL][DOMAIN_NAME]"
click at [1198, 25] on font "Publicar" at bounding box center [1194, 20] width 44 height 16
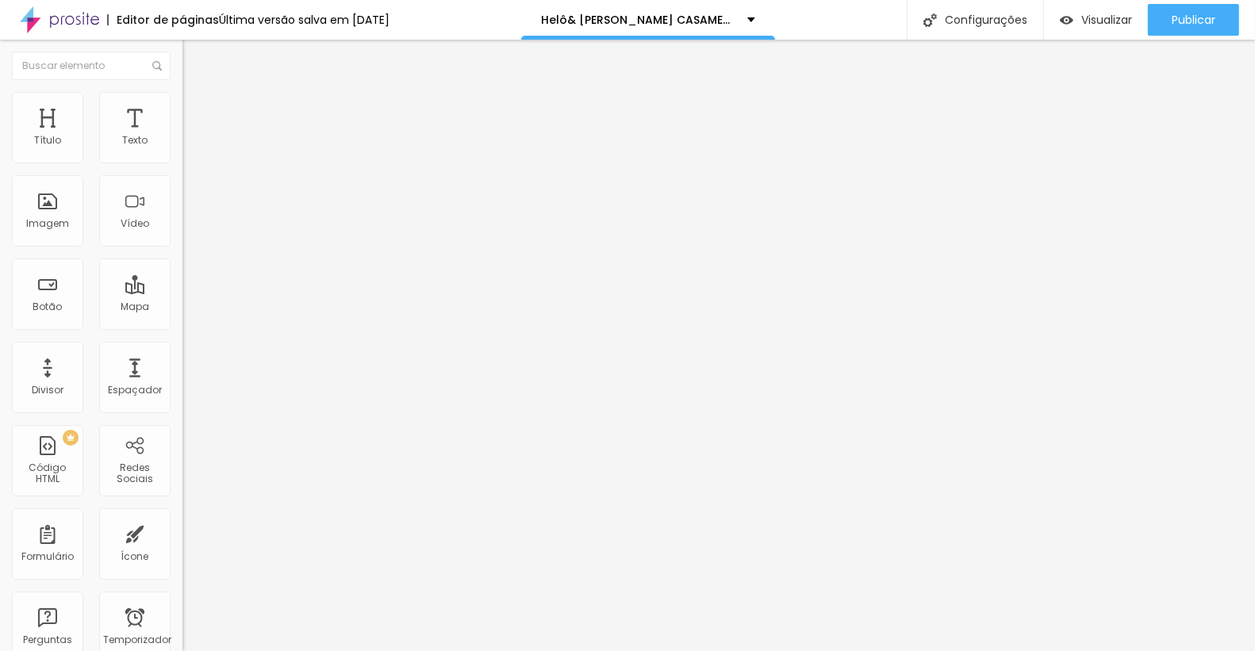
click at [182, 92] on li "Estilo" at bounding box center [273, 100] width 182 height 16
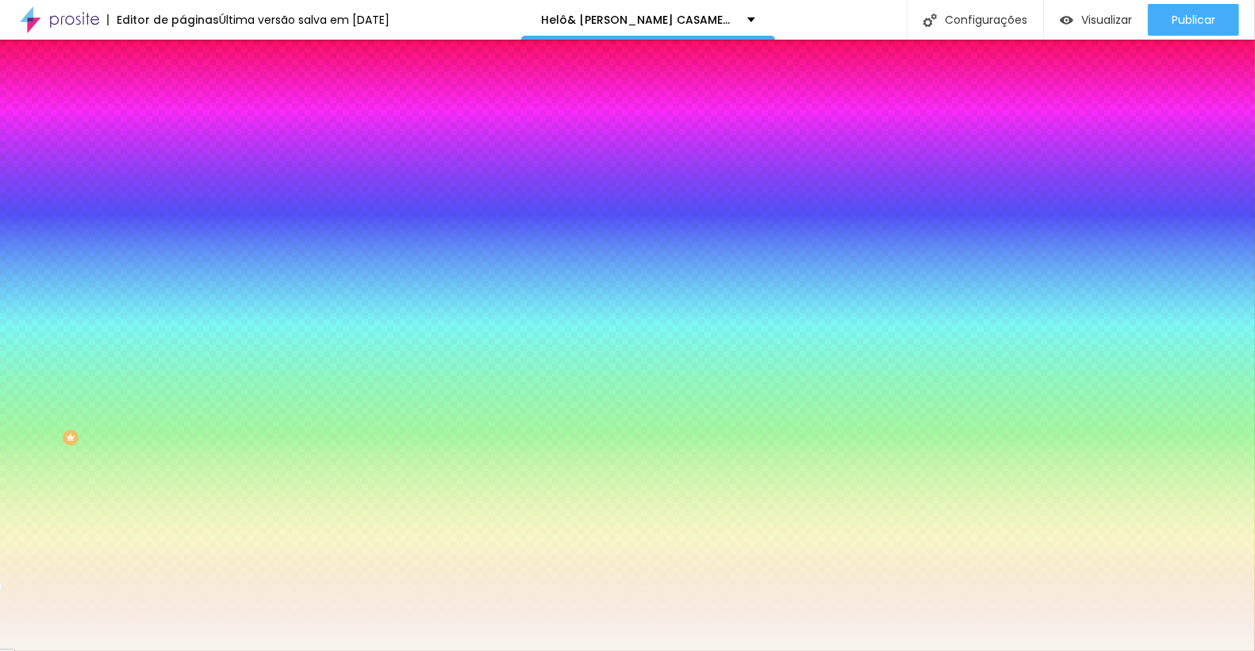
click at [182, 156] on input "#F8F5F0" at bounding box center [277, 160] width 190 height 16
drag, startPoint x: 168, startPoint y: 157, endPoint x: 112, endPoint y: 152, distance: 56.6
click at [182, 152] on div "#F8F5F0" at bounding box center [273, 160] width 182 height 16
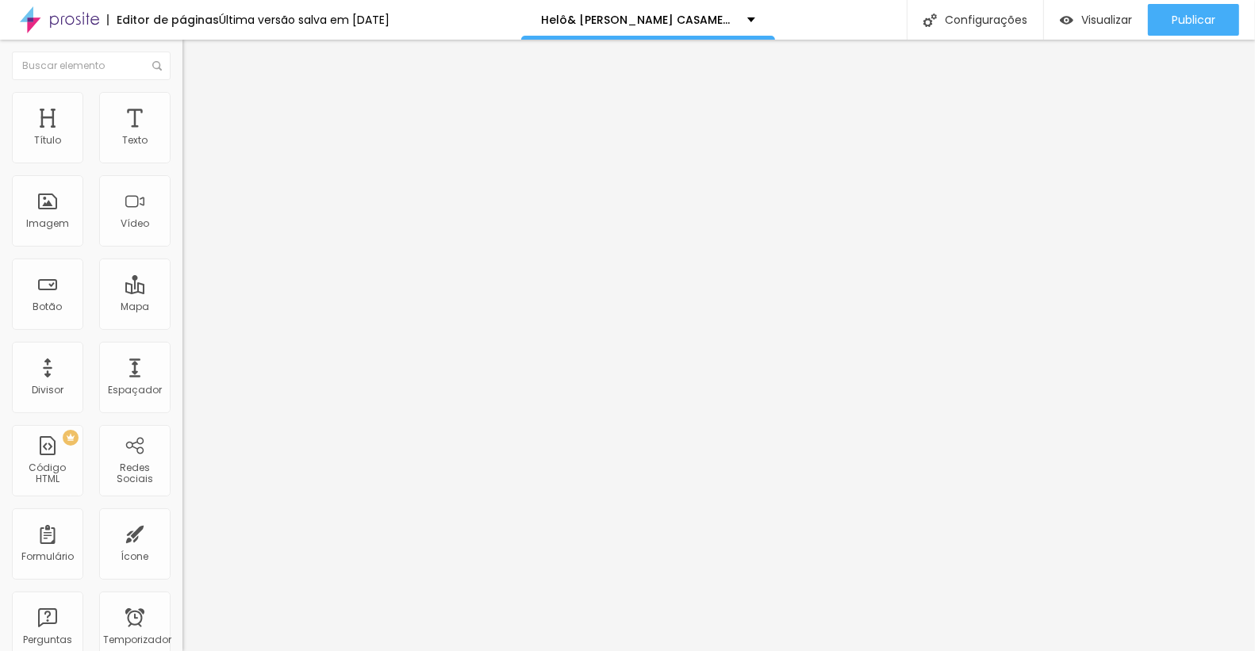
click at [182, 94] on img at bounding box center [189, 99] width 14 height 14
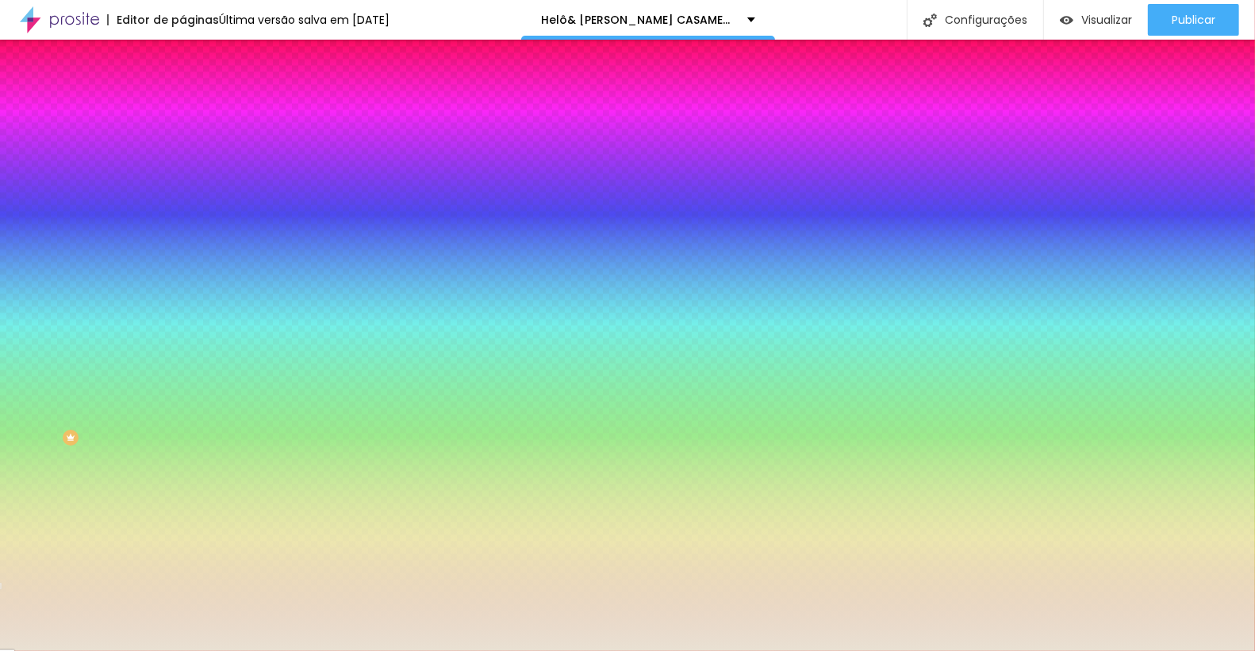
drag, startPoint x: 122, startPoint y: 290, endPoint x: 180, endPoint y: 288, distance: 57.9
click at [182, 288] on div "Imagem de fundo Adicionar imagem Efeito da Imagem Nenhum Nenhum Paralaxe Cor de…" at bounding box center [273, 226] width 182 height 205
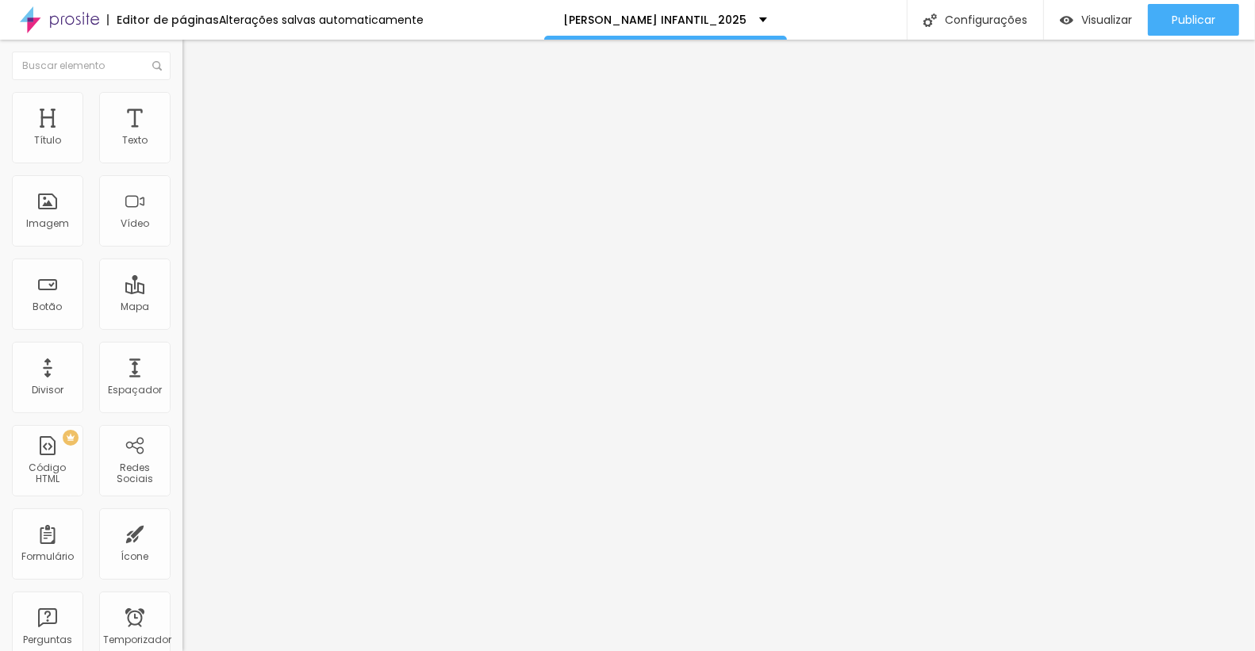
click at [194, 52] on img "button" at bounding box center [200, 58] width 13 height 13
click at [190, 146] on icon "button" at bounding box center [193, 143] width 6 height 6
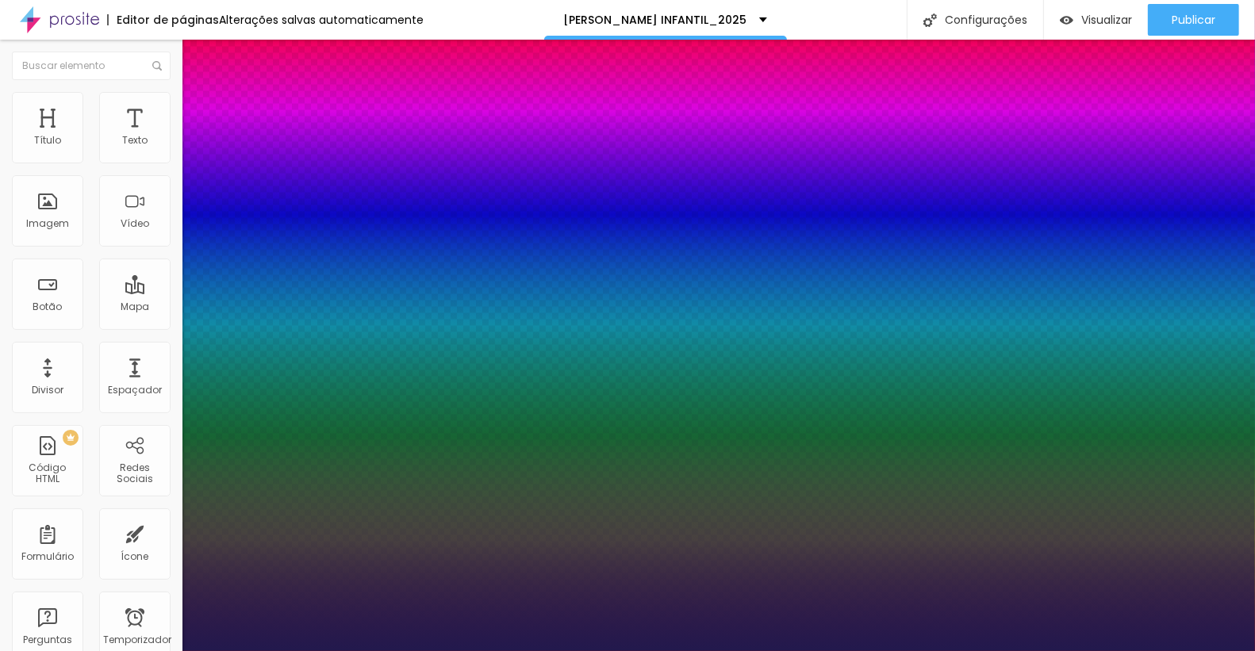
type input "1"
type input "25"
type input "1"
type input "25"
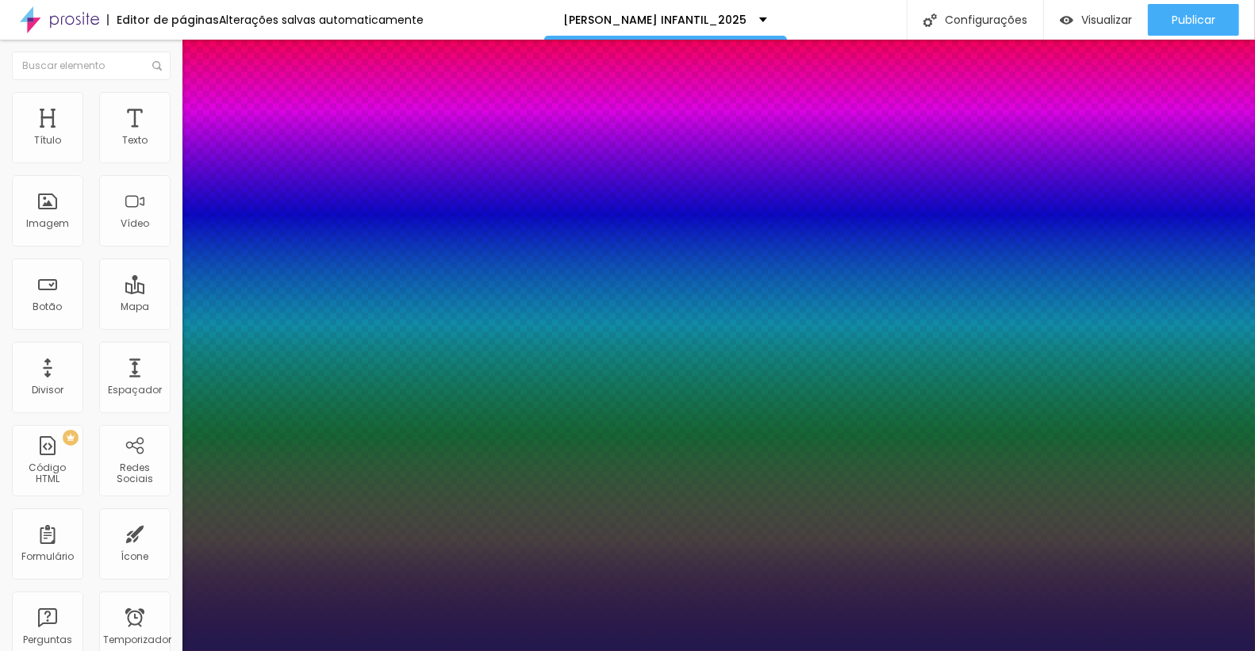
type input "1"
click at [963, 651] on div at bounding box center [627, 651] width 1255 height 0
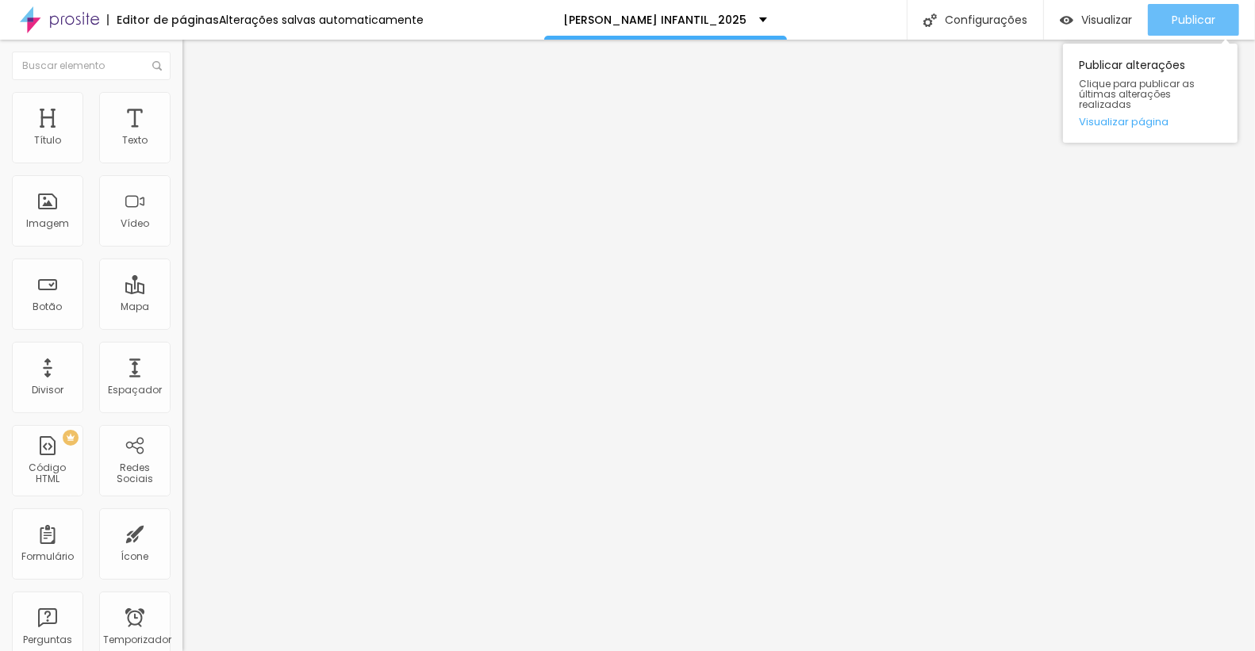
click at [1207, 17] on font "Publicar" at bounding box center [1194, 20] width 44 height 16
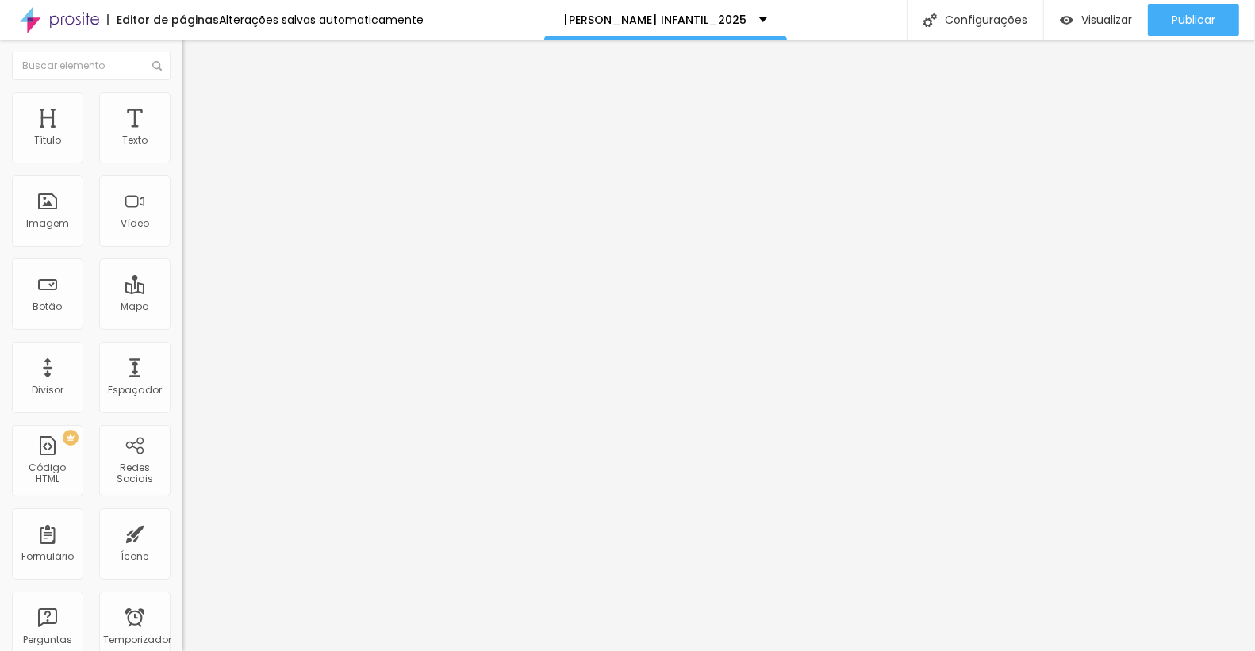
click at [182, 93] on img at bounding box center [189, 99] width 14 height 14
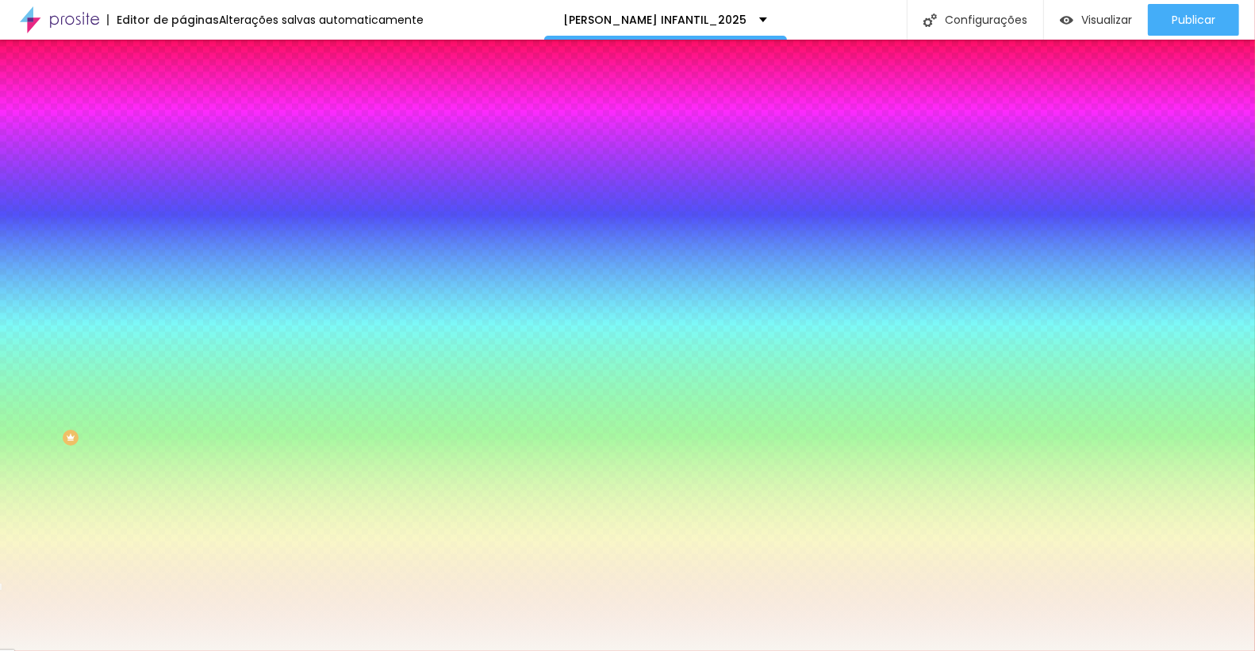
click at [182, 163] on input "#F8F5F0" at bounding box center [277, 160] width 190 height 16
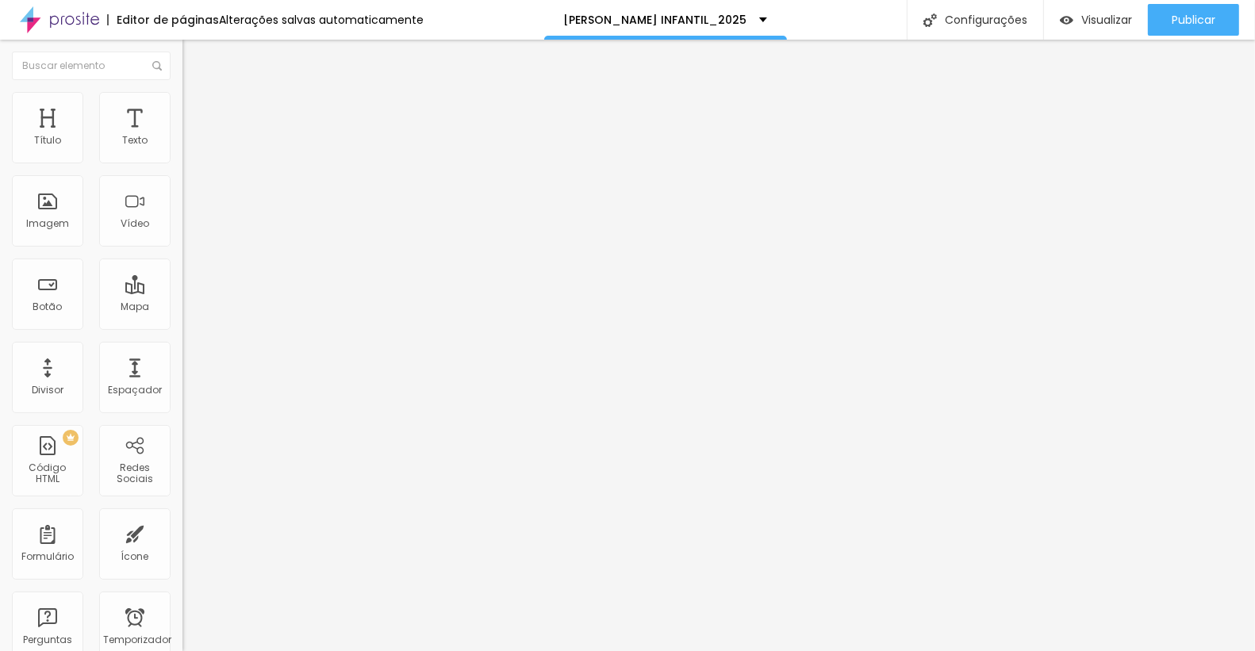
click at [182, 95] on img at bounding box center [189, 99] width 14 height 14
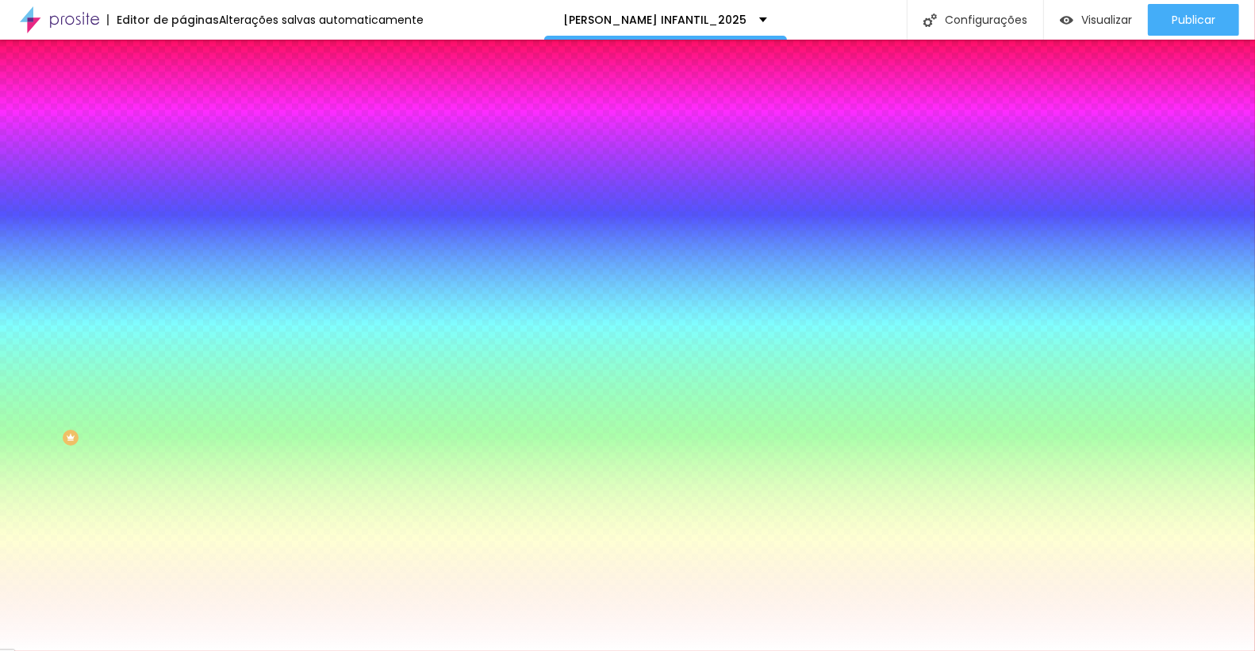
drag, startPoint x: 125, startPoint y: 284, endPoint x: 179, endPoint y: 284, distance: 53.2
click at [182, 284] on div "Imagem de fundo Adicionar imagem Efeito da Imagem Nenhum Nenhum Paralaxe Cor de…" at bounding box center [273, 226] width 182 height 205
paste input "8F5F0"
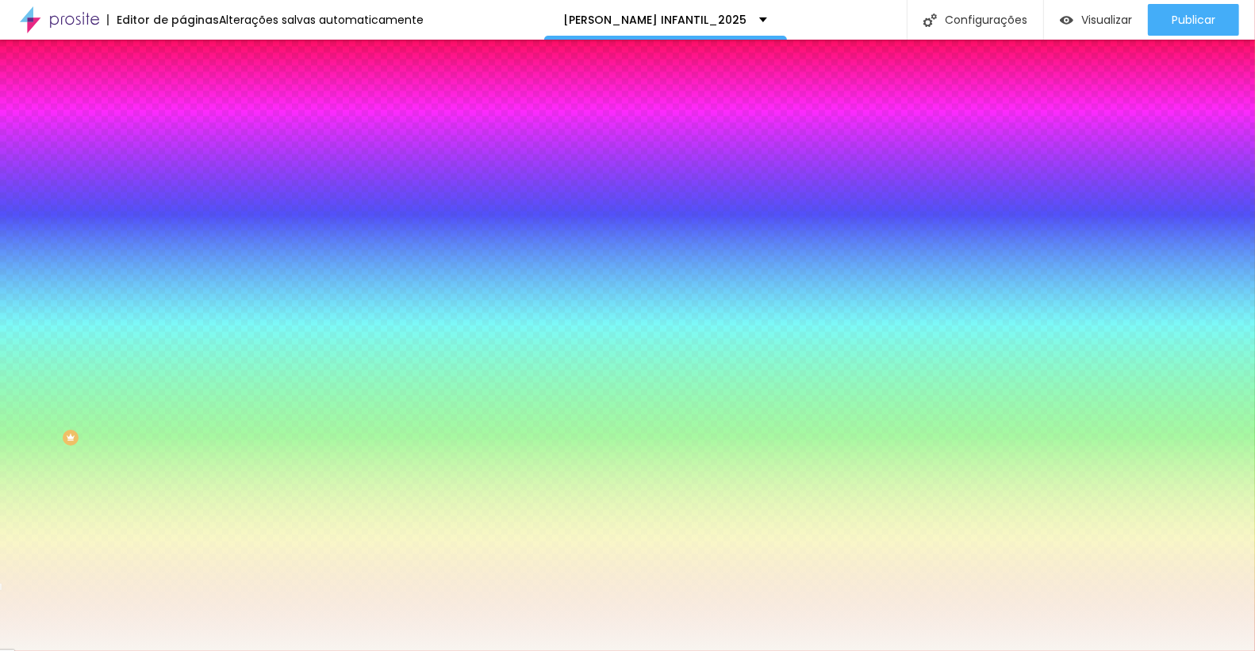
type input "#F8F5F0"
click at [194, 56] on img "button" at bounding box center [200, 58] width 13 height 13
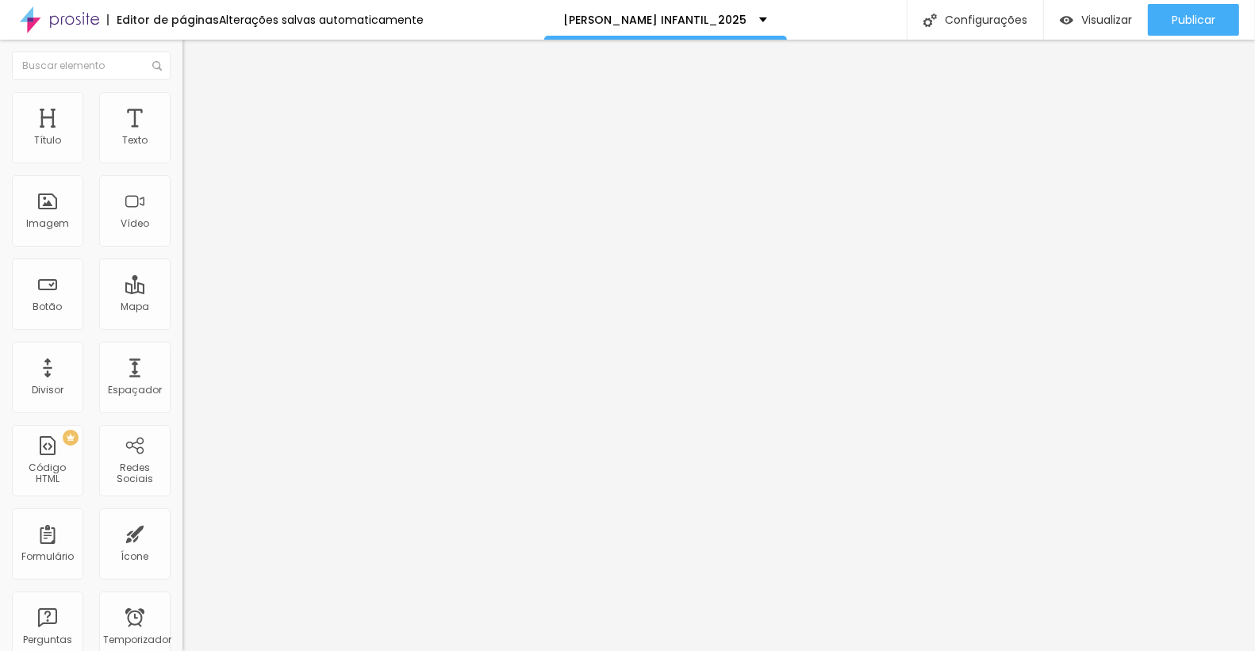
click at [189, 148] on icon "button" at bounding box center [190, 145] width 3 height 3
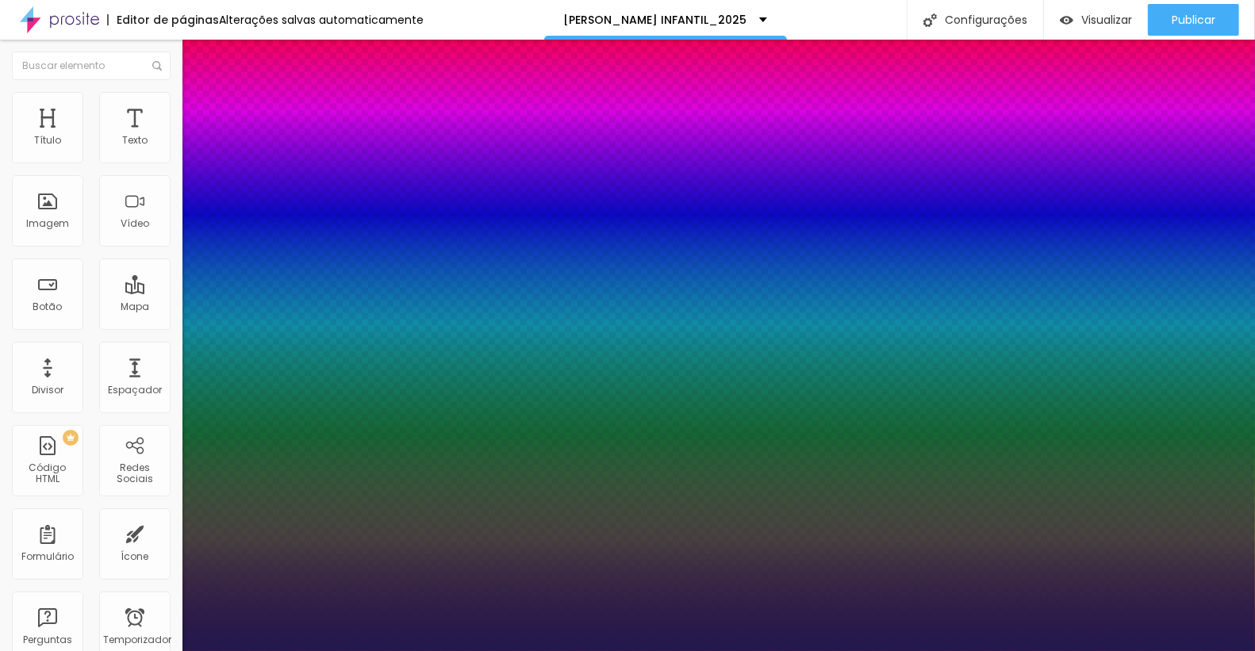
type input "1"
type input "17"
type input "1"
type input "8"
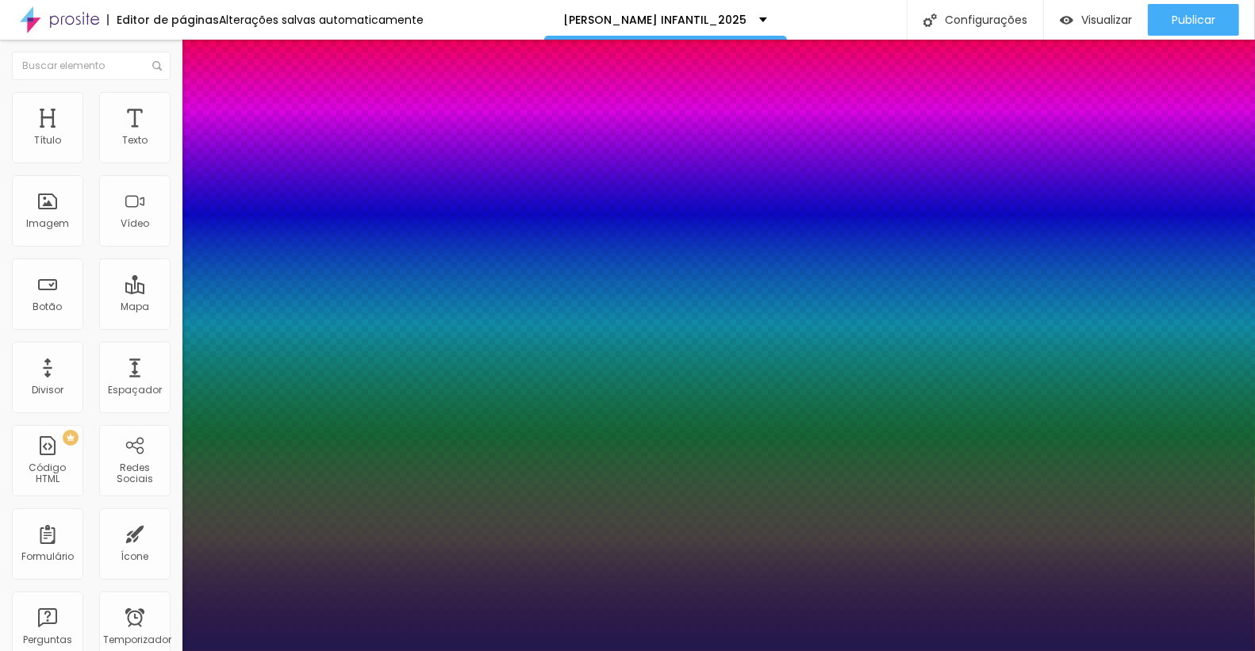
type input "8"
type input "1"
drag, startPoint x: 225, startPoint y: 268, endPoint x: 95, endPoint y: 268, distance: 129.3
type input "8"
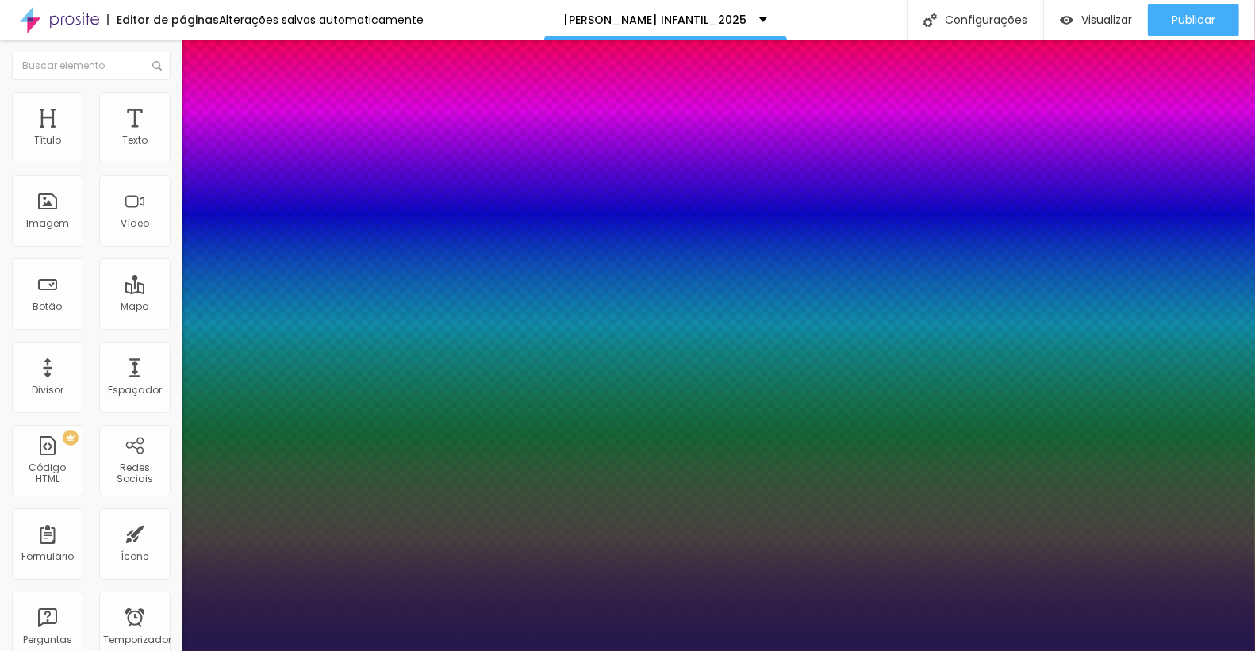
type input "1"
click at [433, 651] on div at bounding box center [627, 651] width 1255 height 0
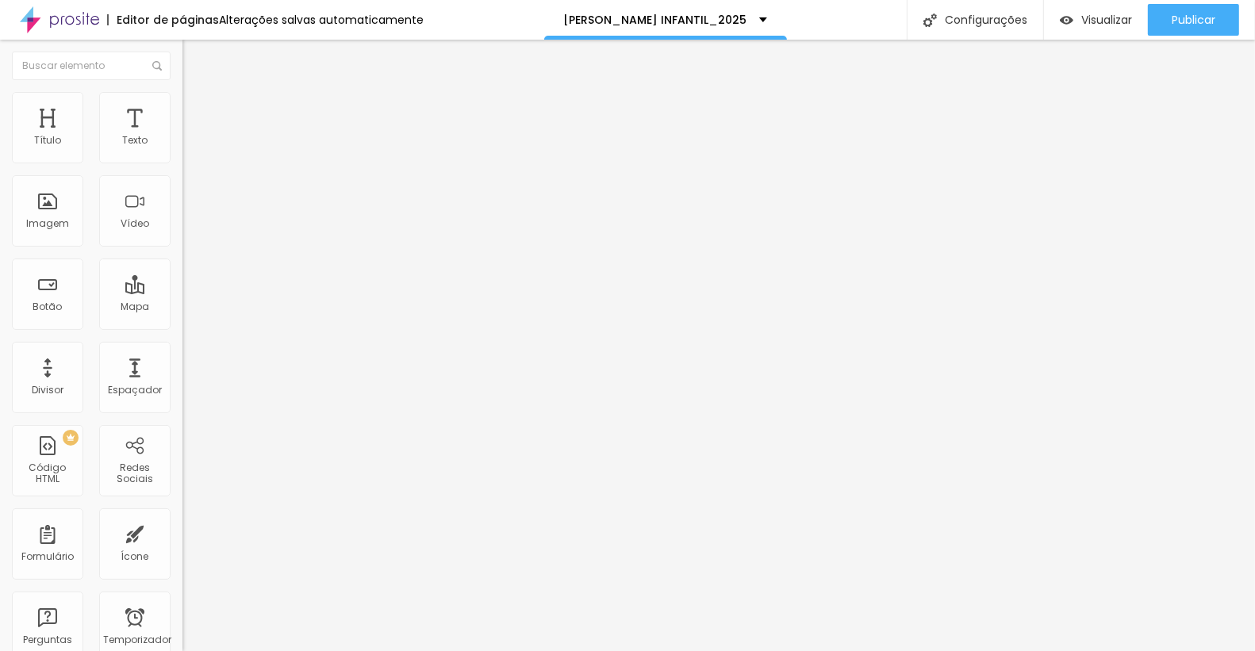
click at [182, 100] on img at bounding box center [189, 99] width 14 height 14
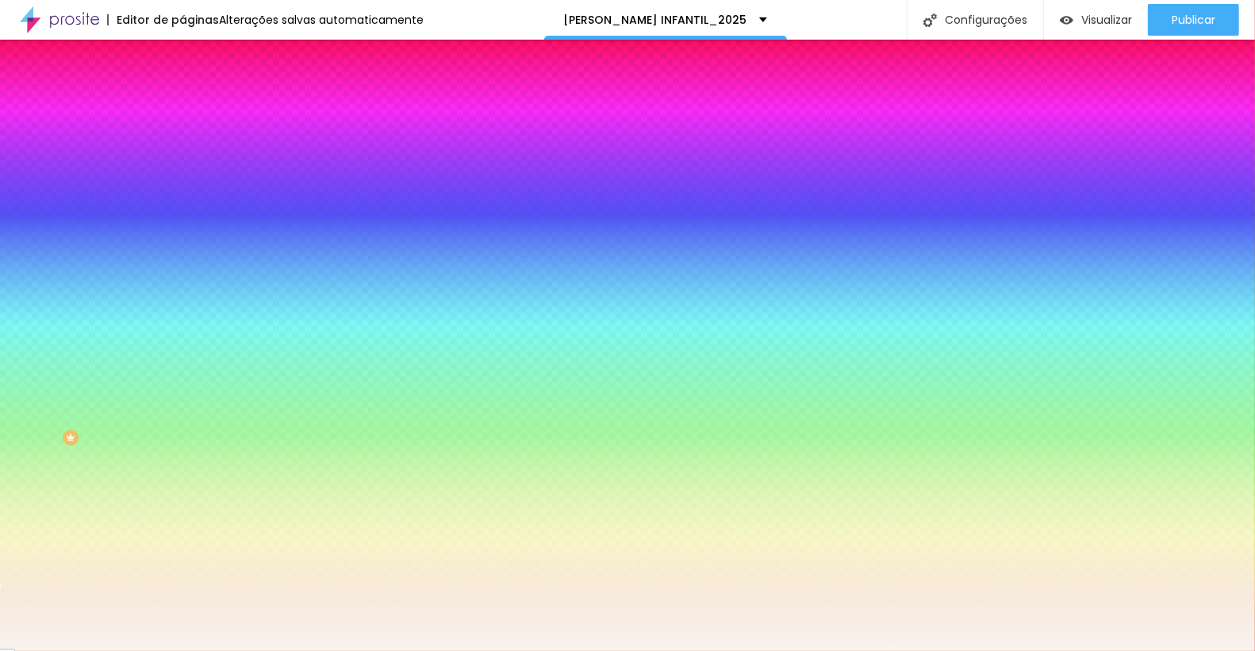
click at [195, 275] on icon "button" at bounding box center [196, 272] width 3 height 3
type input "90"
type input "80"
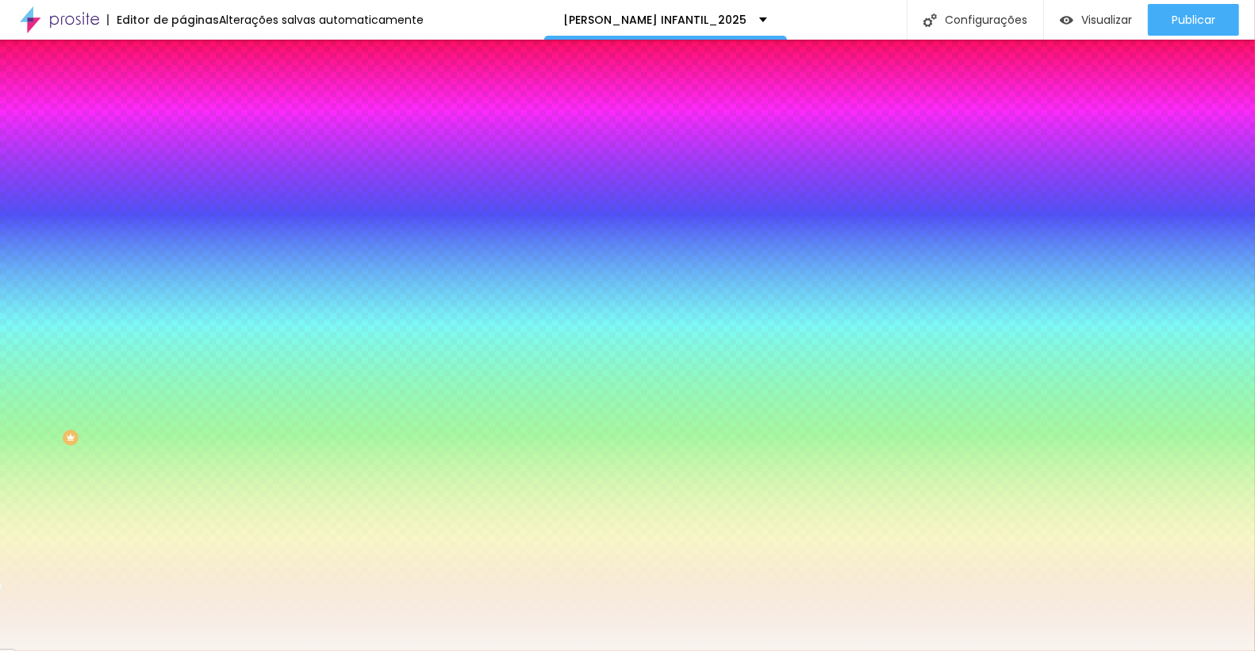
type input "70"
type input "60"
type input "50"
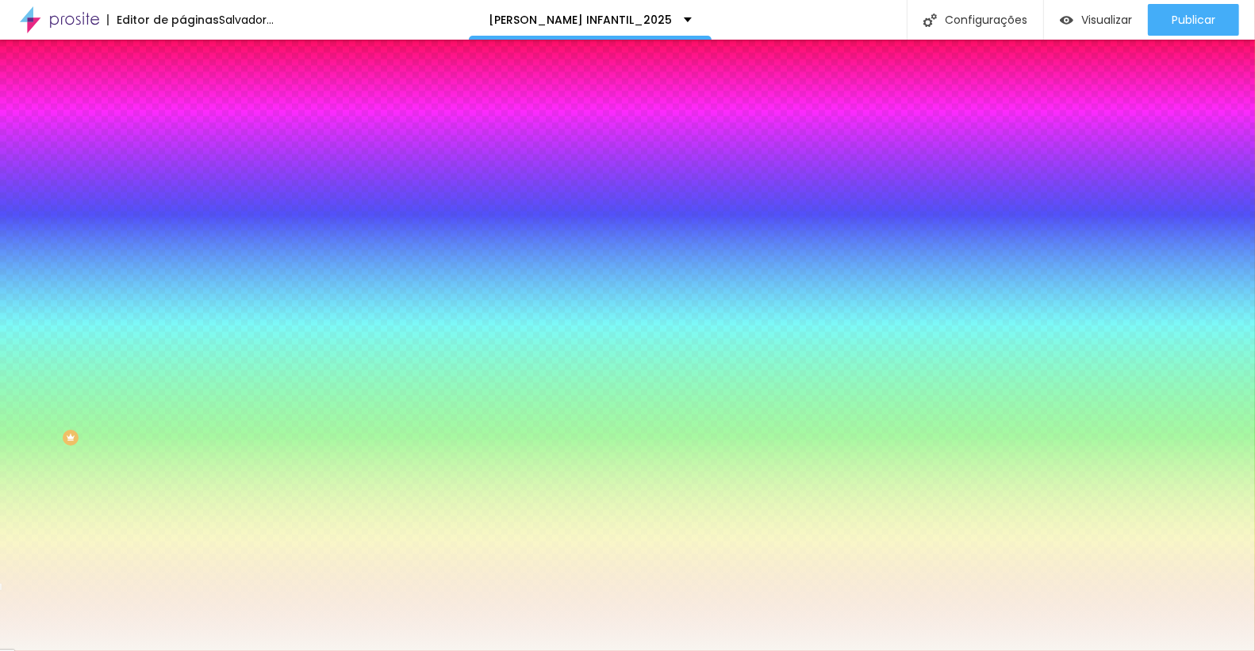
type input "50"
drag, startPoint x: 202, startPoint y: 565, endPoint x: 98, endPoint y: 563, distance: 103.9
click at [98, 563] on body "Editor de páginas Salvador... ‎Andrezza Alenca_ANIVERSÁRIO INFANTIL_2025 Config…" at bounding box center [627, 325] width 1255 height 651
click at [295, 651] on div at bounding box center [627, 651] width 1255 height 0
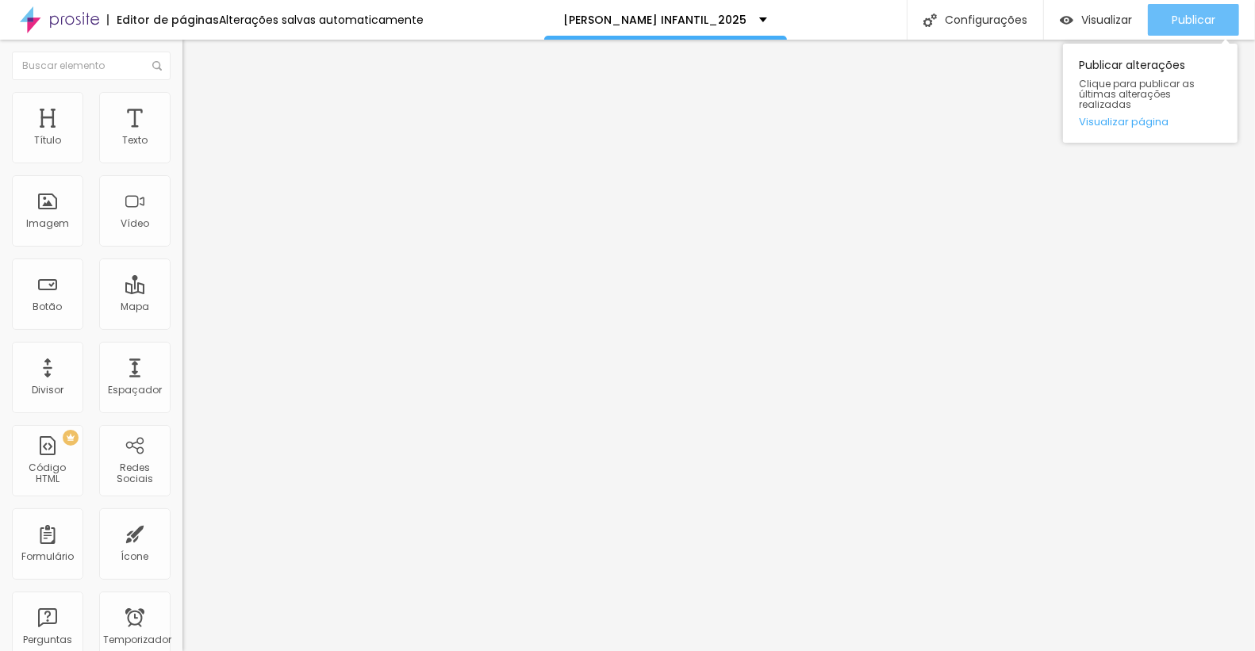
click at [1190, 16] on font "Publicar" at bounding box center [1194, 20] width 44 height 16
